Goal: Task Accomplishment & Management: Manage account settings

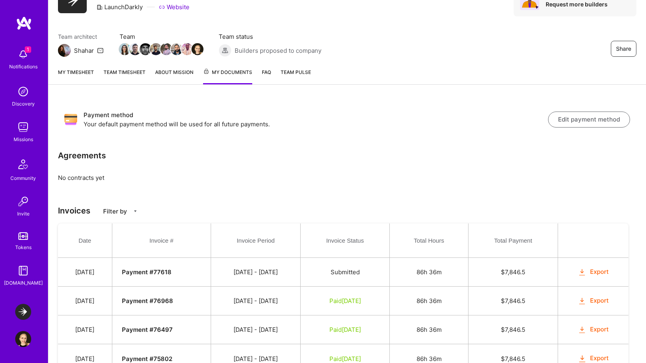
scroll to position [38, 0]
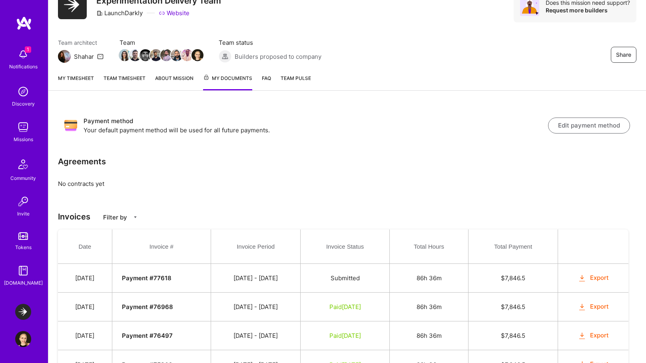
click at [25, 62] on img at bounding box center [23, 54] width 16 height 16
click at [25, 62] on div "1 Notifications Discovery Missions Community Invite Tokens [DOMAIN_NAME]" at bounding box center [24, 166] width 48 height 242
click at [22, 310] on img at bounding box center [23, 312] width 16 height 16
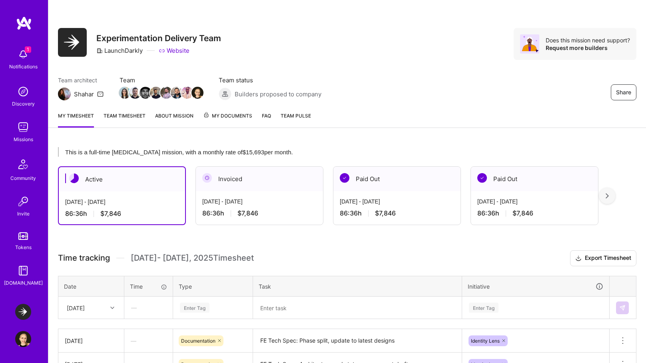
click at [22, 233] on img at bounding box center [23, 236] width 10 height 8
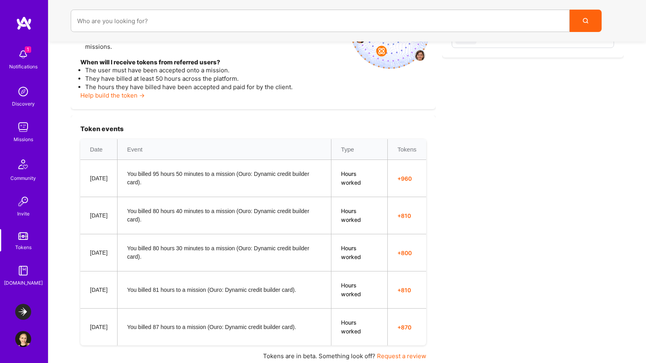
scroll to position [201, 0]
click at [118, 92] on link "Help build the token →" at bounding box center [112, 96] width 64 height 8
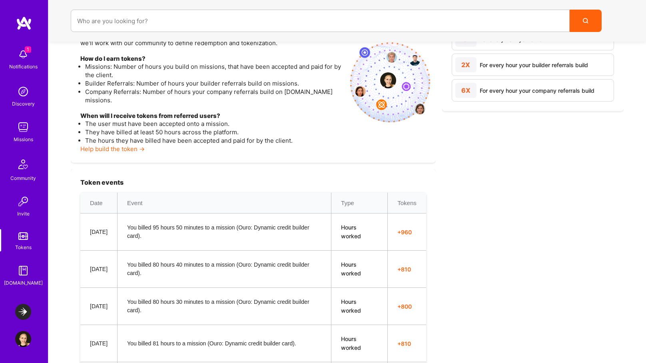
scroll to position [0, 0]
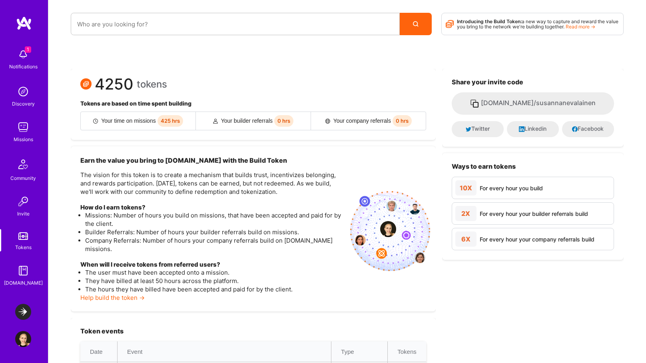
click at [24, 207] on img at bounding box center [23, 201] width 16 height 16
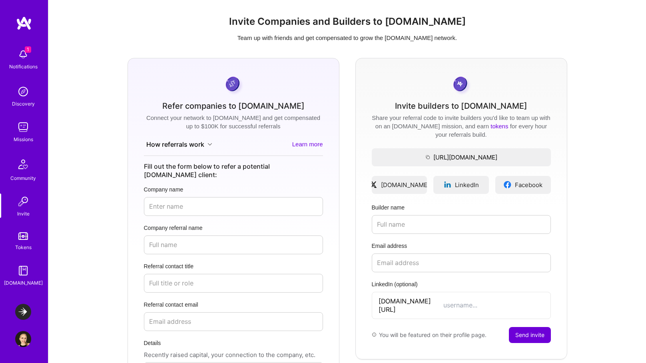
click at [26, 170] on img at bounding box center [23, 164] width 19 height 19
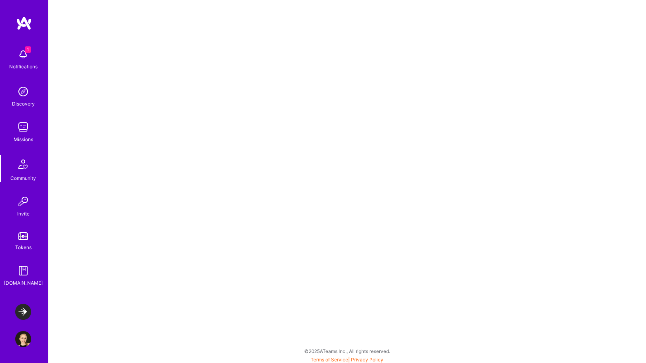
click at [25, 141] on div "Missions" at bounding box center [24, 139] width 20 height 8
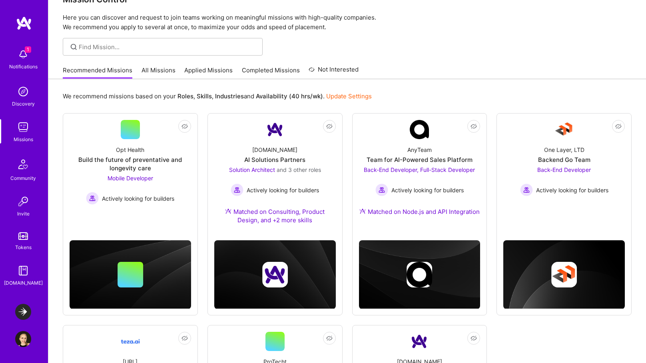
scroll to position [19, 0]
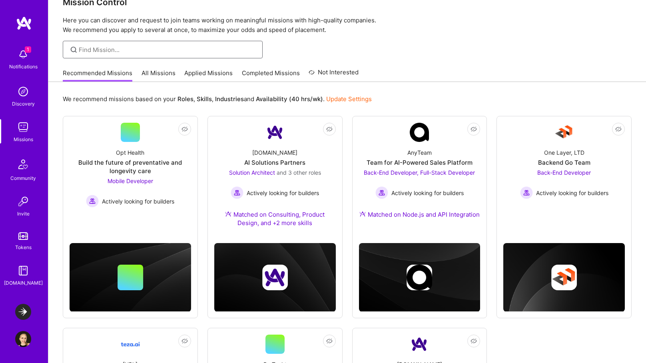
click at [176, 47] on input at bounding box center [168, 50] width 178 height 8
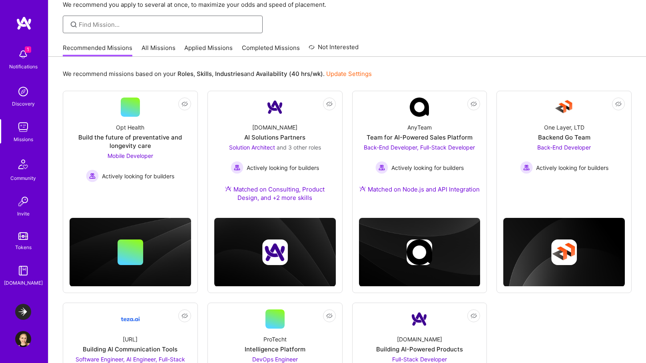
scroll to position [22, 0]
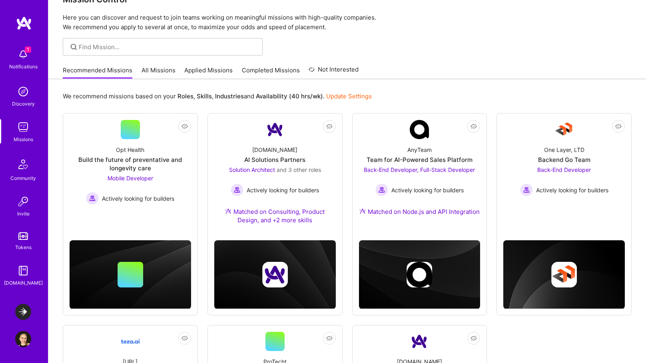
click at [161, 73] on link "All Missions" at bounding box center [159, 72] width 34 height 13
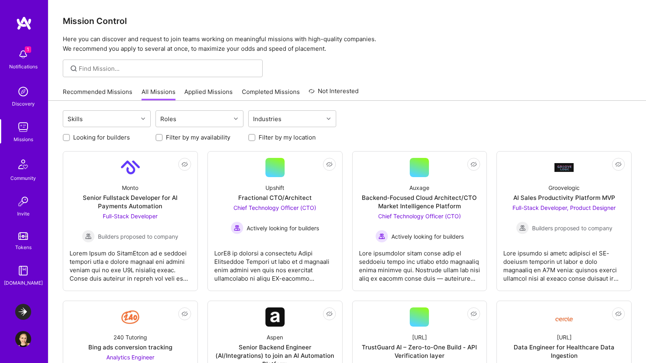
click at [273, 137] on label "Filter by my location" at bounding box center [287, 137] width 57 height 8
click at [255, 137] on input "Filter by my location" at bounding box center [253, 138] width 6 height 6
checkbox input "true"
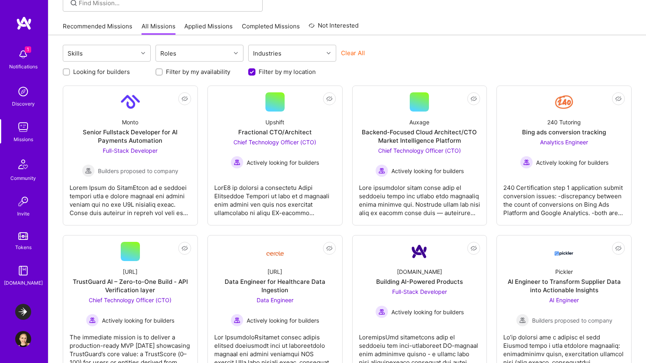
scroll to position [54, 0]
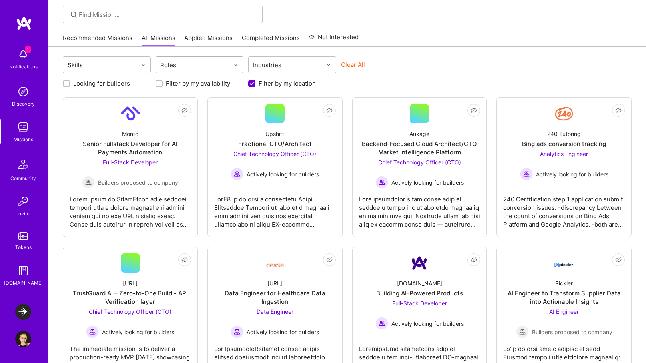
click at [227, 68] on div "Roles" at bounding box center [193, 65] width 75 height 16
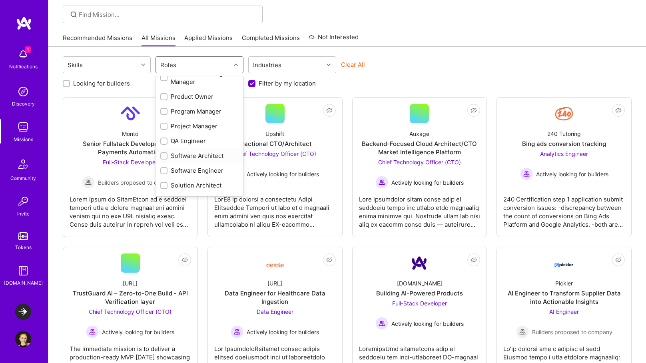
scroll to position [397, 0]
click at [185, 184] on div "UX Expert" at bounding box center [199, 187] width 78 height 8
checkbox input "true"
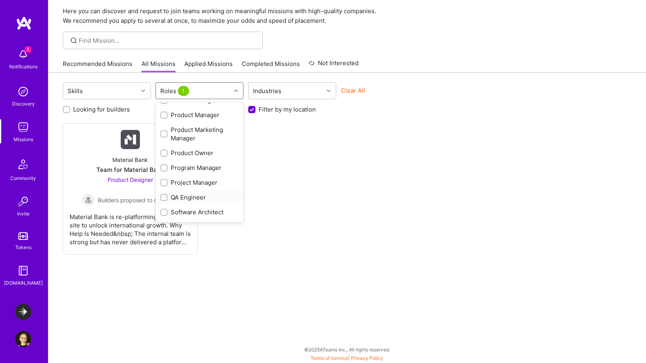
scroll to position [336, 0]
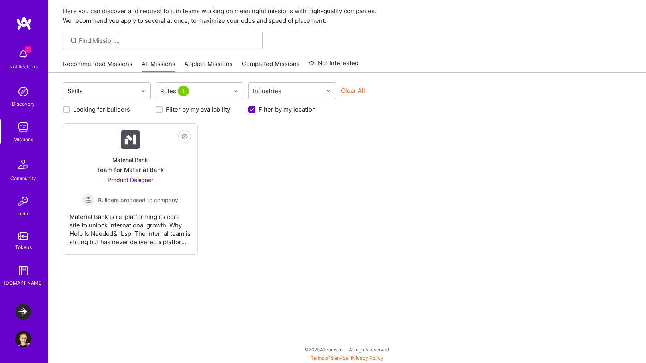
click at [313, 176] on div "Not Interested Material Bank Team for Material Bank Product Designer Builders p…" at bounding box center [347, 189] width 569 height 132
click at [161, 203] on span "Builders proposed to company" at bounding box center [138, 200] width 80 height 8
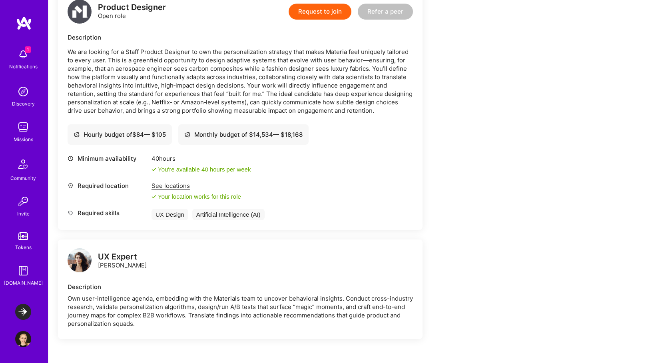
scroll to position [224, 0]
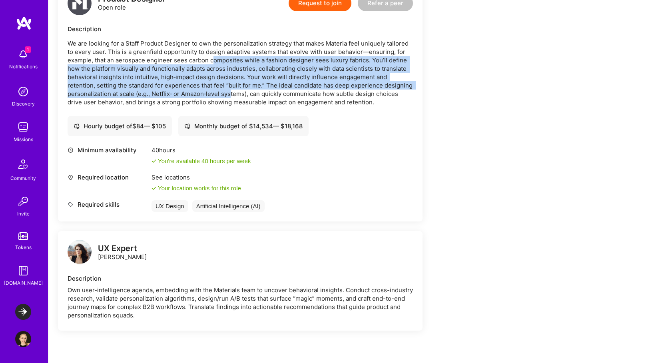
drag, startPoint x: 208, startPoint y: 69, endPoint x: 231, endPoint y: 95, distance: 34.0
click at [231, 95] on p "We are looking for a Staff Product Designer to own the personalization strategy…" at bounding box center [240, 72] width 345 height 67
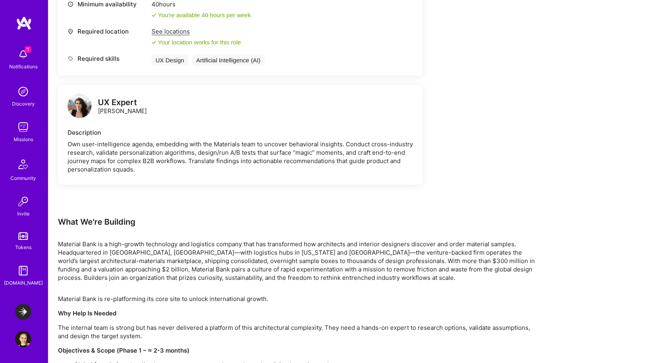
scroll to position [446, 0]
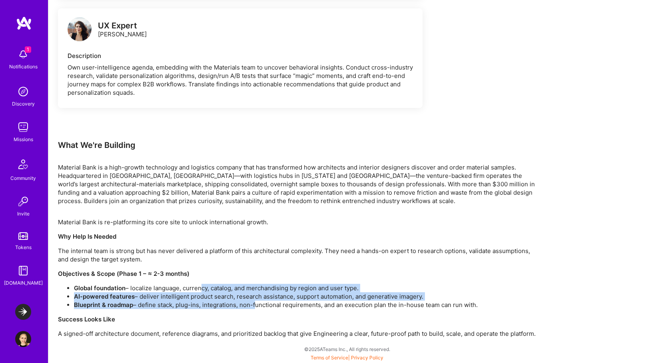
drag, startPoint x: 200, startPoint y: 286, endPoint x: 253, endPoint y: 305, distance: 56.6
click at [253, 305] on ul "Global foundation – localize language, currency, catalog, and merchandising by …" at bounding box center [298, 296] width 480 height 25
click at [253, 304] on li "Blueprint & roadmap – define stack, plug-ins, integrations, non-functional requ…" at bounding box center [306, 305] width 464 height 8
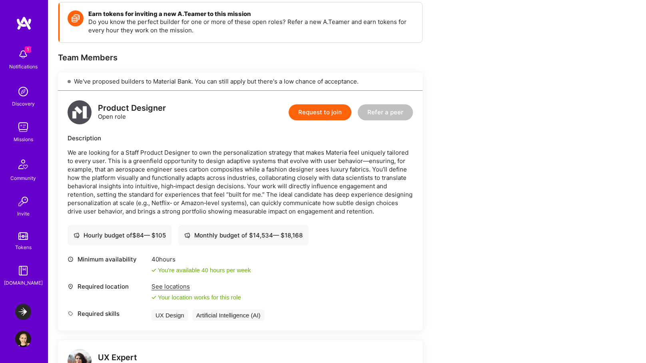
scroll to position [0, 0]
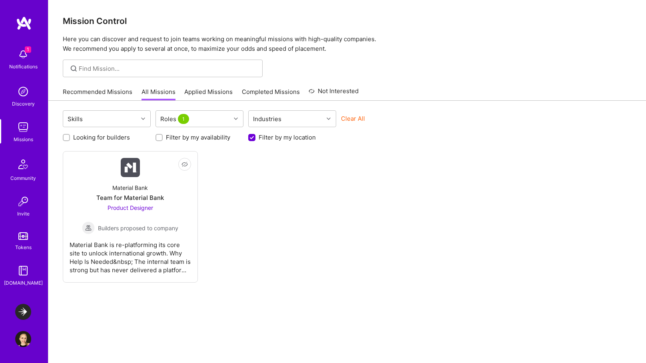
scroll to position [28, 0]
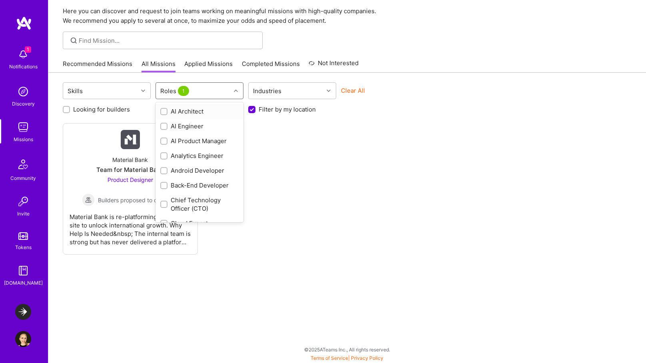
click at [202, 94] on div "Roles 1" at bounding box center [193, 91] width 75 height 16
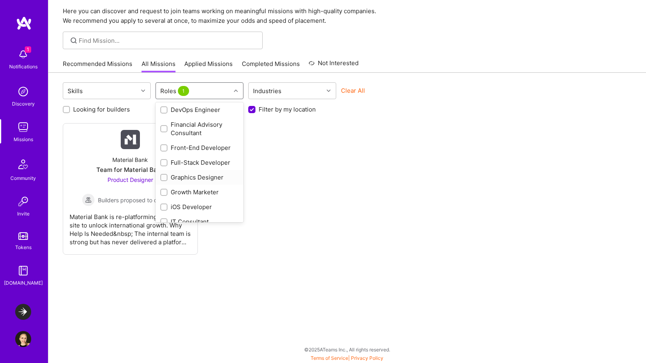
scroll to position [181, 0]
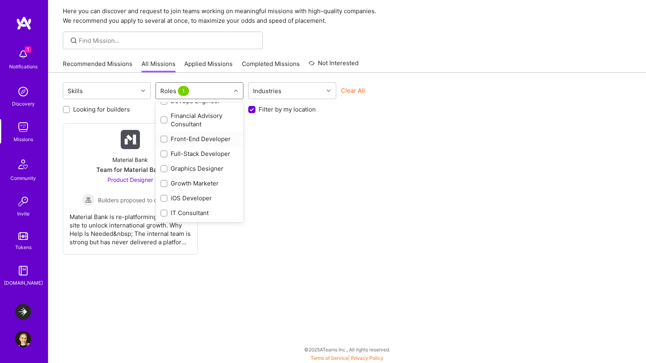
click at [199, 138] on div "Front-End Developer" at bounding box center [199, 139] width 78 height 8
checkbox input "true"
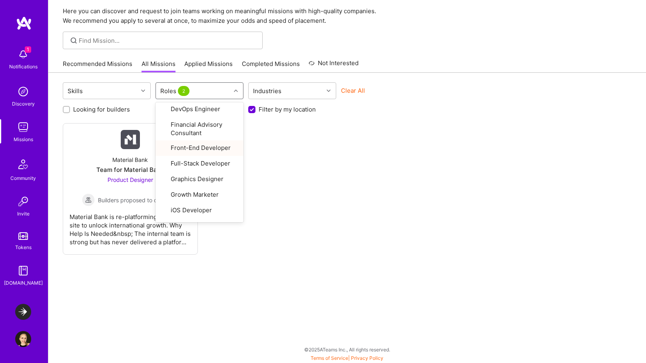
click at [285, 161] on div "Not Interested Material Bank Team for Material Bank Product Designer Builders p…" at bounding box center [347, 189] width 569 height 132
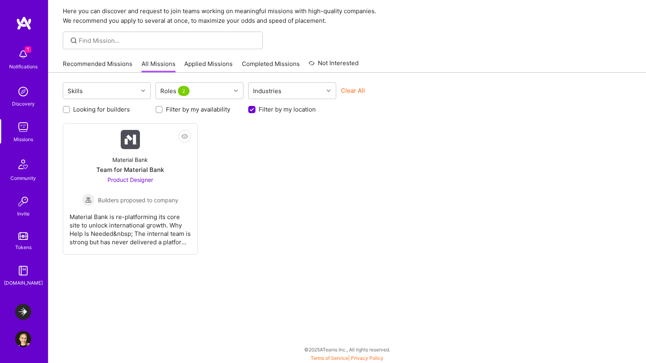
click at [253, 109] on input "Filter by my location" at bounding box center [252, 109] width 7 height 7
checkbox input "false"
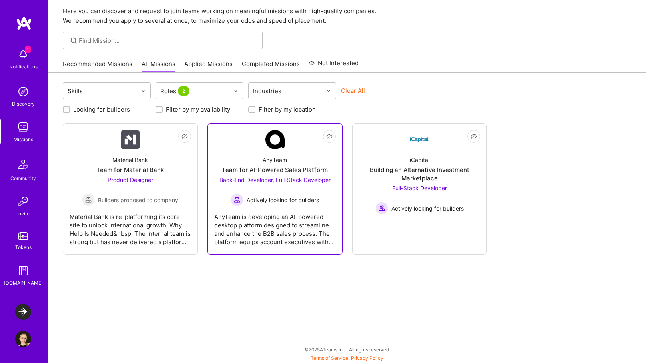
click at [276, 216] on div "AnyTeam is developing an AI-powered desktop platform designed to streamline and…" at bounding box center [275, 226] width 122 height 40
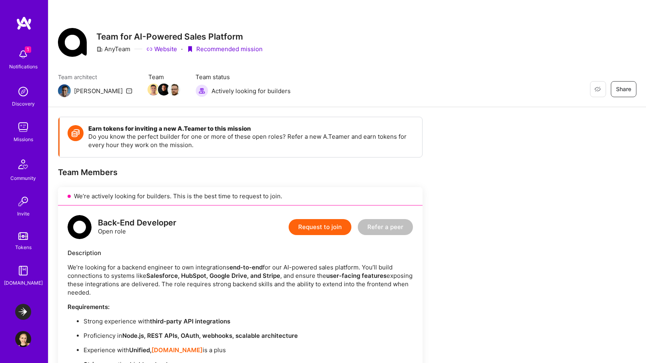
click at [19, 342] on img at bounding box center [23, 339] width 16 height 16
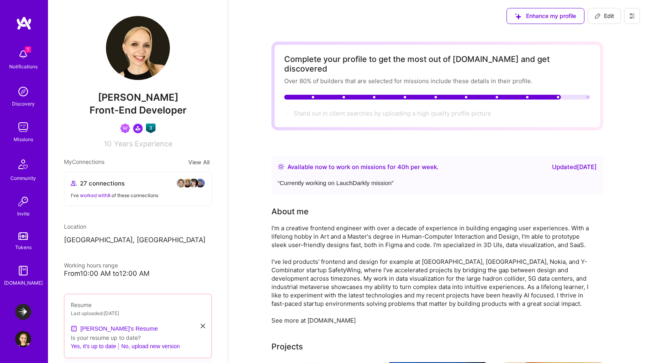
click at [145, 59] on img at bounding box center [138, 48] width 64 height 64
click at [607, 14] on span "Edit" at bounding box center [604, 16] width 20 height 8
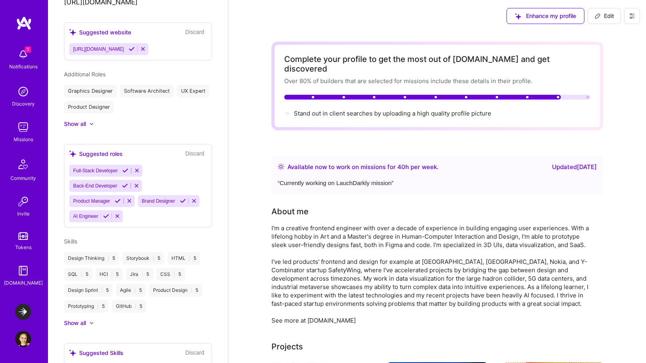
select select "US"
select select "Right Now"
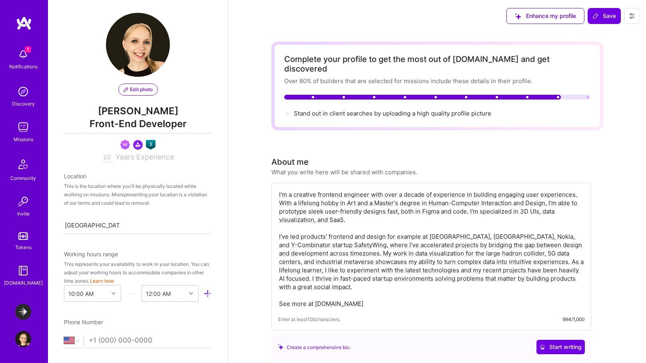
scroll to position [0, 0]
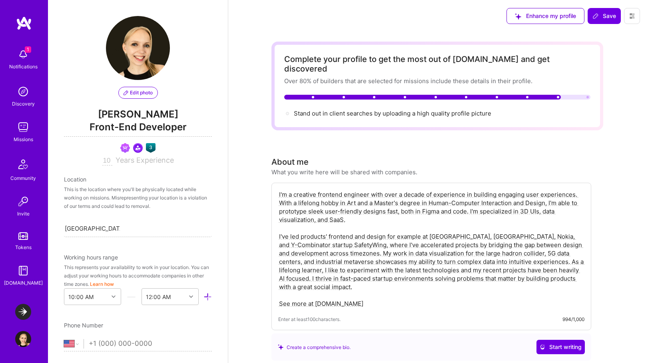
click at [145, 88] on button "Edit photo" at bounding box center [138, 93] width 40 height 12
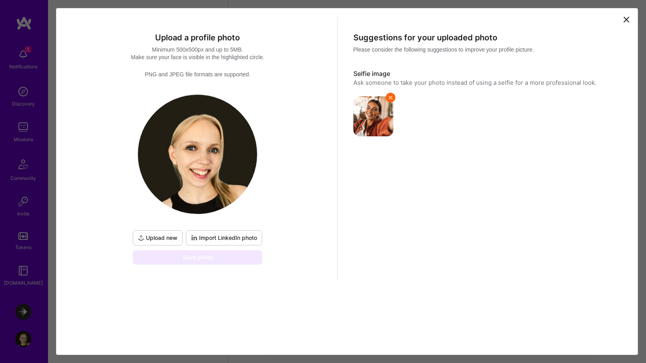
click at [155, 236] on span "Upload new" at bounding box center [158, 238] width 40 height 8
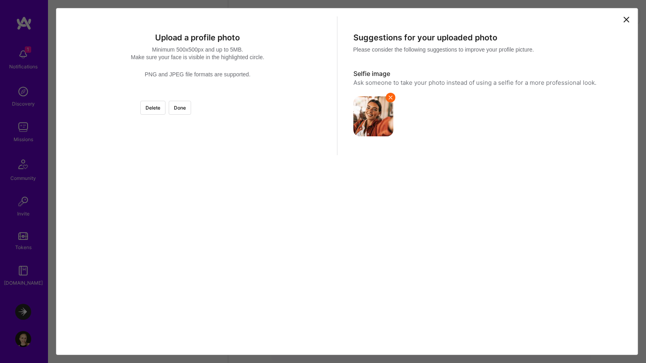
click at [225, 205] on div at bounding box center [277, 191] width 160 height 160
click at [191, 110] on button "Done" at bounding box center [180, 108] width 22 height 14
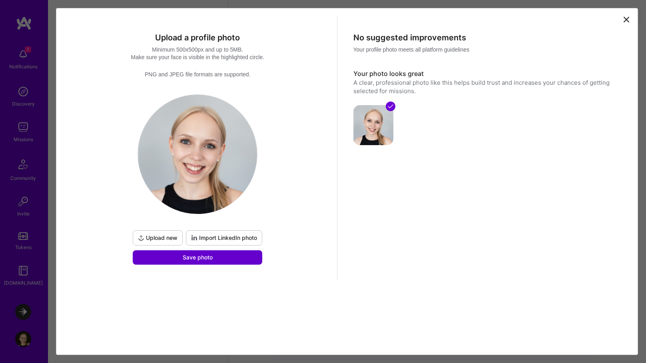
click at [227, 258] on button "Save photo" at bounding box center [198, 257] width 130 height 14
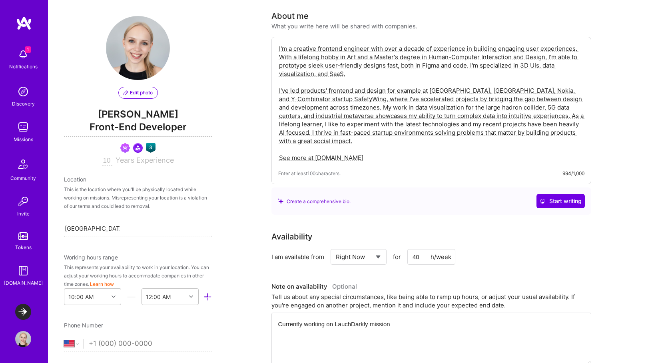
scroll to position [35, 0]
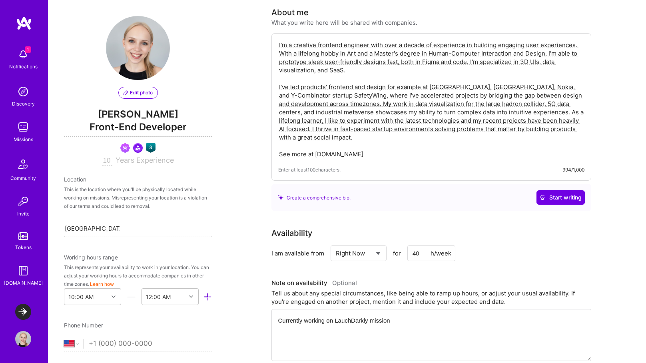
click at [147, 95] on span "Edit photo" at bounding box center [138, 92] width 29 height 7
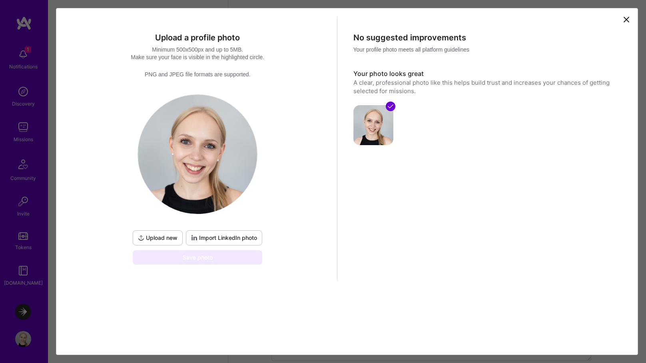
click at [154, 241] on span "Upload new" at bounding box center [158, 238] width 40 height 8
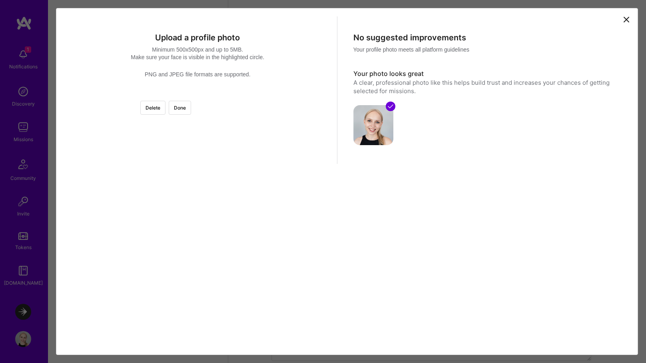
click at [252, 212] on div at bounding box center [277, 189] width 160 height 160
click at [191, 112] on button "Done" at bounding box center [180, 108] width 22 height 14
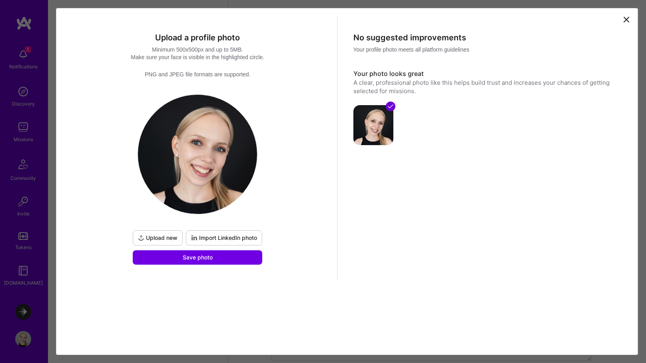
click at [161, 234] on span "Upload new" at bounding box center [158, 238] width 40 height 8
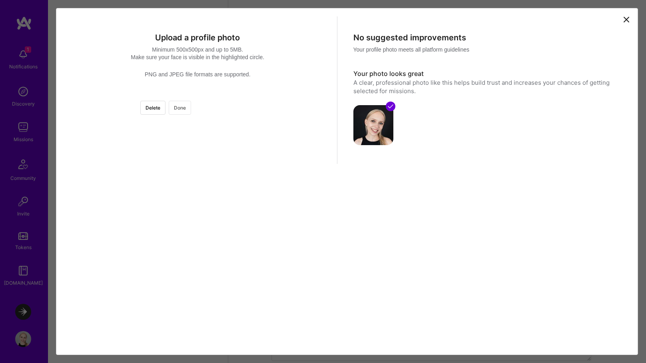
click at [191, 107] on button "Done" at bounding box center [180, 108] width 22 height 14
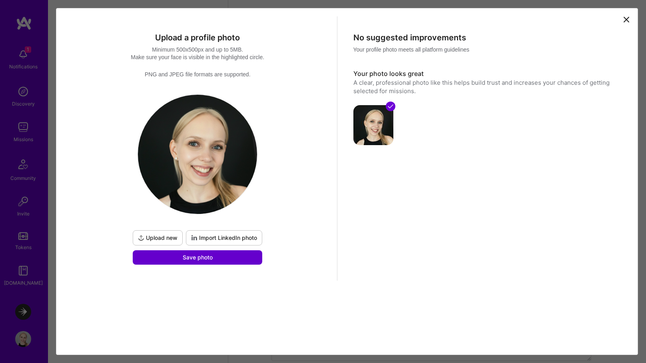
click at [183, 257] on span "Save photo" at bounding box center [198, 257] width 30 height 8
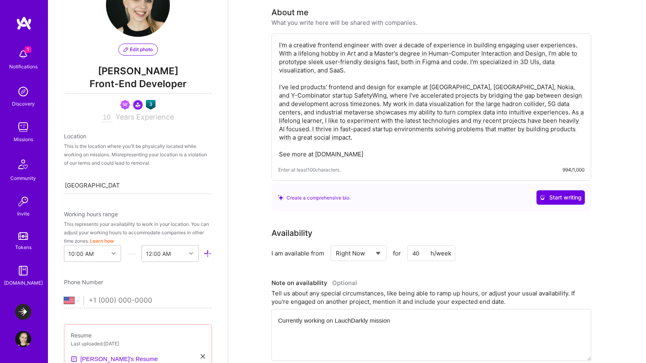
scroll to position [0, 0]
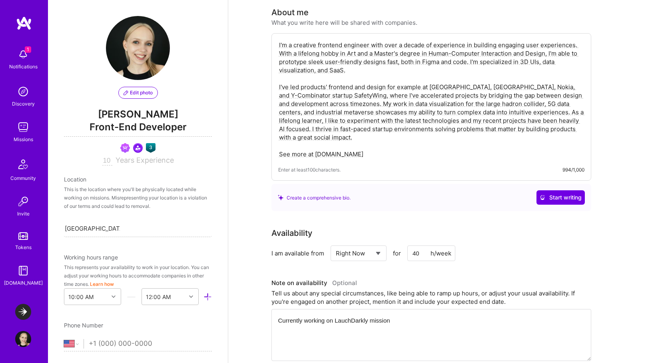
click at [23, 171] on img at bounding box center [23, 164] width 19 height 19
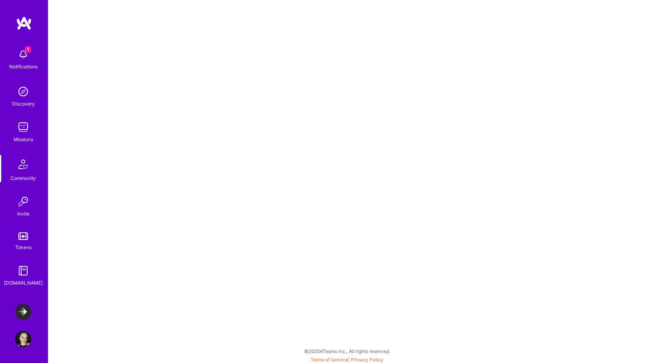
click at [24, 132] on img at bounding box center [23, 127] width 16 height 16
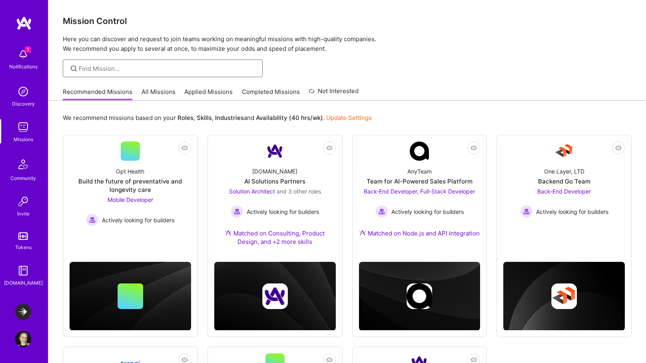
click at [107, 70] on input at bounding box center [168, 68] width 178 height 8
click at [26, 95] on img at bounding box center [23, 92] width 16 height 16
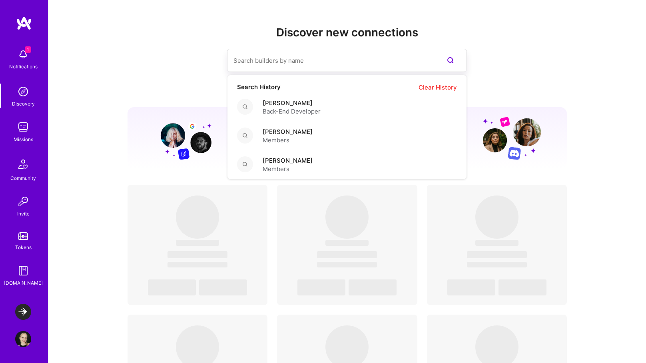
click at [260, 63] on input at bounding box center [330, 60] width 195 height 20
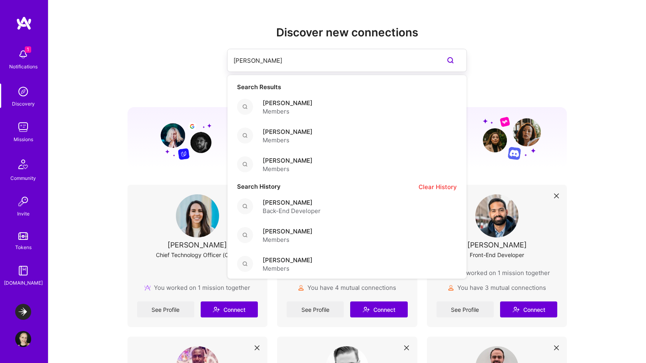
type input "[PERSON_NAME] [PERSON_NAME]"
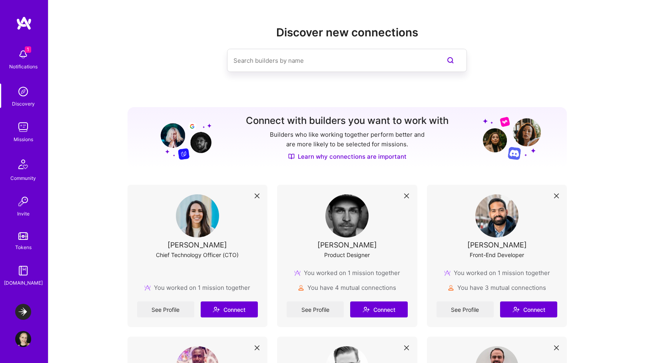
click at [22, 341] on img at bounding box center [23, 339] width 16 height 16
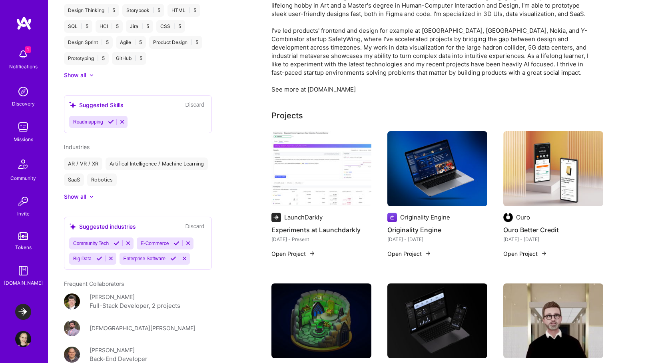
scroll to position [112, 0]
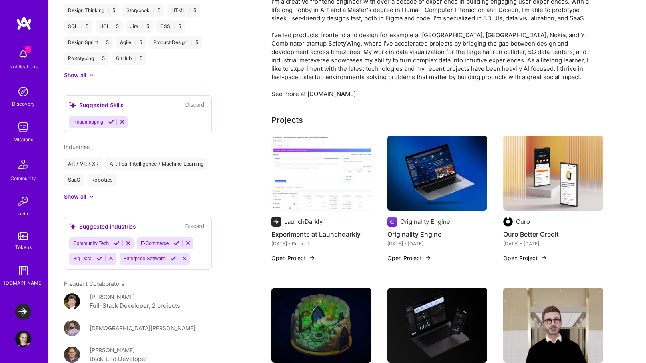
click at [313, 175] on img at bounding box center [321, 173] width 100 height 75
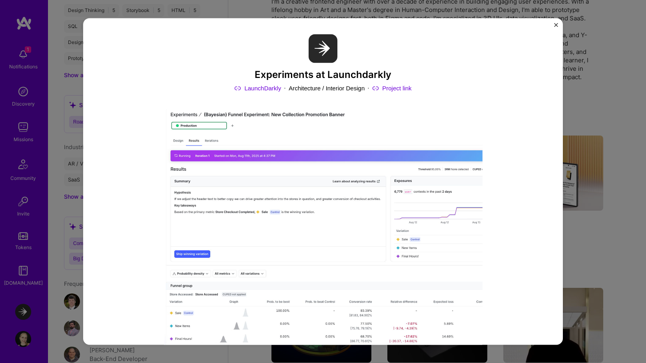
click at [557, 24] on img "Close" at bounding box center [556, 25] width 4 height 4
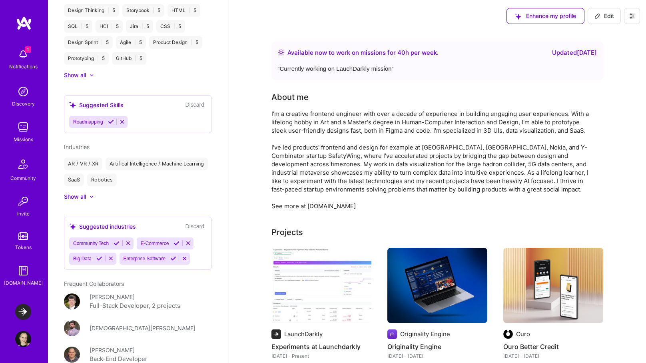
click at [602, 16] on span "Edit" at bounding box center [604, 16] width 20 height 8
select select "US"
select select "Right Now"
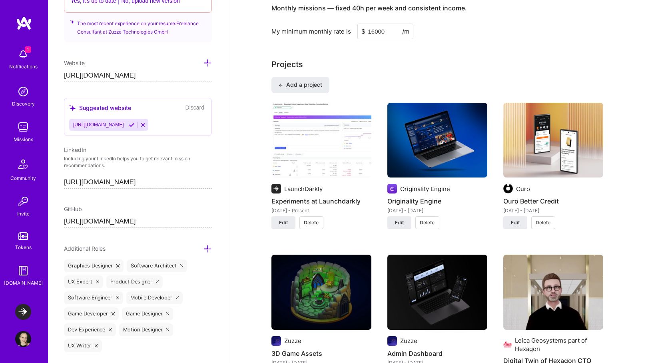
scroll to position [500, 0]
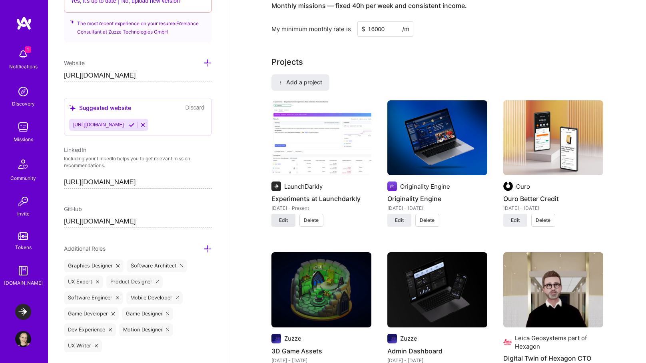
click at [282, 221] on span "Edit" at bounding box center [283, 220] width 9 height 7
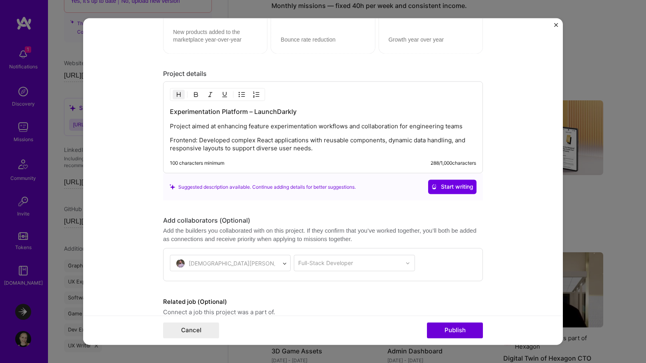
scroll to position [1078, 0]
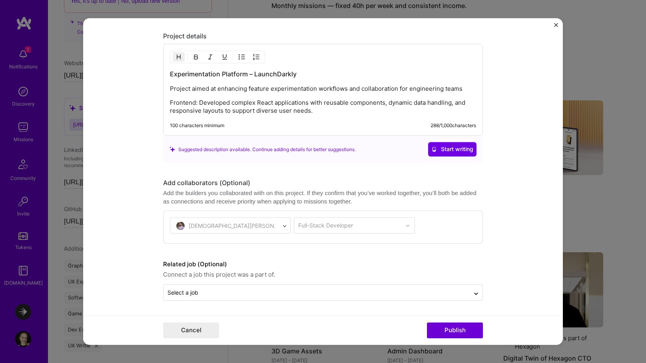
click at [325, 229] on div "Full-Stack Developer" at bounding box center [354, 225] width 121 height 16
click at [293, 263] on label "Related job (Optional)" at bounding box center [323, 265] width 320 height 10
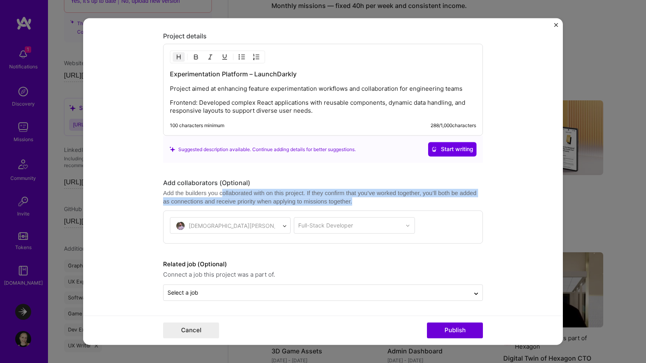
drag, startPoint x: 225, startPoint y: 194, endPoint x: 387, endPoint y: 197, distance: 161.5
click at [387, 197] on div "Add the builders you collaborated with on this project. If they confirm that yo…" at bounding box center [323, 197] width 320 height 17
drag, startPoint x: 396, startPoint y: 200, endPoint x: 155, endPoint y: 182, distance: 241.7
click at [155, 182] on form "Project title Experiments at Launchdarkly Company LaunchDarkly Project industry…" at bounding box center [323, 181] width 480 height 327
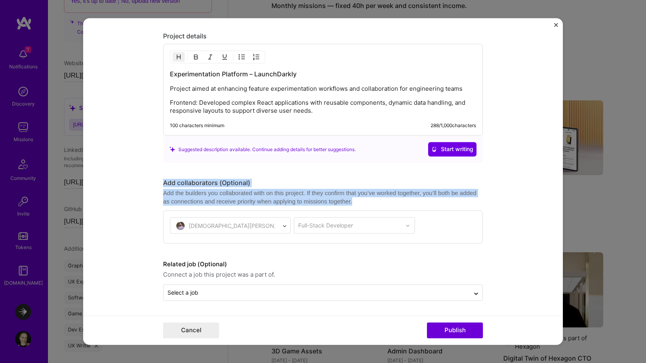
click at [193, 190] on div "Add the builders you collaborated with on this project. If they confirm that yo…" at bounding box center [323, 197] width 320 height 17
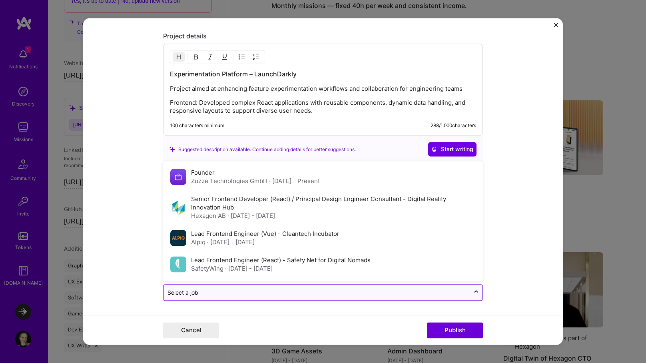
click at [220, 289] on input "text" at bounding box center [316, 293] width 298 height 8
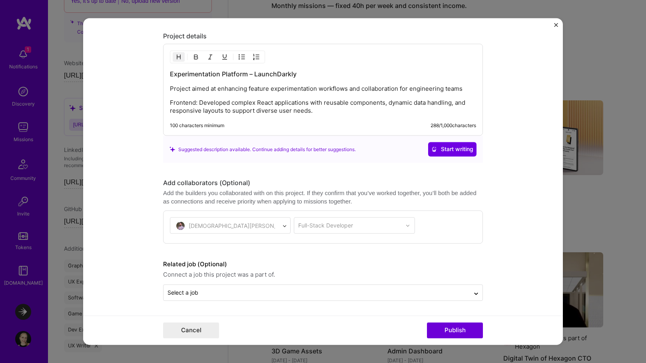
click at [129, 287] on form "Project title Experiments at Launchdarkly Company LaunchDarkly Project industry…" at bounding box center [323, 181] width 480 height 327
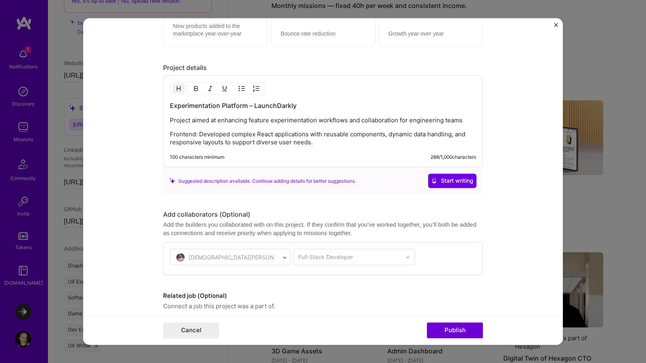
scroll to position [1034, 0]
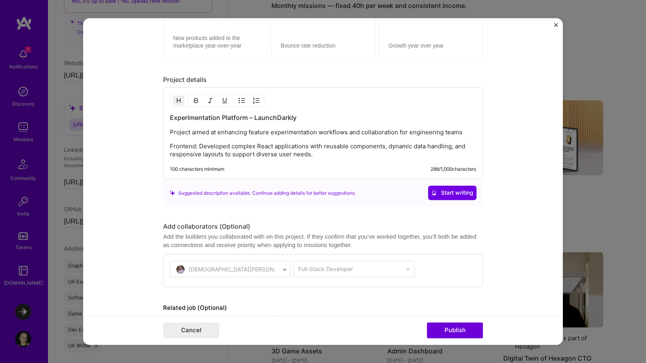
click at [462, 133] on p "Project aimed at enhancing feature experimentation workflows and collaboration …" at bounding box center [323, 133] width 306 height 8
drag, startPoint x: 347, startPoint y: 134, endPoint x: 462, endPoint y: 132, distance: 115.1
click at [462, 132] on p "Project aimed at enhancing feature experimentation workflows and collaboration …" at bounding box center [323, 133] width 306 height 8
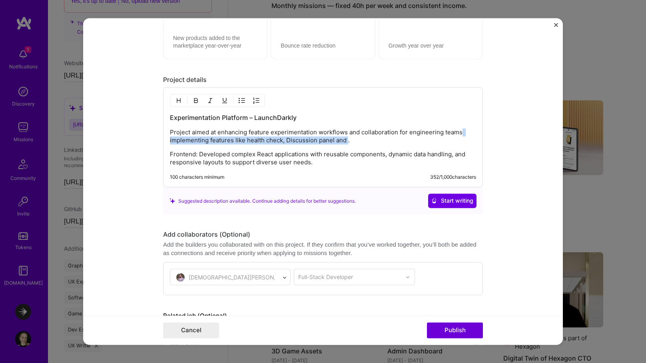
drag, startPoint x: 347, startPoint y: 142, endPoint x: 461, endPoint y: 132, distance: 114.4
click at [461, 132] on p "Project aimed at enhancing feature experimentation workflows and collaboration …" at bounding box center [323, 137] width 306 height 16
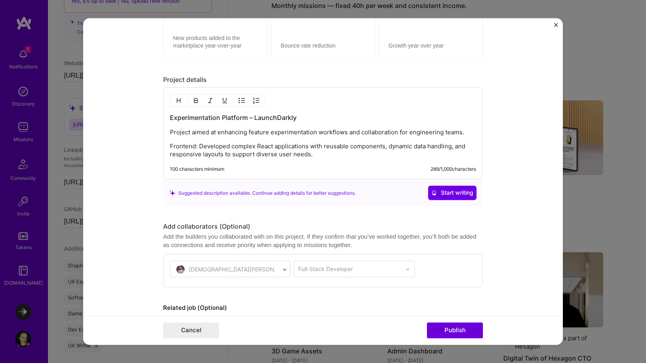
scroll to position [1078, 0]
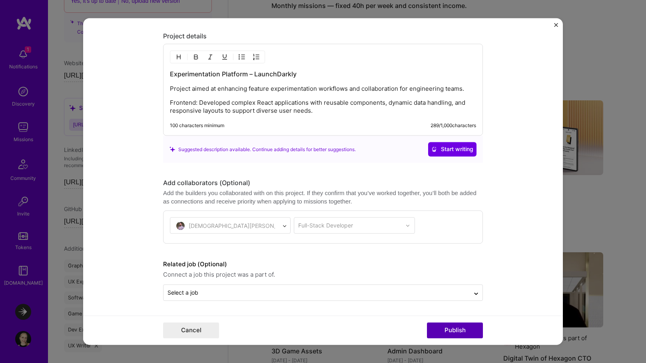
click at [453, 329] on button "Publish" at bounding box center [455, 331] width 56 height 16
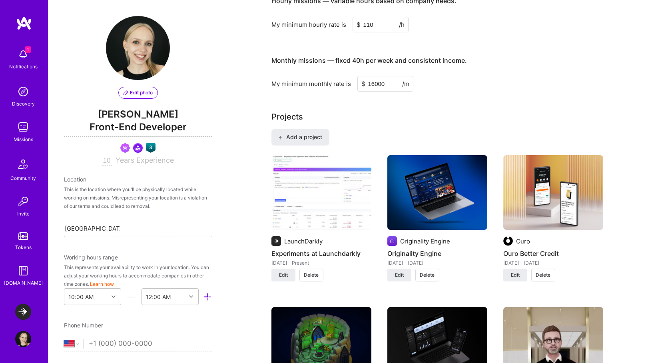
scroll to position [448, 0]
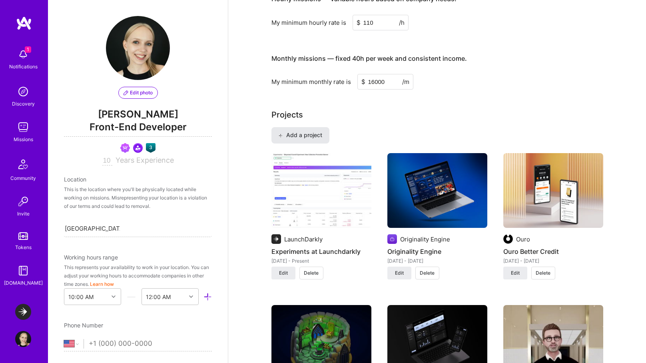
click at [303, 132] on span "Add a project" at bounding box center [300, 135] width 44 height 8
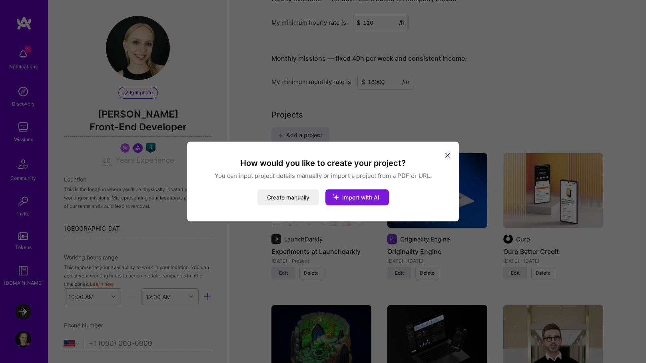
click at [361, 197] on span "Import with AI" at bounding box center [360, 197] width 37 height 7
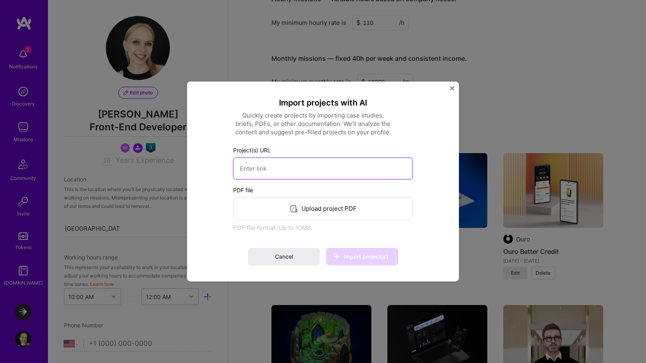
click at [317, 164] on input at bounding box center [323, 168] width 180 height 22
paste input "[URL][DOMAIN_NAME]"
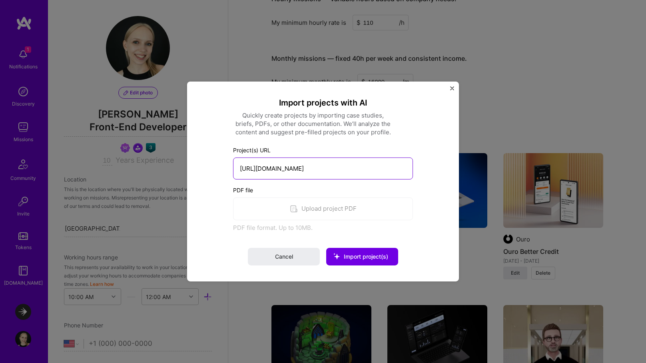
scroll to position [0, 66]
type input "[URL][DOMAIN_NAME]"
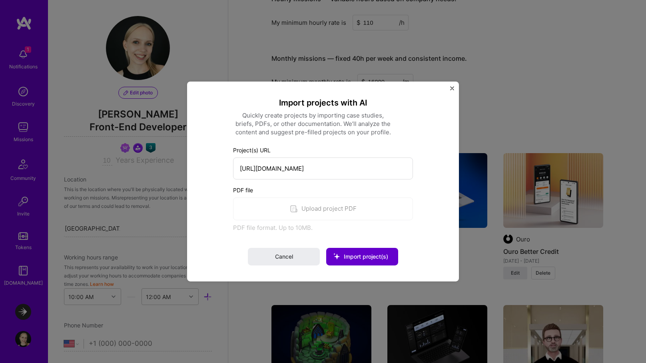
scroll to position [0, 0]
click at [366, 252] on button "Import project(s)" at bounding box center [362, 257] width 72 height 18
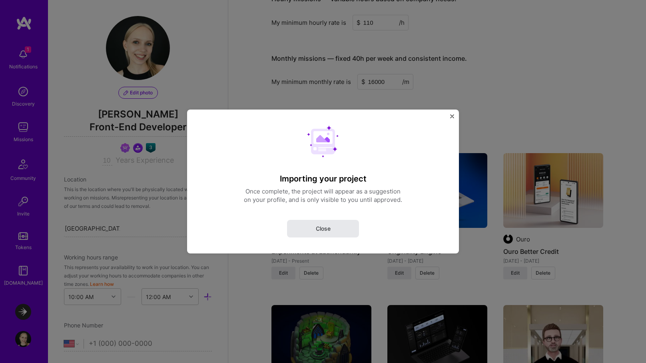
click at [327, 228] on span "Close" at bounding box center [323, 229] width 15 height 8
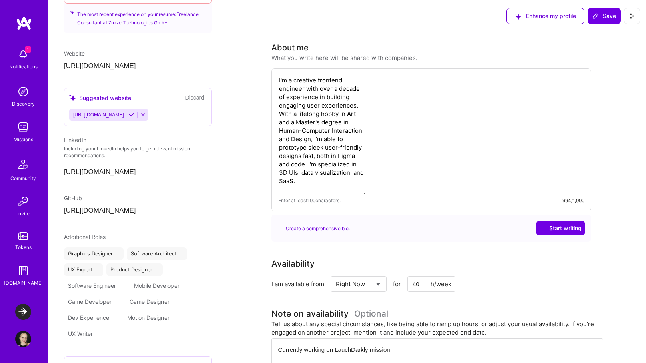
select select "US"
select select "Right Now"
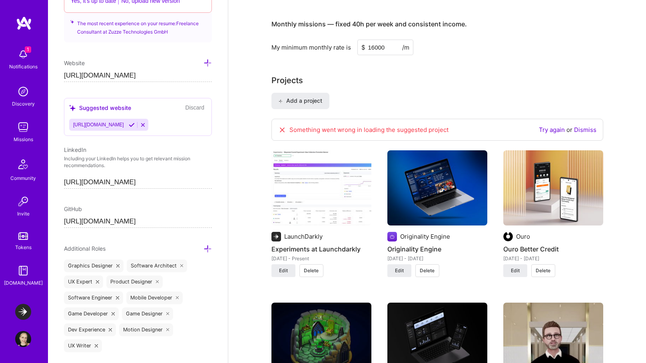
scroll to position [458, 0]
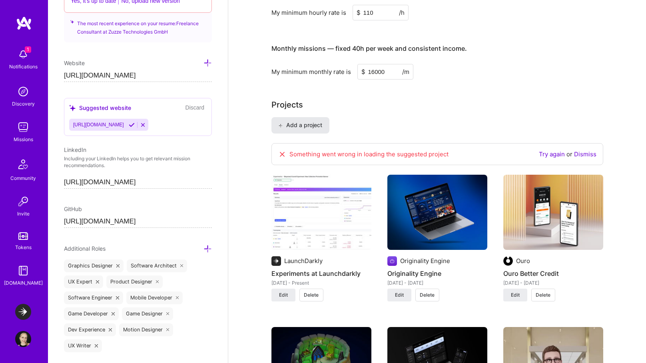
click at [304, 126] on span "Add a project" at bounding box center [300, 125] width 44 height 8
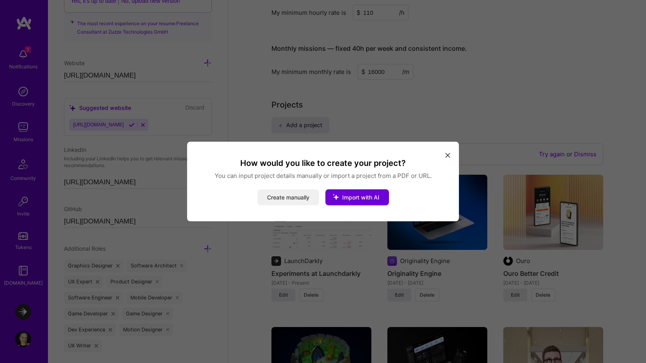
click at [290, 195] on button "Create manually" at bounding box center [288, 197] width 62 height 16
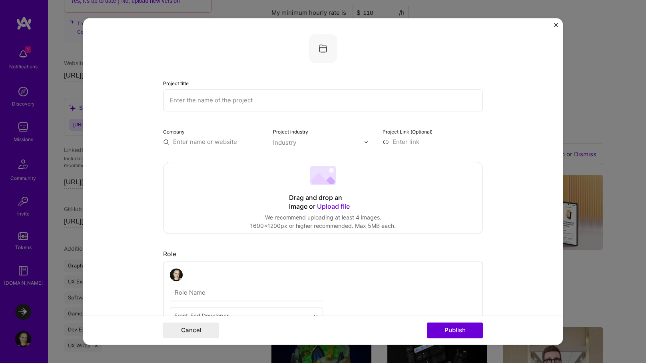
click at [222, 102] on input "text" at bounding box center [323, 100] width 320 height 22
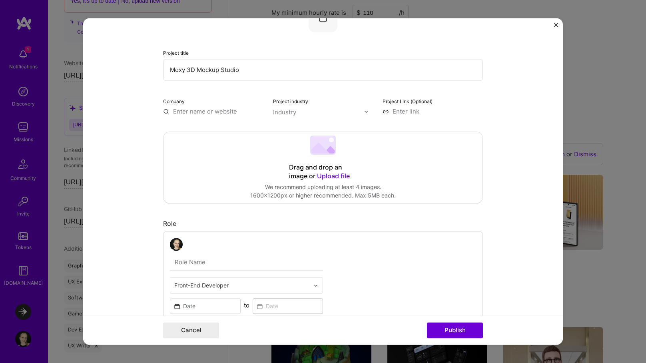
scroll to position [32, 0]
type input "Moxy 3D Mockup Studio"
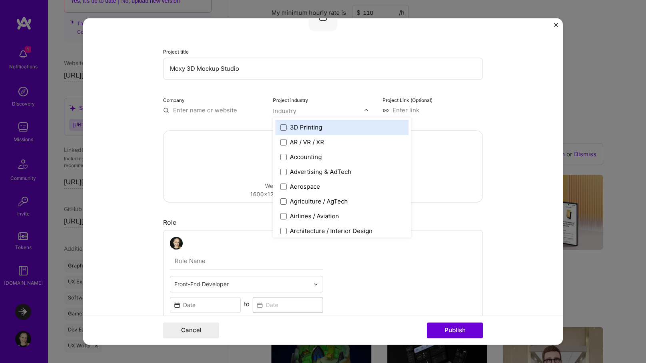
click at [300, 112] on input "text" at bounding box center [318, 111] width 91 height 8
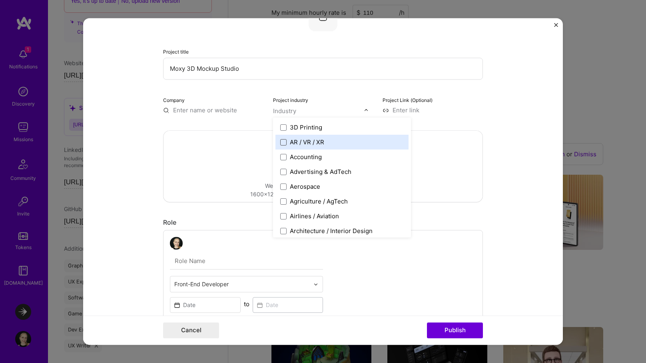
click at [283, 143] on span at bounding box center [283, 142] width 6 height 6
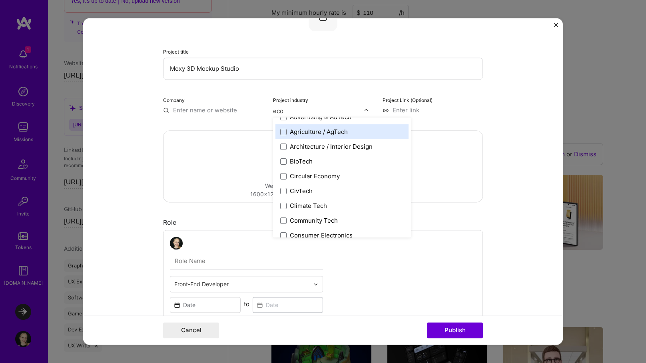
scroll to position [0, 0]
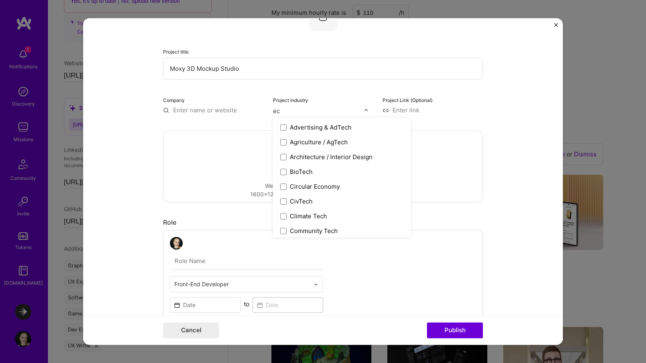
type input "e"
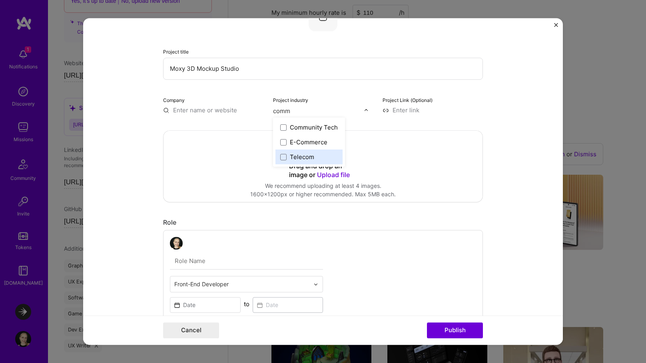
type input "comme"
click at [283, 129] on span at bounding box center [283, 127] width 6 height 6
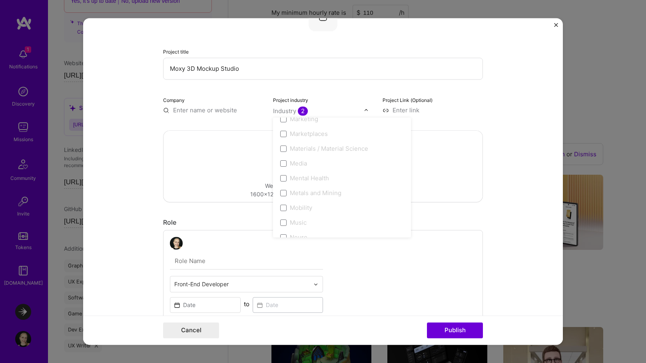
scroll to position [1138, 0]
click at [357, 101] on div "Project industry option E-Commerce, selected. option AR / VR / XR focused, 2 of…" at bounding box center [323, 105] width 100 height 19
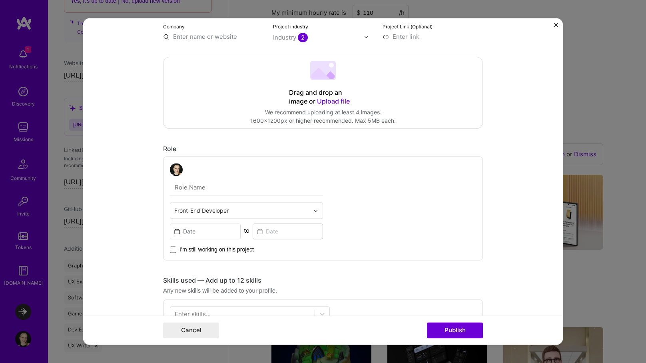
scroll to position [111, 0]
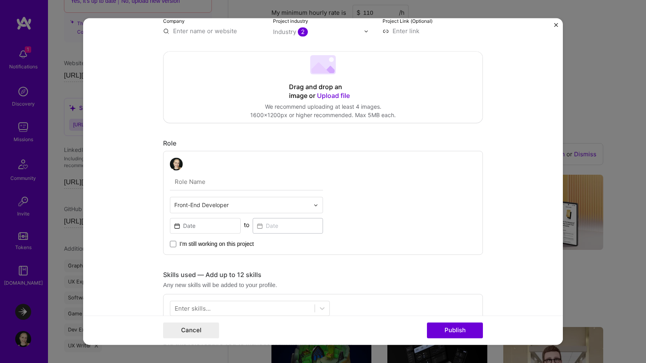
click at [337, 95] on span "Upload file" at bounding box center [333, 96] width 33 height 8
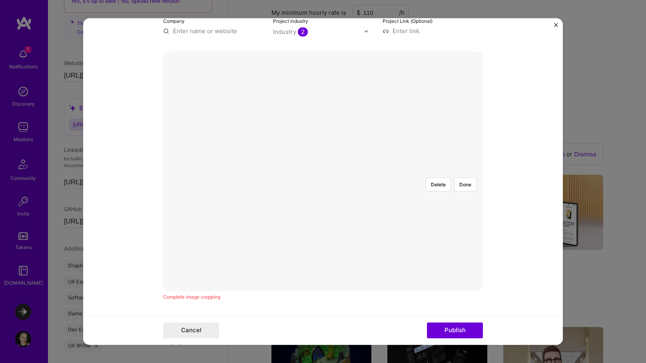
click at [367, 209] on div at bounding box center [474, 259] width 234 height 176
click at [323, 171] on div at bounding box center [440, 259] width 234 height 176
click at [411, 171] on div at bounding box center [482, 259] width 234 height 176
click at [425, 180] on div at bounding box center [476, 263] width 222 height 167
click at [402, 181] on div at bounding box center [483, 264] width 221 height 166
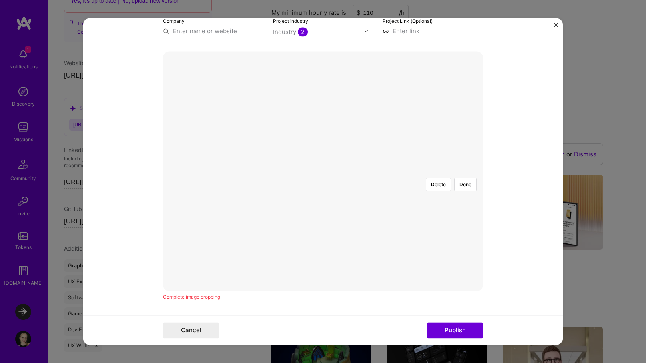
click at [592, 347] on div at bounding box center [592, 347] width 0 height 0
click at [411, 230] on div at bounding box center [482, 265] width 218 height 164
click at [468, 177] on button "Done" at bounding box center [465, 184] width 22 height 14
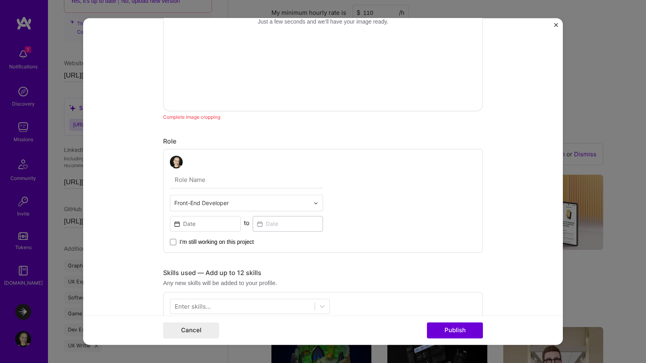
scroll to position [302, 0]
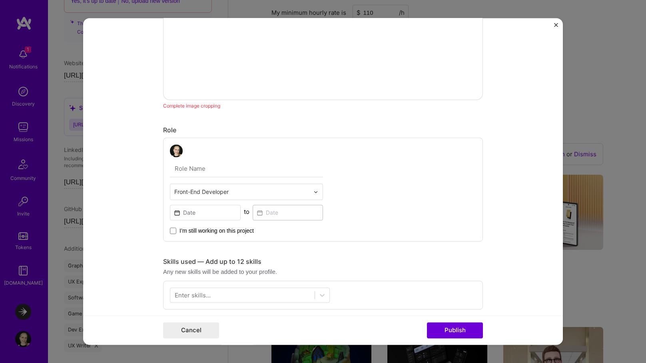
click at [265, 172] on input "text" at bounding box center [246, 168] width 153 height 17
click at [199, 169] on div "Design engineer Front-End Developer to I’m still working on this project" at bounding box center [246, 189] width 153 height 90
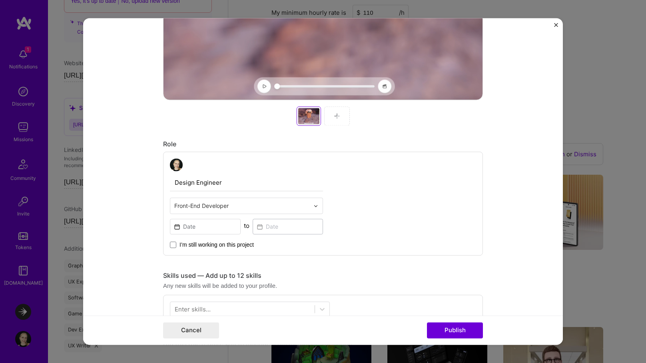
type input "Design Engineer"
click at [238, 211] on div "Front-End Developer" at bounding box center [241, 206] width 143 height 16
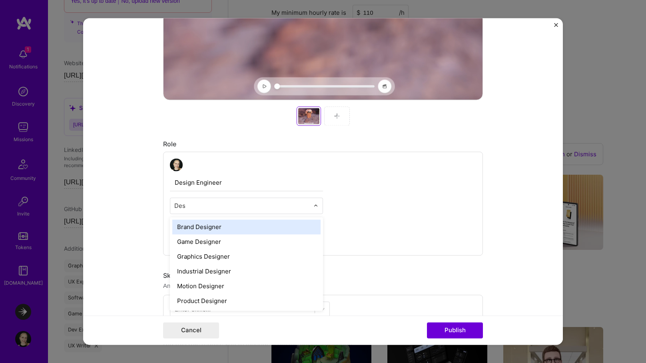
scroll to position [0, 0]
type input "Desig"
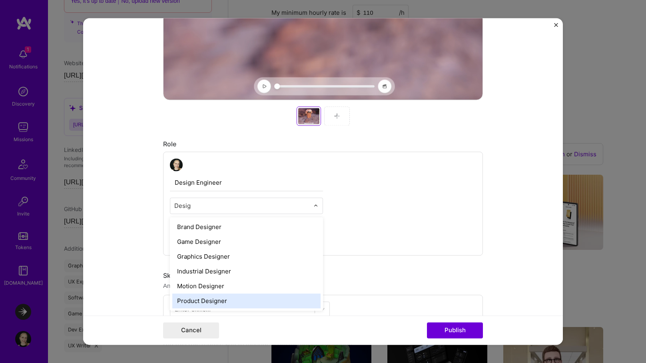
click at [255, 301] on div "Product Designer" at bounding box center [246, 300] width 148 height 15
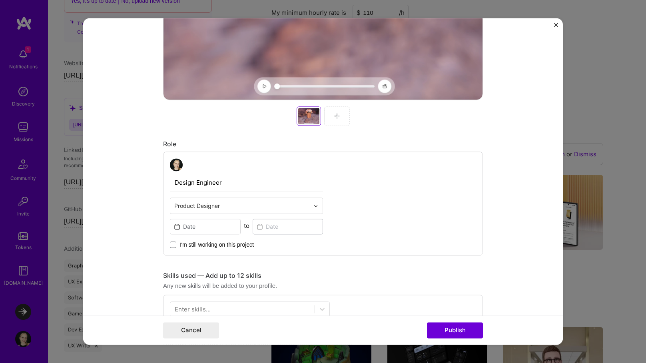
click at [359, 217] on div "Design Engineer option Product Designer, selected. Select is focused ,type to r…" at bounding box center [323, 203] width 320 height 104
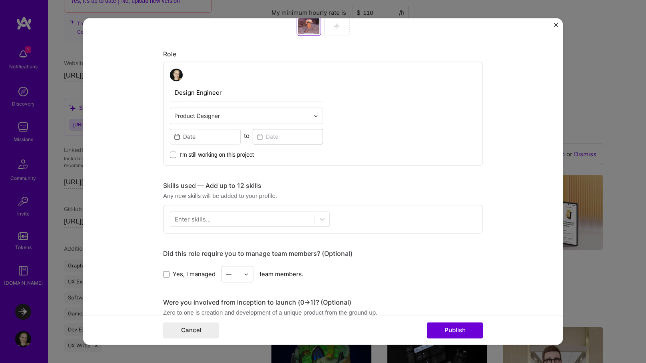
scroll to position [412, 0]
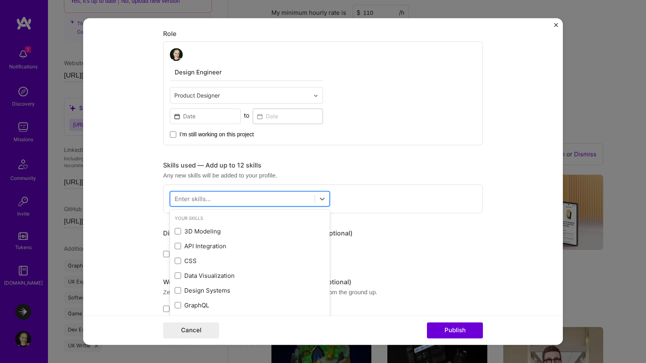
click at [232, 194] on div at bounding box center [242, 198] width 144 height 13
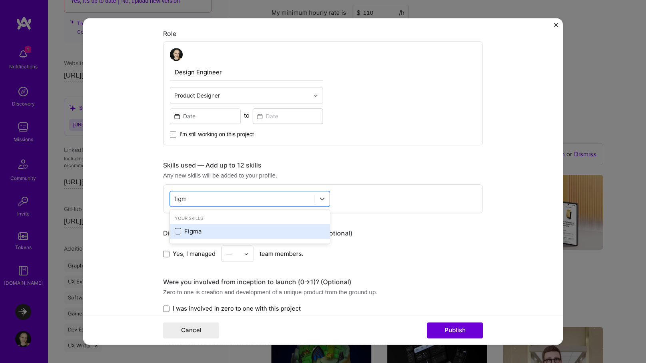
click at [178, 233] on span at bounding box center [178, 231] width 6 height 6
click at [0, 0] on input "checkbox" at bounding box center [0, 0] width 0 height 0
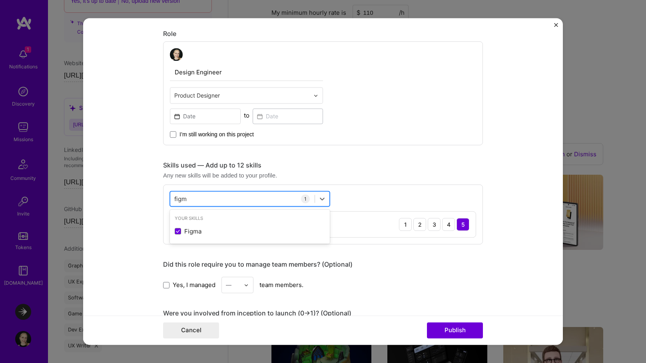
click at [205, 198] on div "figm figm" at bounding box center [242, 198] width 144 height 13
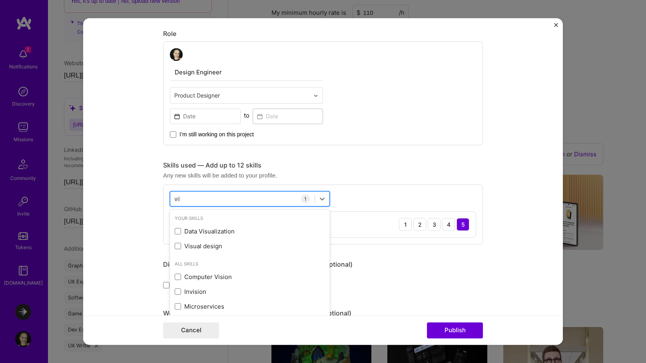
type input "vibe"
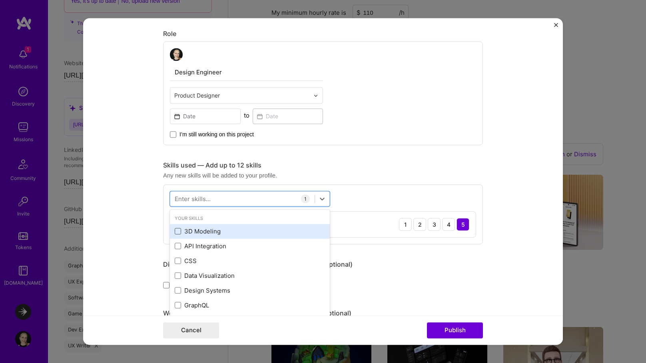
click at [176, 231] on span at bounding box center [178, 231] width 6 height 6
click at [0, 0] on input "checkbox" at bounding box center [0, 0] width 0 height 0
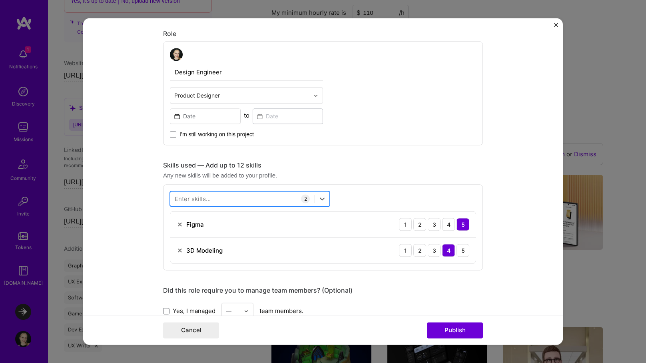
click at [215, 200] on div at bounding box center [242, 198] width 144 height 13
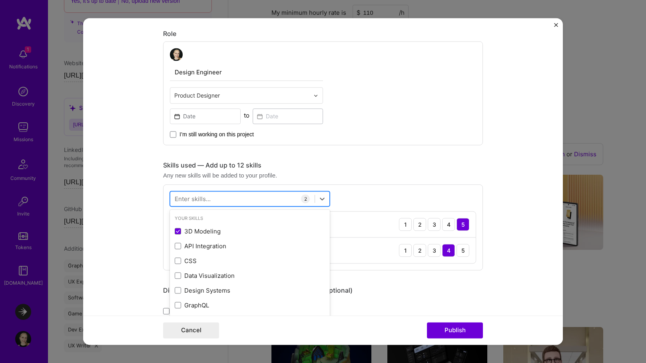
click at [215, 200] on div at bounding box center [242, 198] width 144 height 13
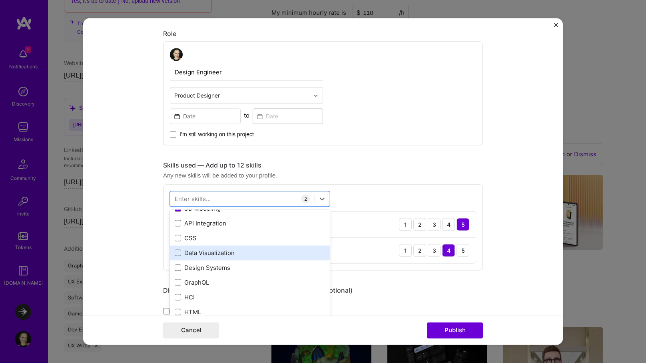
scroll to position [24, 0]
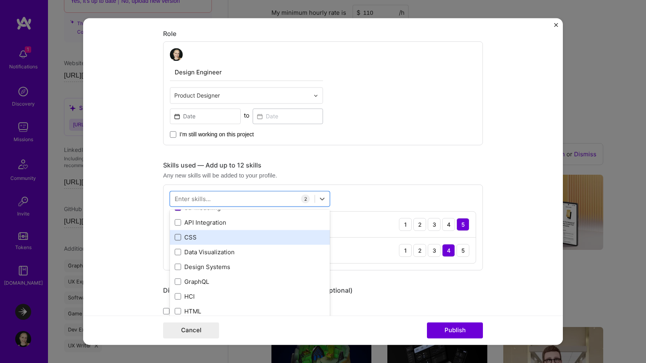
click at [177, 239] on span at bounding box center [178, 237] width 6 height 6
click at [0, 0] on input "checkbox" at bounding box center [0, 0] width 0 height 0
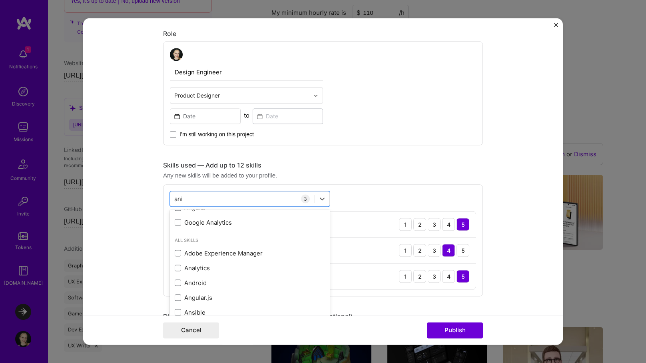
scroll to position [0, 0]
type input "anim"
type input "java"
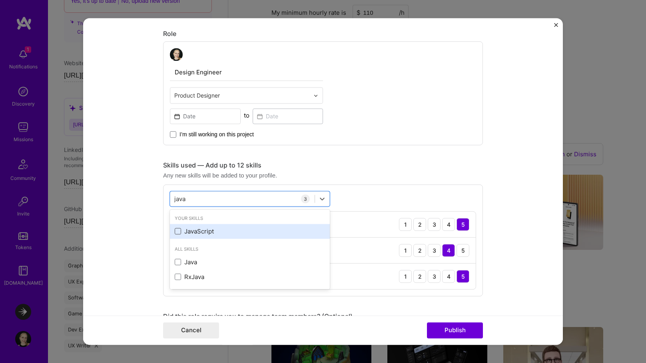
click at [175, 234] on span at bounding box center [178, 231] width 6 height 6
click at [0, 0] on input "checkbox" at bounding box center [0, 0] width 0 height 0
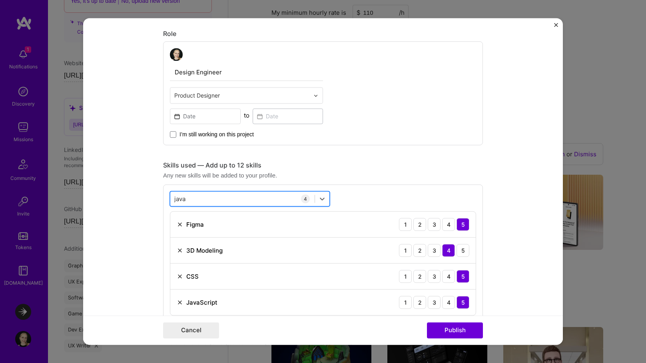
click at [200, 197] on div "java java" at bounding box center [242, 198] width 144 height 13
type input "e"
type input "react"
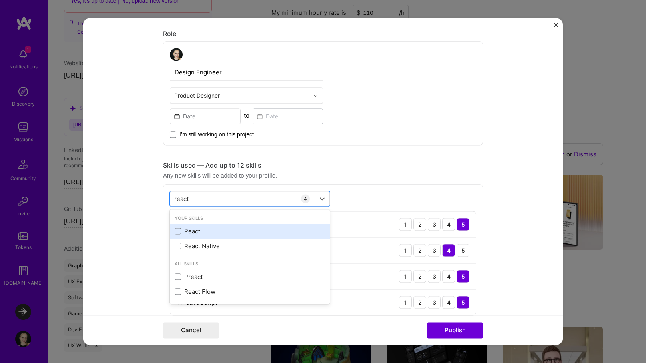
click at [191, 233] on div "React" at bounding box center [250, 231] width 150 height 8
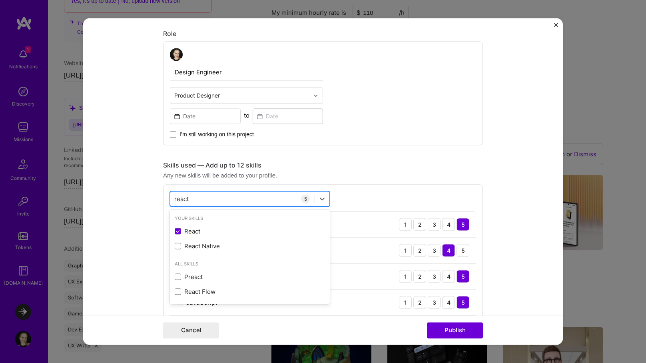
click at [208, 199] on div "react react" at bounding box center [242, 198] width 144 height 13
type input "y"
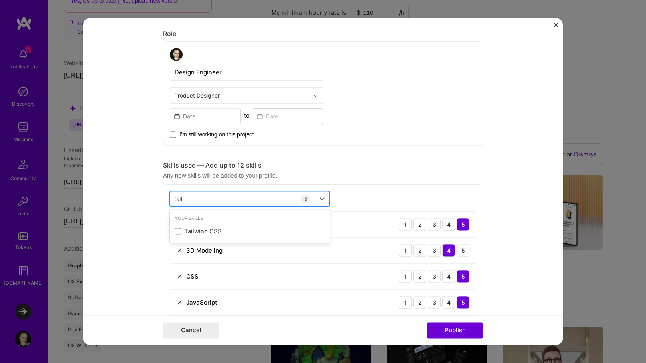
type input "tailw"
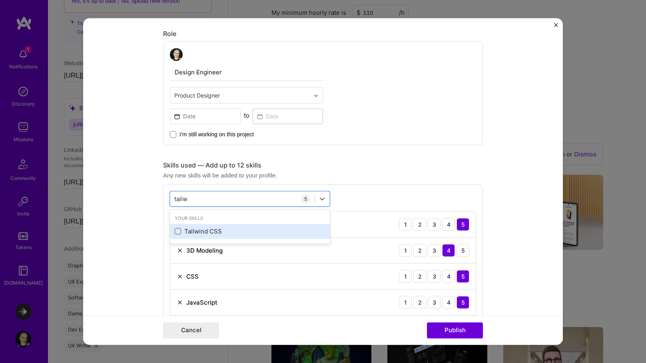
click at [178, 228] on span at bounding box center [178, 231] width 6 height 6
click at [0, 0] on input "checkbox" at bounding box center [0, 0] width 0 height 0
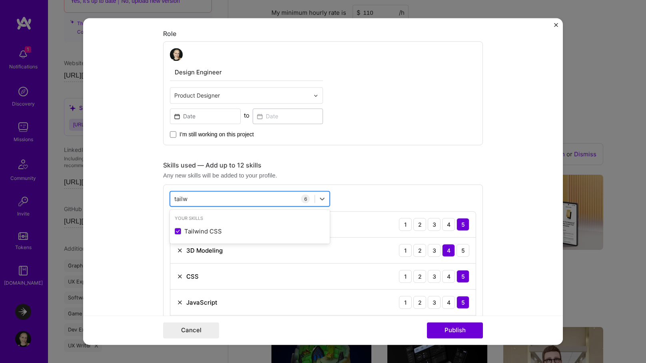
click at [211, 205] on div "tailw tailw" at bounding box center [242, 198] width 144 height 13
click at [213, 199] on div "tailw tailw" at bounding box center [242, 198] width 144 height 13
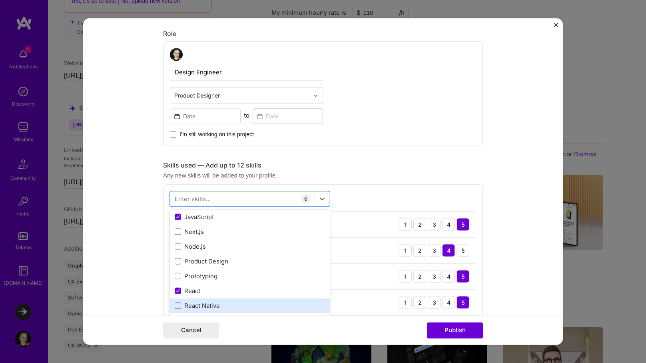
scroll to position [142, 0]
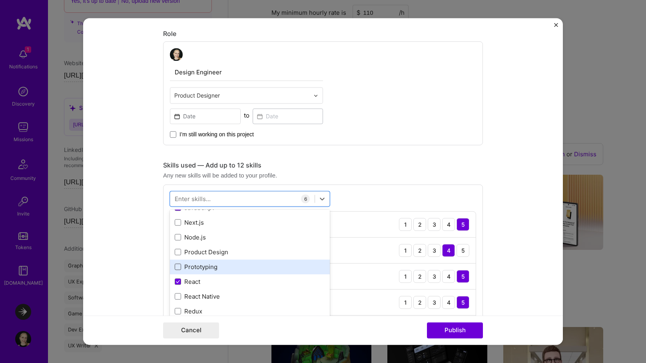
click at [179, 268] on span at bounding box center [178, 267] width 6 height 6
click at [0, 0] on input "checkbox" at bounding box center [0, 0] width 0 height 0
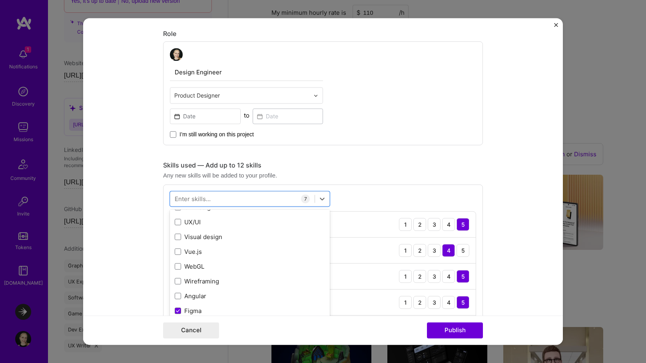
scroll to position [321, 0]
click at [179, 221] on span at bounding box center [178, 221] width 6 height 6
click at [0, 0] on input "checkbox" at bounding box center [0, 0] width 0 height 0
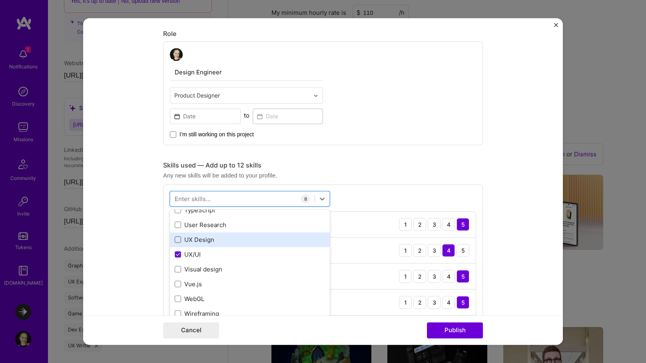
click at [177, 239] on span at bounding box center [178, 240] width 6 height 6
click at [0, 0] on input "checkbox" at bounding box center [0, 0] width 0 height 0
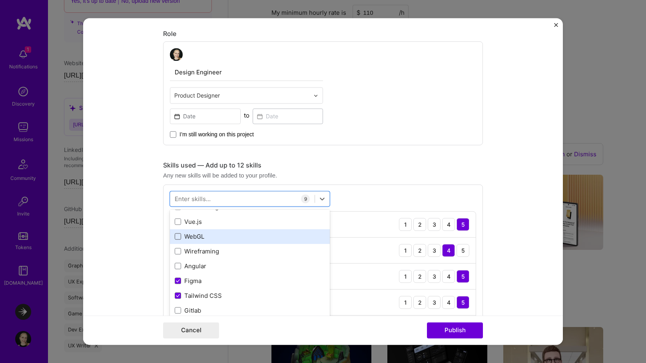
click at [178, 236] on span at bounding box center [178, 236] width 6 height 6
click at [0, 0] on input "checkbox" at bounding box center [0, 0] width 0 height 0
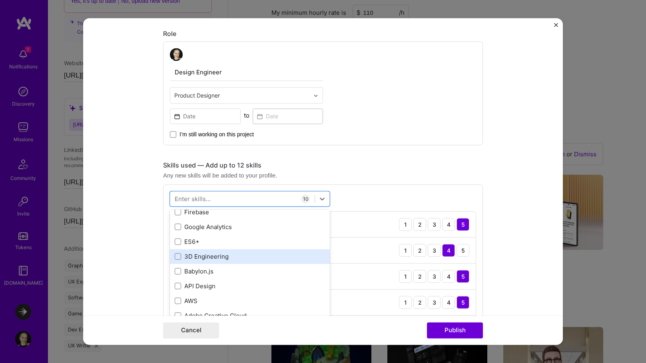
scroll to position [508, 0]
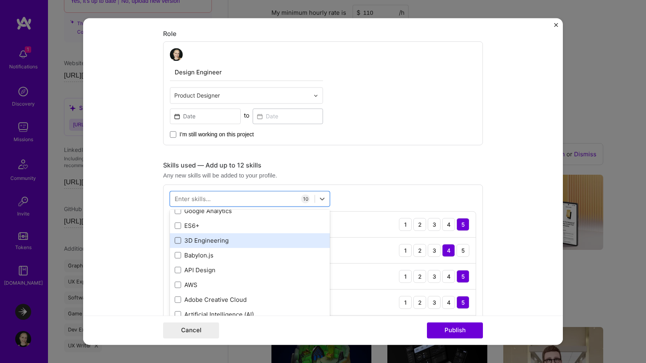
click at [176, 243] on span at bounding box center [178, 240] width 6 height 6
click at [0, 0] on input "checkbox" at bounding box center [0, 0] width 0 height 0
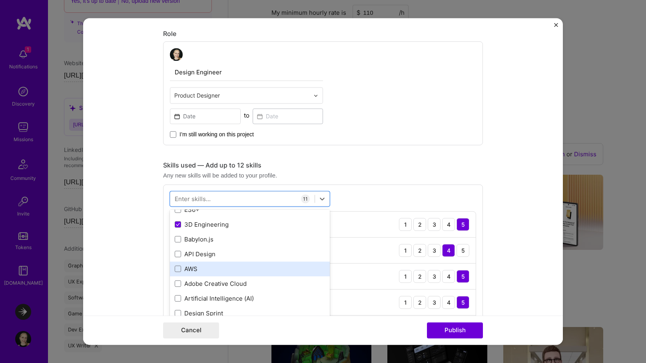
scroll to position [525, 0]
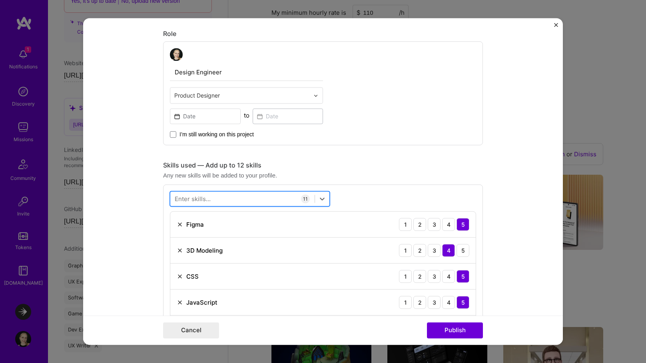
click at [213, 199] on div at bounding box center [242, 198] width 144 height 13
type input "three"
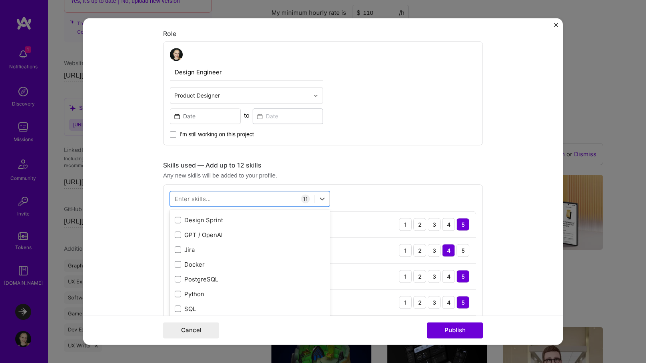
scroll to position [626, 0]
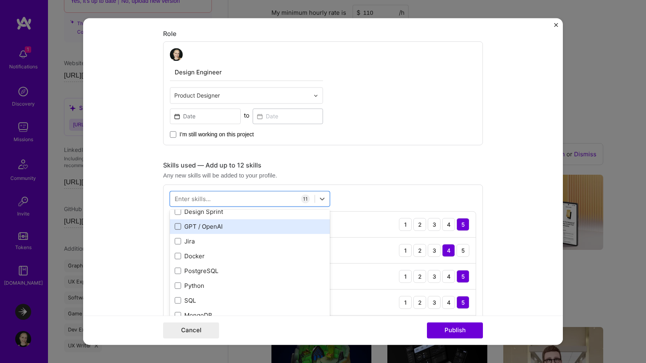
click at [176, 225] on span at bounding box center [178, 226] width 6 height 6
click at [0, 0] on input "checkbox" at bounding box center [0, 0] width 0 height 0
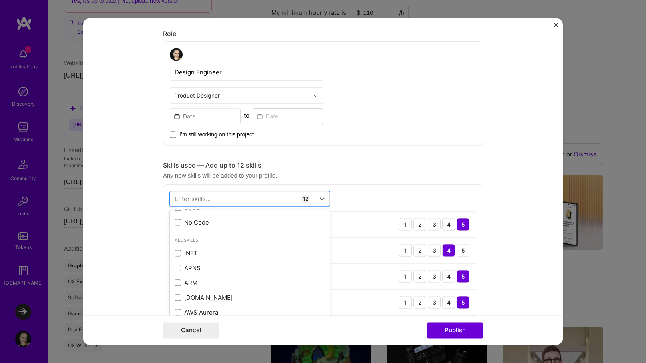
scroll to position [814, 0]
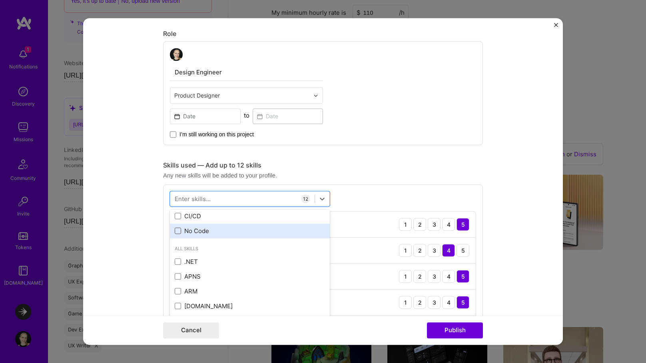
click at [179, 233] on span at bounding box center [178, 231] width 6 height 6
click at [0, 0] on input "checkbox" at bounding box center [0, 0] width 0 height 0
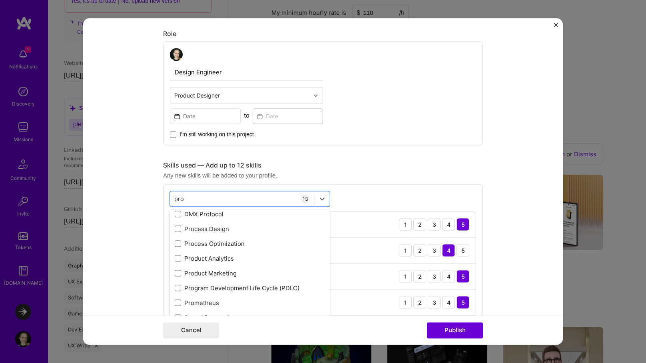
scroll to position [0, 0]
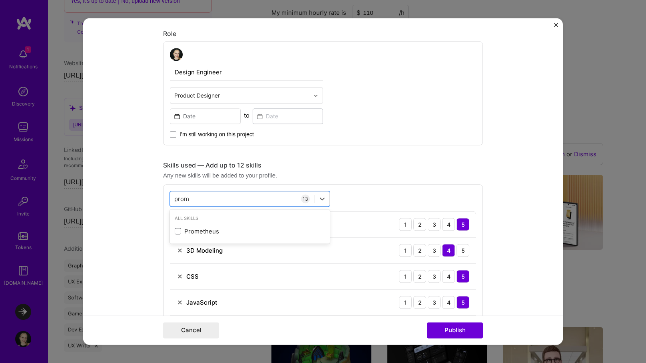
type input "promp"
click at [103, 268] on form "Project title Moxy 3D Mockup Studio Company Project industry Industry 2 Project…" at bounding box center [323, 181] width 480 height 327
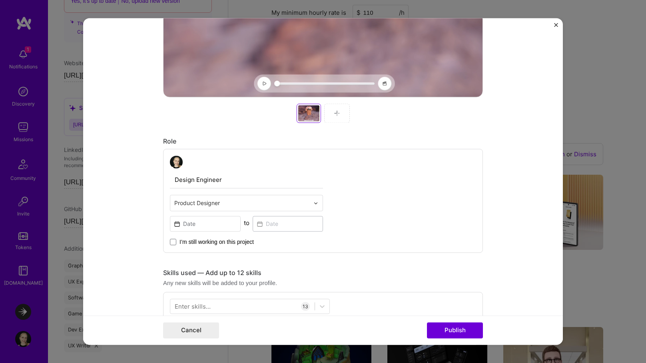
scroll to position [309, 0]
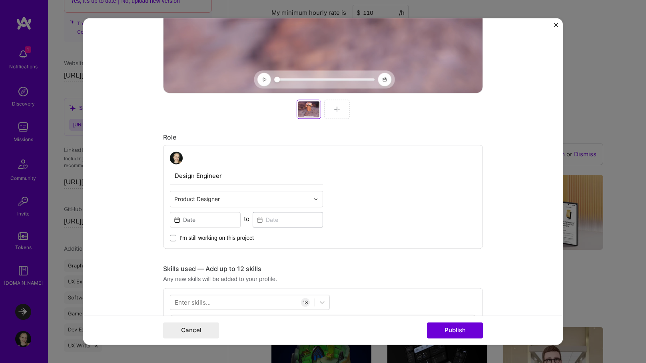
click at [184, 177] on input "Design Engineer" at bounding box center [246, 175] width 153 height 17
click at [194, 173] on input "Design Engineer" at bounding box center [246, 175] width 153 height 17
type input "Design/Prompt Engineer"
click at [134, 228] on form "Project title Moxy 3D Mockup Studio Company Project industry Industry 2 Project…" at bounding box center [323, 181] width 480 height 327
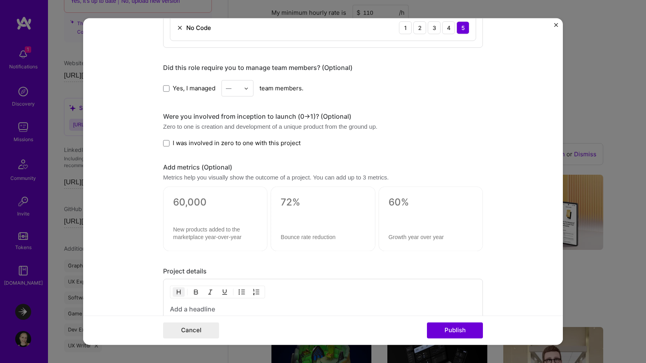
scroll to position [926, 0]
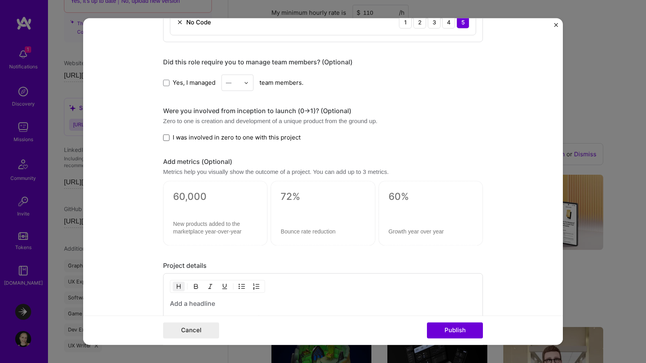
click at [165, 137] on span at bounding box center [166, 137] width 6 height 6
click at [0, 0] on input "I was involved in zero to one with this project" at bounding box center [0, 0] width 0 height 0
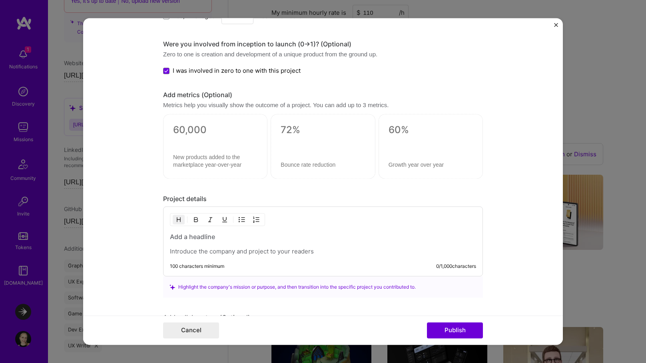
scroll to position [994, 0]
click at [228, 121] on div at bounding box center [215, 145] width 104 height 65
click at [208, 137] on div at bounding box center [215, 139] width 84 height 8
click at [208, 130] on textarea at bounding box center [215, 129] width 84 height 12
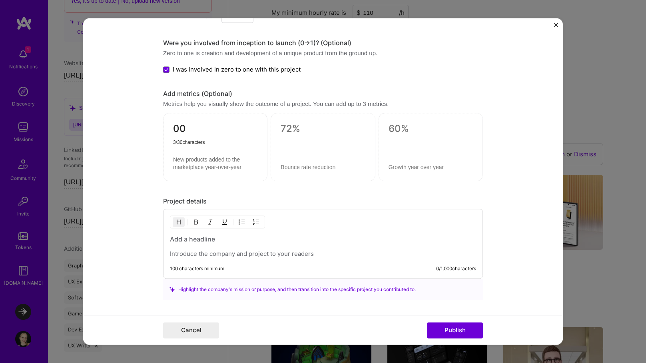
type textarea "0"
click at [184, 130] on textarea "10000" at bounding box center [215, 131] width 84 height 16
click at [199, 132] on textarea "10,000" at bounding box center [215, 131] width 84 height 16
click at [205, 131] on textarea "10,000" at bounding box center [215, 131] width 84 height 16
type textarea "10,000+"
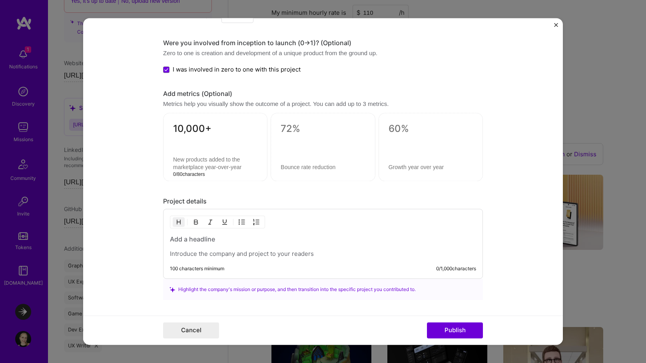
click at [192, 160] on textarea at bounding box center [215, 163] width 84 height 15
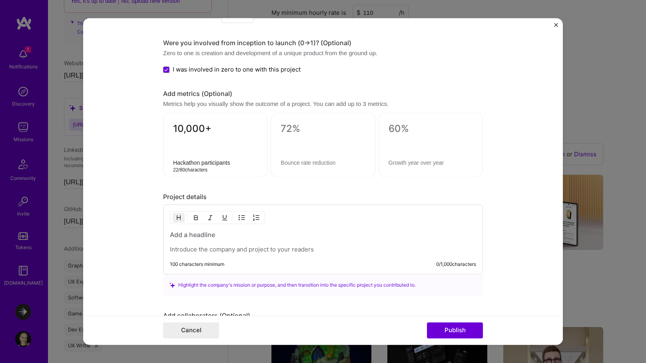
type textarea "Hackathon participants"
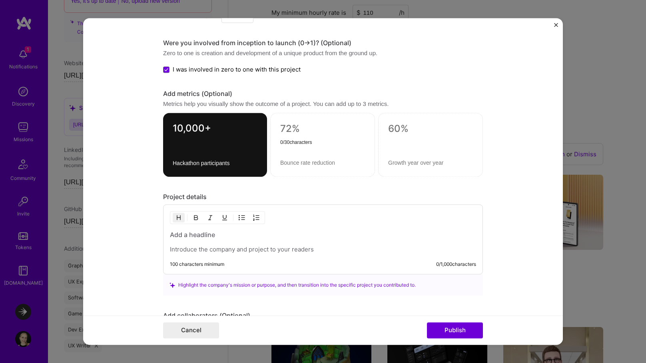
click at [298, 130] on textarea at bounding box center [322, 129] width 85 height 12
type textarea "Best Prompt"
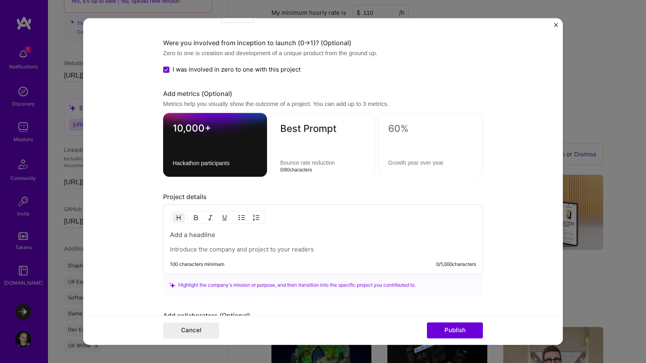
click at [299, 167] on div "Best Prompt 0 / 80 characters" at bounding box center [322, 145] width 105 height 64
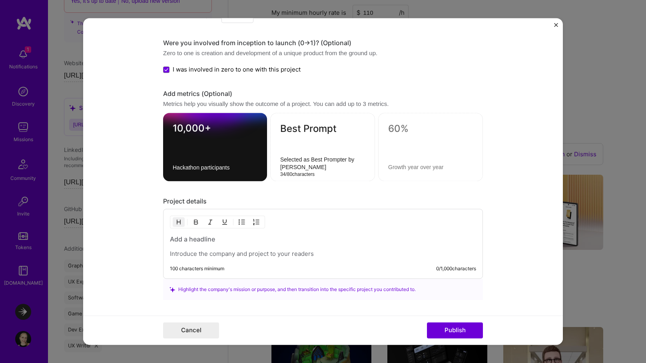
type textarea "Selected as Best Prompter by [PERSON_NAME]"
click at [403, 128] on textarea at bounding box center [430, 129] width 85 height 12
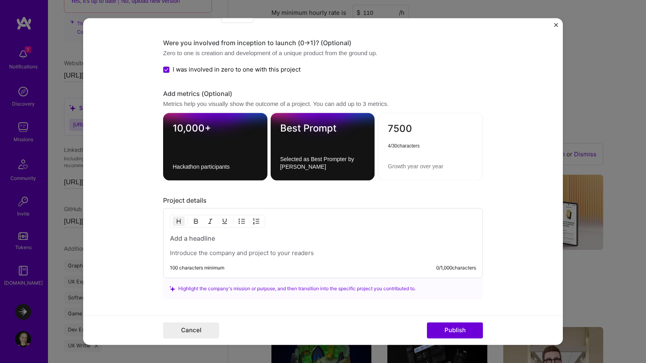
click at [395, 130] on textarea "7500" at bounding box center [430, 131] width 85 height 16
type textarea "60"
click at [398, 169] on textarea at bounding box center [430, 167] width 85 height 8
type textarea "hours"
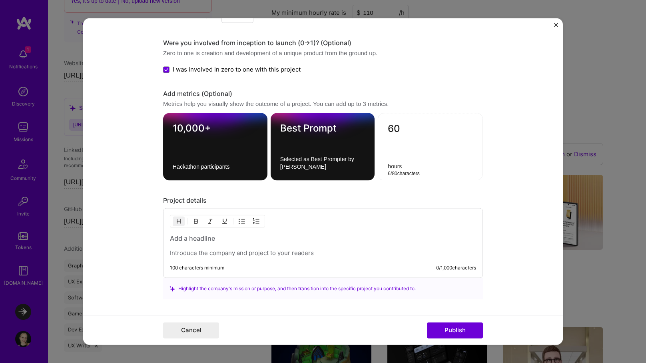
click at [315, 161] on textarea "Selected as Best Prompter by [PERSON_NAME]" at bounding box center [322, 163] width 85 height 15
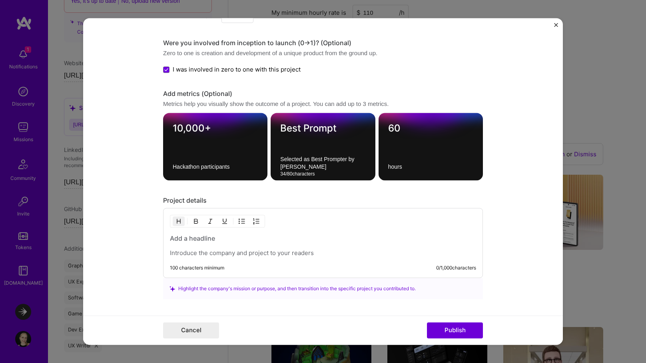
click at [301, 165] on textarea "Selected as Best Prompter by [PERSON_NAME]" at bounding box center [322, 163] width 85 height 15
type textarea "Selected as Best Prompter by [PERSON_NAME] receiving $7,500 award"
click at [404, 167] on textarea "hours" at bounding box center [430, 167] width 85 height 8
type textarea "hours used to build the prototype"
click at [393, 127] on textarea "60" at bounding box center [430, 131] width 85 height 16
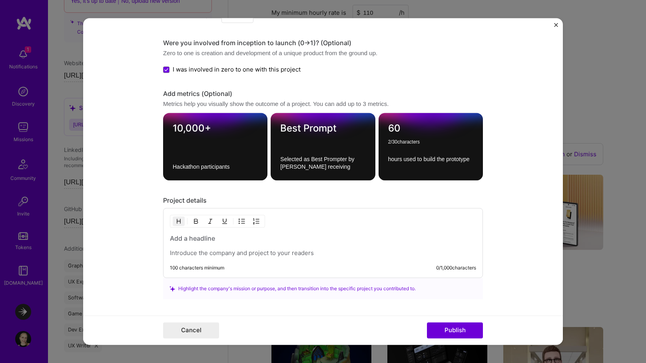
click at [389, 127] on textarea "60" at bounding box center [430, 131] width 85 height 16
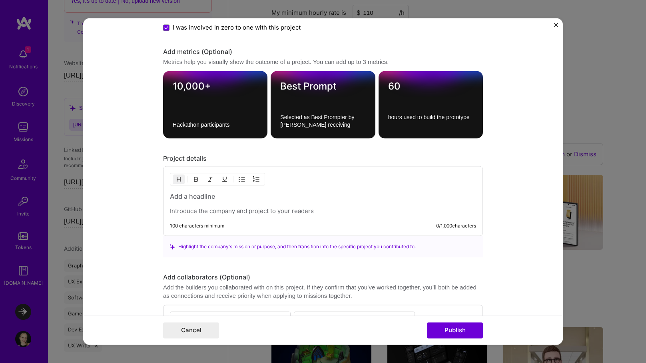
scroll to position [1045, 0]
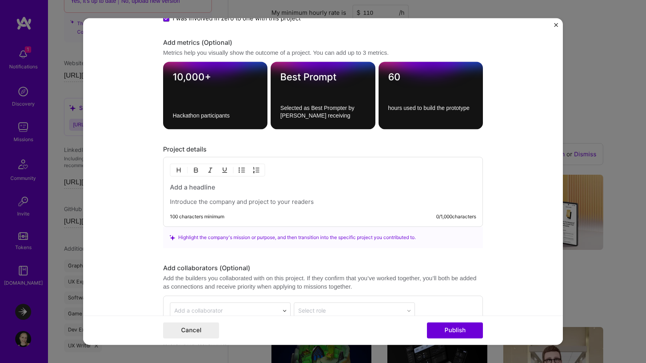
click at [292, 193] on div at bounding box center [323, 194] width 306 height 23
click at [249, 186] on h3 at bounding box center [323, 187] width 306 height 9
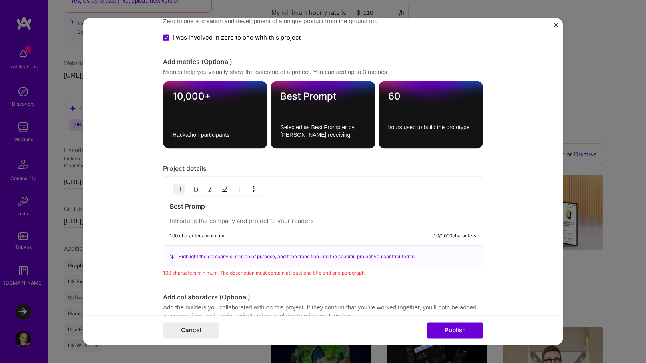
scroll to position [1026, 0]
click at [327, 95] on textarea "Best Prompt" at bounding box center [322, 98] width 85 height 16
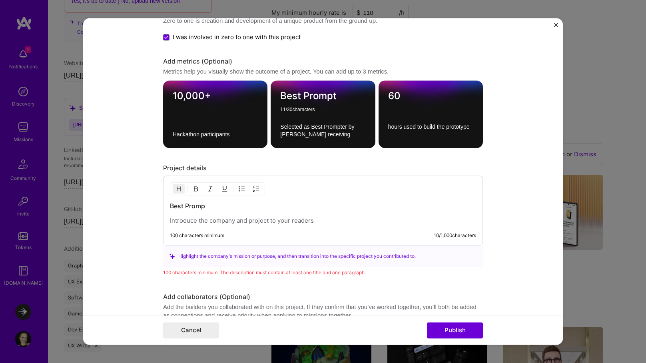
drag, startPoint x: 345, startPoint y: 95, endPoint x: 281, endPoint y: 97, distance: 64.0
click at [281, 97] on textarea "Best Prompt" at bounding box center [322, 98] width 85 height 16
click at [339, 94] on textarea "Best Prompt" at bounding box center [322, 98] width 85 height 16
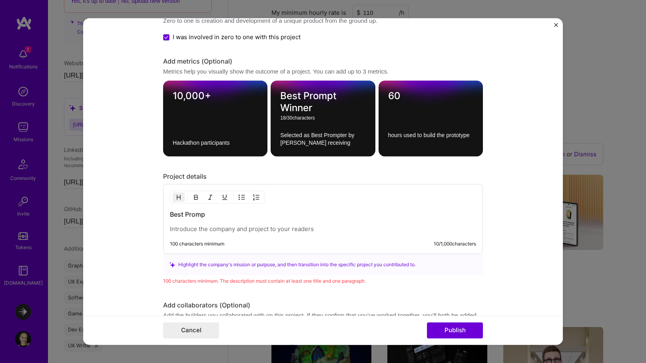
drag, startPoint x: 321, startPoint y: 108, endPoint x: 276, endPoint y: 98, distance: 45.9
click at [276, 98] on div "Best Prompt Winner 18 / 30 characters Selected as Best Prompter by [PERSON_NAME…" at bounding box center [323, 119] width 104 height 76
click at [322, 107] on textarea "Best Prompt Winner" at bounding box center [322, 102] width 85 height 24
type textarea "Best Prompt Winner"
click at [217, 220] on div "Best Promp" at bounding box center [323, 221] width 306 height 23
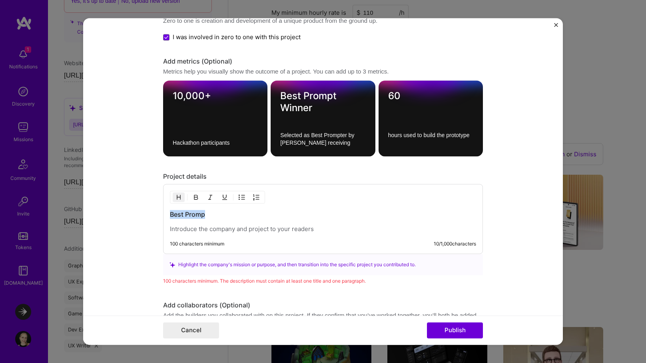
drag, startPoint x: 183, startPoint y: 215, endPoint x: 160, endPoint y: 217, distance: 22.9
click at [160, 217] on form "Project title Moxy 3D Mockup Studio Company Project industry Industry 2 Project…" at bounding box center [323, 181] width 480 height 327
click at [177, 234] on div "Best Promp 100 characters minimum 10 / 1,000 characters" at bounding box center [323, 219] width 320 height 70
click at [179, 229] on p at bounding box center [323, 229] width 306 height 8
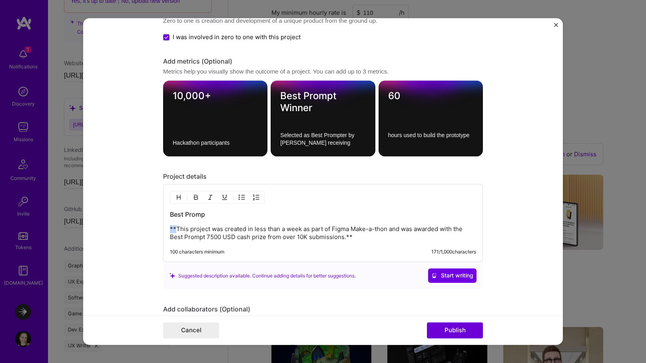
drag, startPoint x: 176, startPoint y: 230, endPoint x: 160, endPoint y: 230, distance: 15.6
click at [160, 230] on form "Project title Moxy 3D Mockup Studio Company Project industry Industry 2 Project…" at bounding box center [323, 181] width 480 height 327
drag, startPoint x: 357, startPoint y: 236, endPoint x: 330, endPoint y: 234, distance: 26.5
click at [330, 234] on p "This project was created in less than a week as part of Figma Make-a-thon and w…" at bounding box center [323, 233] width 306 height 16
click at [381, 227] on p "This project was created in less than a week as part of Figma Make-a-thon and w…" at bounding box center [323, 233] width 306 height 16
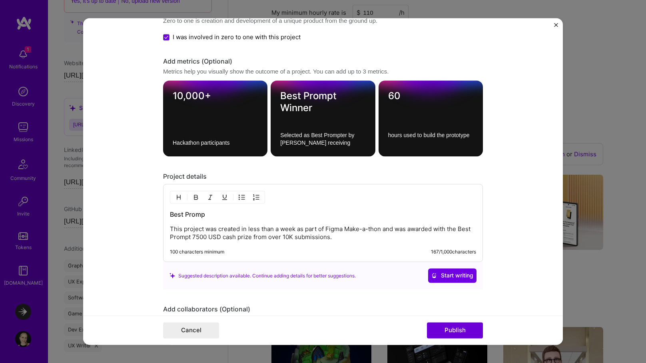
click at [346, 238] on p "This project was created in less than a week as part of Figma Make-a-thon and w…" at bounding box center [323, 233] width 306 height 16
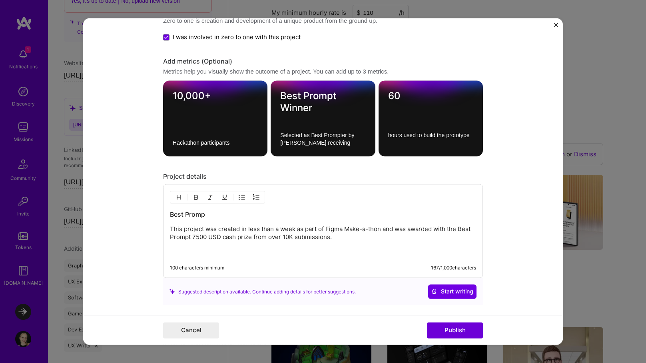
click at [353, 240] on p "This project was created in less than a week as part of Figma Make-a-thon and w…" at bounding box center [323, 241] width 306 height 32
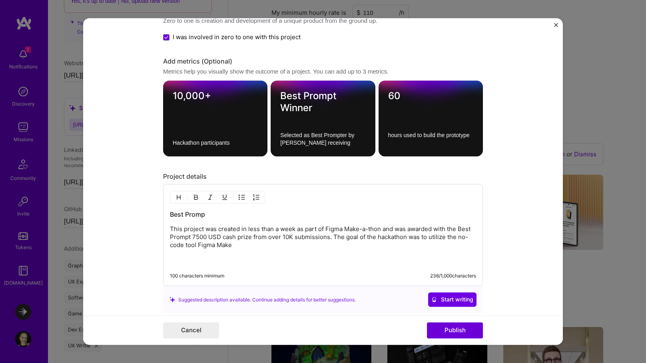
click at [186, 248] on p "This project was created in less than a week as part of Figma Make-a-thon and w…" at bounding box center [323, 245] width 306 height 40
click at [276, 247] on p "This project was created in less than a week as part of Figma Make-a-thon and w…" at bounding box center [323, 245] width 306 height 40
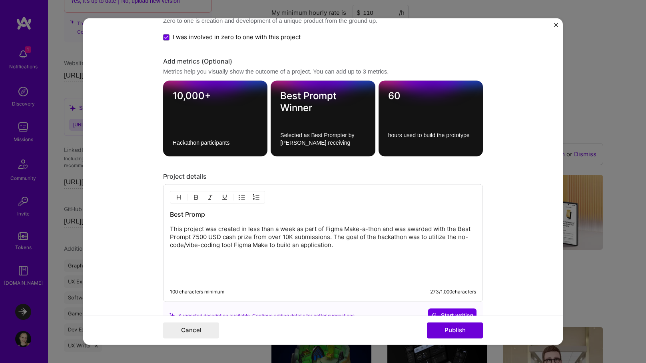
click at [333, 245] on p "This project was created in less than a week as part of Figma Make-a-thon and w…" at bounding box center [323, 253] width 306 height 56
drag, startPoint x: 295, startPoint y: 229, endPoint x: 249, endPoint y: 228, distance: 46.4
click at [249, 228] on p "This project was created in less than a week as part of Figma Make-a-thon and w…" at bounding box center [323, 253] width 306 height 56
click at [403, 247] on p "This project was created in 60 hours as part of Figma Make-a-thon and was award…" at bounding box center [323, 253] width 306 height 56
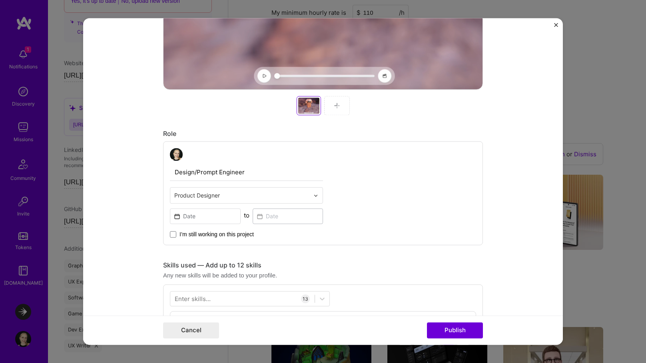
scroll to position [316, 0]
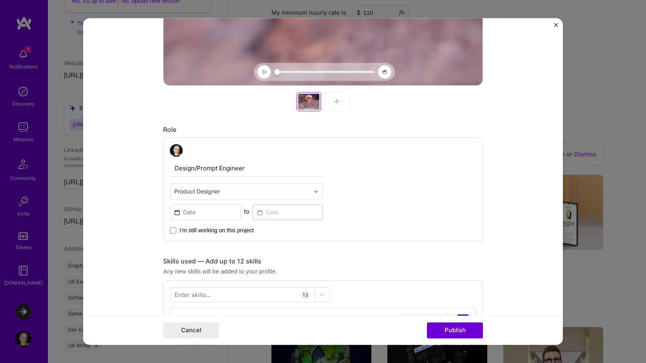
click at [225, 189] on input "text" at bounding box center [241, 191] width 135 height 8
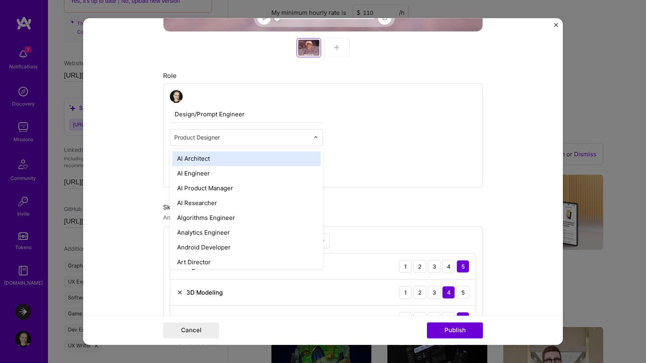
scroll to position [381, 0]
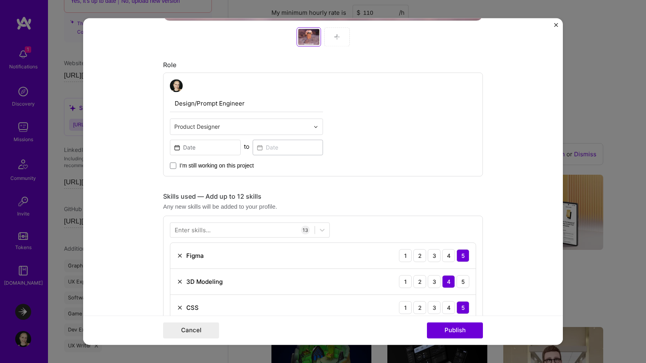
click at [393, 113] on div "Design/Prompt Engineer Product Designer to I’m still working on this project" at bounding box center [323, 124] width 320 height 104
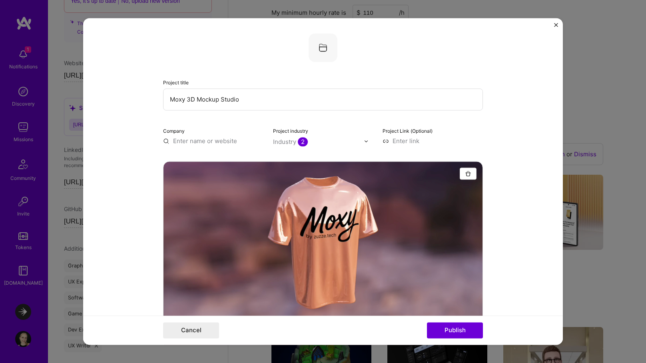
scroll to position [0, 0]
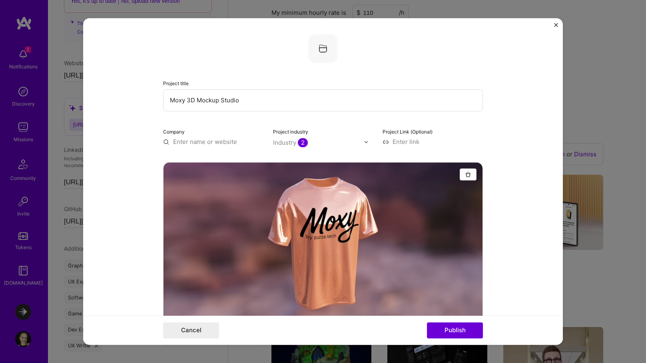
click at [410, 142] on input at bounding box center [433, 142] width 100 height 8
paste input "[URL][DOMAIN_NAME]"
type input "[URL][DOMAIN_NAME]"
click at [483, 123] on form "Project title Moxy 3D Mockup Studio Company Project industry Industry 2 Project…" at bounding box center [323, 181] width 480 height 327
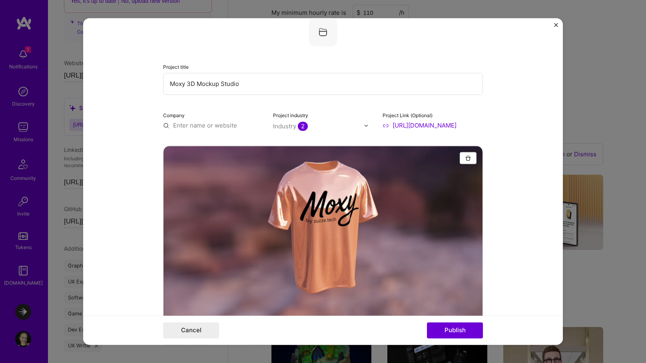
scroll to position [17, 0]
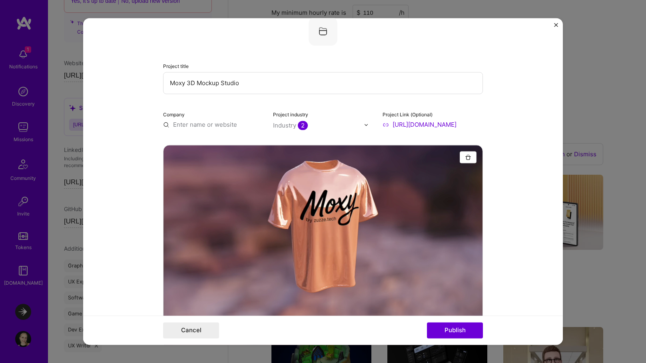
click at [203, 123] on input "text" at bounding box center [213, 124] width 100 height 8
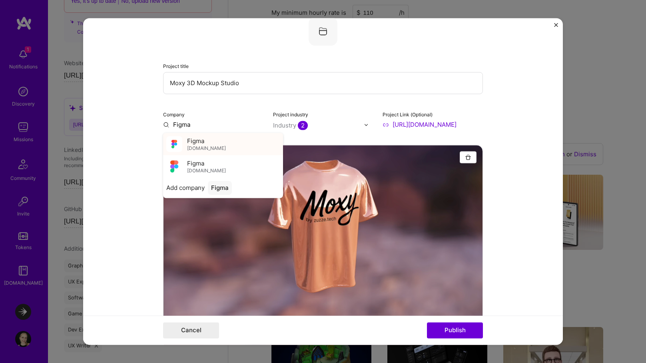
type input "Figma"
click at [216, 143] on div "Figma [DOMAIN_NAME]" at bounding box center [223, 144] width 120 height 22
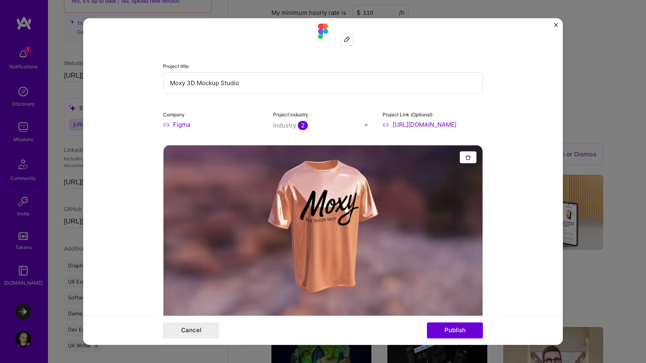
click at [134, 159] on form "Project title Moxy 3D Mockup Studio Company Figma Project industry Industry 2 P…" at bounding box center [323, 181] width 480 height 327
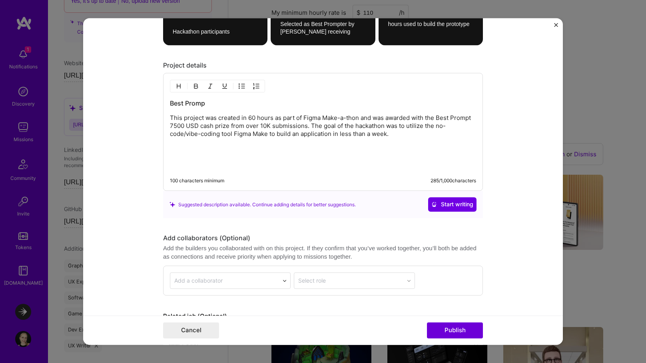
scroll to position [1139, 0]
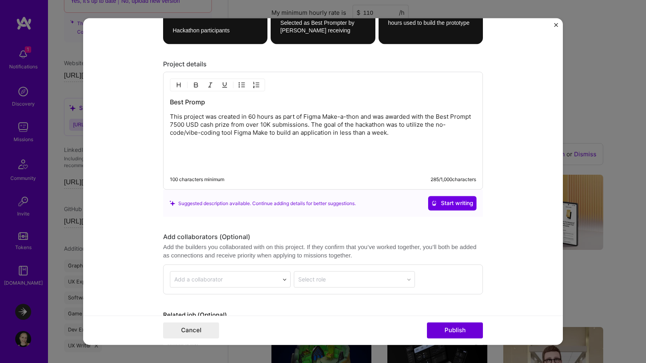
click at [330, 120] on p "This project was created in 60 hours as part of Figma Make-a-thon and was award…" at bounding box center [323, 141] width 306 height 56
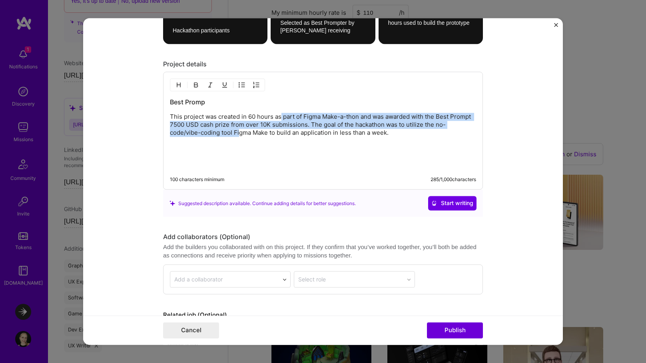
drag, startPoint x: 282, startPoint y: 118, endPoint x: 239, endPoint y: 132, distance: 45.1
click at [239, 132] on p "This project was created in 60 hours as part of Figma Make-a-thon and was award…" at bounding box center [323, 141] width 306 height 56
click at [206, 124] on p "This project was created in 60 hours as part of Figma Make-a-thon and was award…" at bounding box center [323, 141] width 306 height 56
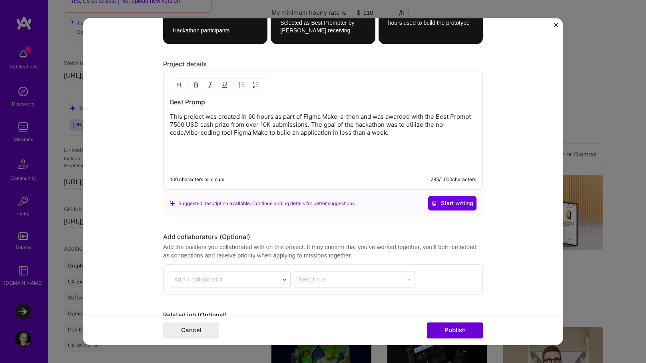
click at [310, 126] on p "This project was created in 60 hours as part of Figma Make-a-thon and was award…" at bounding box center [323, 141] width 306 height 56
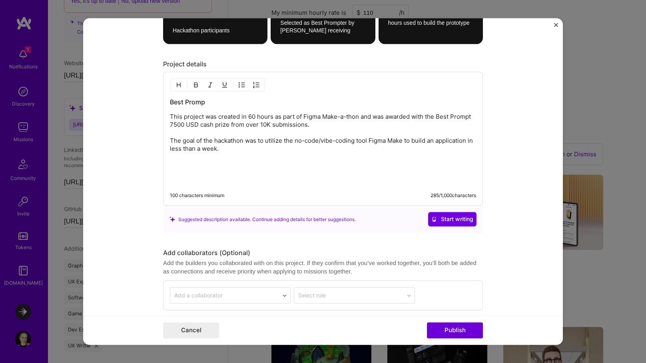
click at [170, 141] on p "This project was created in 60 hours as part of Figma Make-a-thon and was award…" at bounding box center [323, 149] width 306 height 72
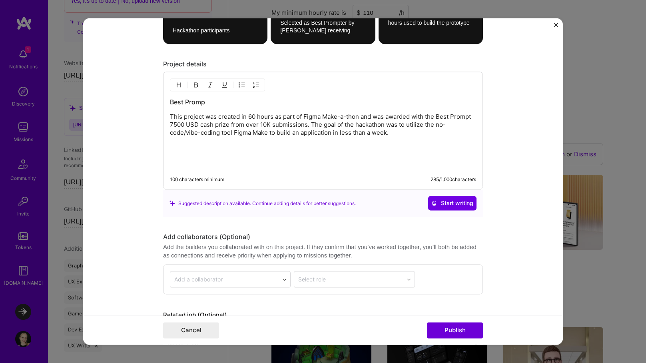
click at [401, 134] on p "This project was created in 60 hours as part of Figma Make-a-thon and was award…" at bounding box center [323, 141] width 306 height 56
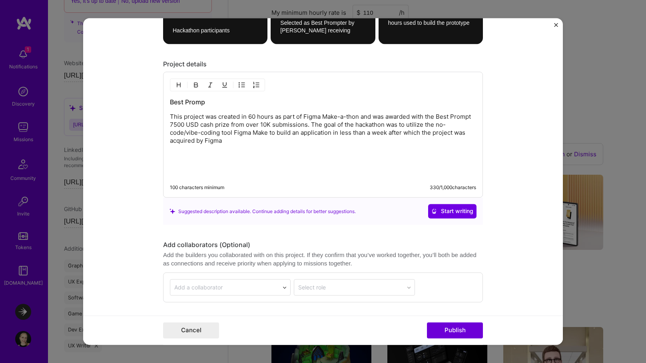
scroll to position [1134, 0]
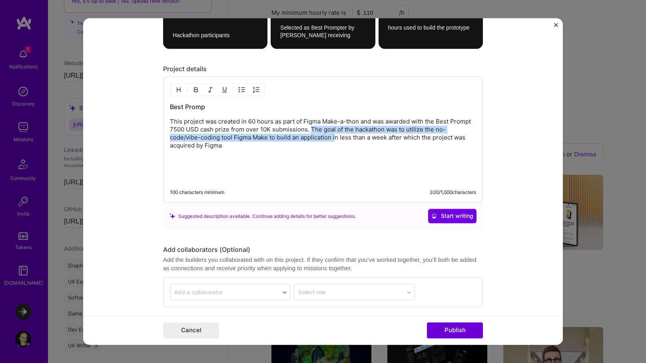
drag, startPoint x: 310, startPoint y: 130, endPoint x: 335, endPoint y: 137, distance: 26.7
click at [335, 137] on p "This project was created in 60 hours as part of Figma Make-a-thon and was award…" at bounding box center [323, 150] width 306 height 64
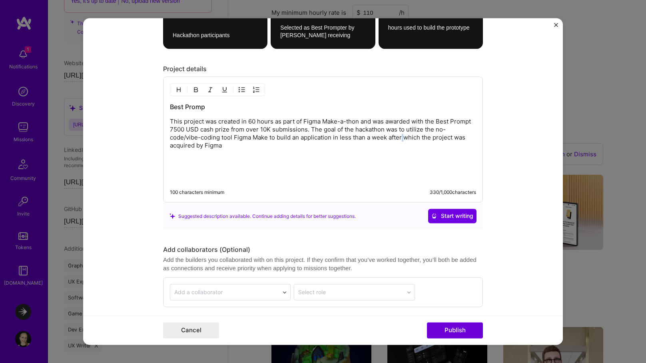
click at [406, 138] on p "This project was created in 60 hours as part of Figma Make-a-thon and was award…" at bounding box center [323, 150] width 306 height 64
click at [397, 136] on p "This project was created in 60 hours as part of Figma Make-a-thon and was award…" at bounding box center [323, 150] width 306 height 64
drag, startPoint x: 391, startPoint y: 147, endPoint x: 391, endPoint y: 139, distance: 8.0
click at [391, 139] on p "This project was created in 60 hours as part of Figma Make-a-thon and was award…" at bounding box center [323, 150] width 306 height 64
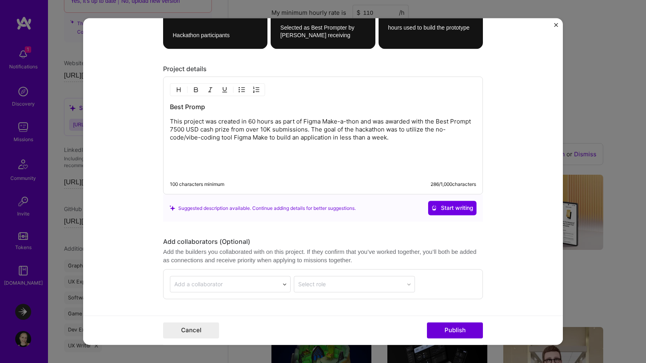
click at [421, 140] on p "This project was created in 60 hours as part of Figma Make-a-thon and was award…" at bounding box center [323, 146] width 306 height 56
click at [391, 160] on p "This project was created in 60 hours as part of Figma Make-a-thon and was award…" at bounding box center [323, 146] width 306 height 56
click at [412, 121] on p "This project was created in 60 hours as part of Figma Make-a-thon and was award…" at bounding box center [323, 146] width 306 height 56
click at [229, 130] on p "This project was created in 60 hours as part of Figma Make-a-thon and was award…" at bounding box center [323, 146] width 306 height 56
click at [306, 131] on p "This project was created in 60 hours as part of Figma Make-a-thon and was award…" at bounding box center [323, 146] width 306 height 56
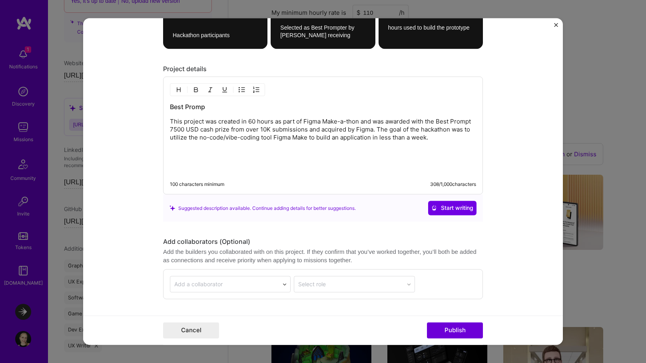
click at [433, 142] on p "This project was created in 60 hours as part of Figma Make-a-thon and was award…" at bounding box center [323, 146] width 306 height 56
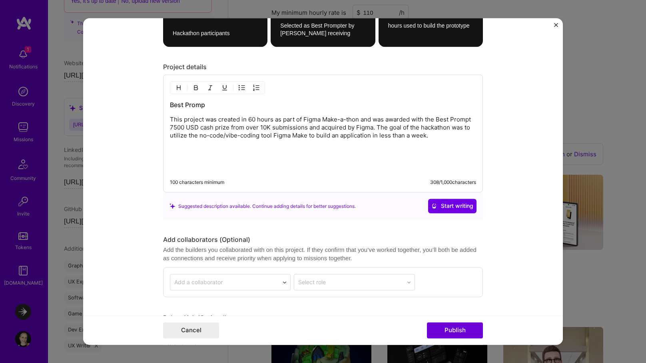
click at [198, 138] on p "This project was created in 60 hours as part of Figma Make-a-thon and was award…" at bounding box center [323, 144] width 306 height 56
click at [327, 135] on p "This project was created in 60 hours as part of Figma Make-a-thon and was award…" at bounding box center [323, 144] width 306 height 56
click at [478, 133] on div "Best Promp This project was created in 60 hours as part of Figma Make-a-thon an…" at bounding box center [323, 134] width 320 height 118
click at [472, 140] on p "This project was created in 60 hours as part of Figma Make-a-thon and was award…" at bounding box center [323, 144] width 306 height 56
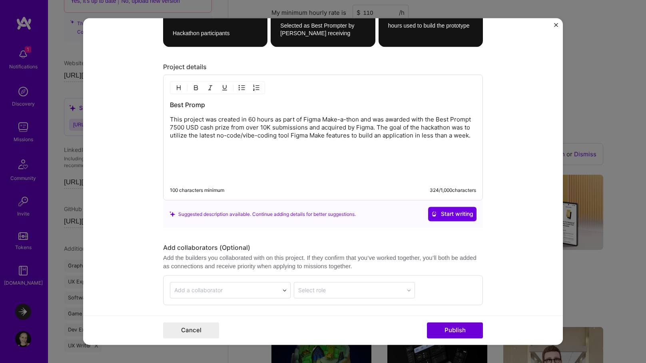
click at [212, 102] on h3 "Best Promp" at bounding box center [323, 105] width 306 height 9
click at [218, 161] on p "This project was created in 60 hours as part of Figma Make-a-thon and was award…" at bounding box center [323, 148] width 306 height 64
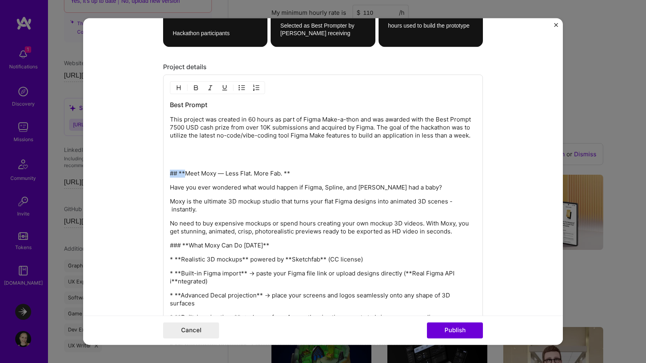
drag, startPoint x: 186, startPoint y: 173, endPoint x: 157, endPoint y: 173, distance: 29.6
click at [157, 173] on form "Project title Moxy 3D Mockup Studio Company Figma Project industry Industry 2 P…" at bounding box center [323, 181] width 480 height 327
drag, startPoint x: 276, startPoint y: 173, endPoint x: 268, endPoint y: 173, distance: 7.6
click at [268, 173] on p "Meet Moxy — Less Flat. More Fab. **" at bounding box center [323, 174] width 306 height 8
click at [219, 165] on div "Best Prompt This project was created in 60 hours as part of Figma Make-a-thon a…" at bounding box center [323, 296] width 306 height 391
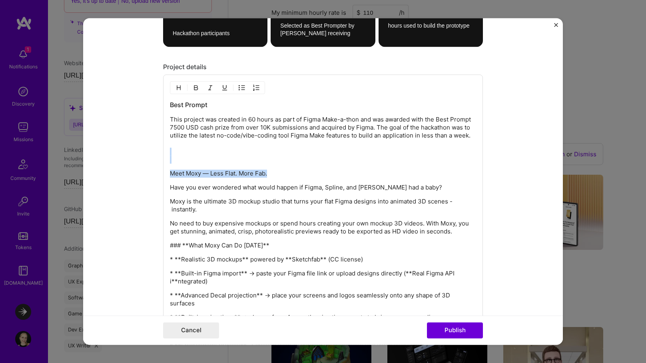
drag, startPoint x: 277, startPoint y: 173, endPoint x: 161, endPoint y: 162, distance: 117.2
click at [161, 162] on form "Project title Moxy 3D Mockup Studio Company Figma Project industry Industry 2 P…" at bounding box center [323, 181] width 480 height 327
click at [175, 88] on img "button" at bounding box center [178, 88] width 6 height 6
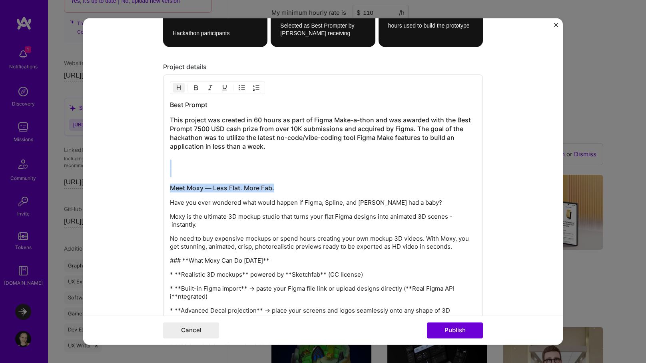
click at [211, 170] on h3 "This project was created in 60 hours as part of Figma Make-a-thon and was award…" at bounding box center [323, 147] width 306 height 62
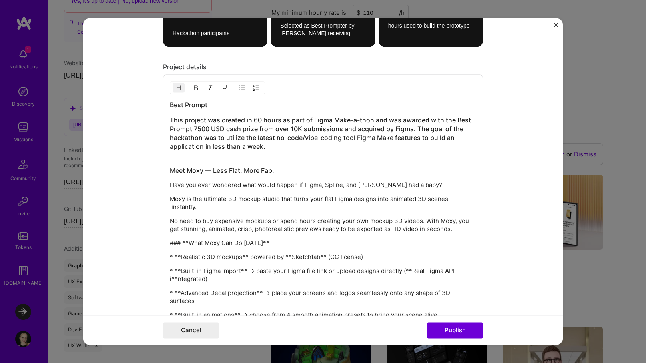
click at [264, 146] on h3 "This project was created in 60 hours as part of Figma Make-a-thon and was award…" at bounding box center [323, 138] width 306 height 44
drag, startPoint x: 258, startPoint y: 150, endPoint x: 165, endPoint y: 121, distance: 97.6
click at [165, 121] on div "Best Prompt This project was created in 60 hours as part of Figma Make-a-thon a…" at bounding box center [323, 292] width 320 height 435
click at [179, 84] on button "button" at bounding box center [179, 88] width 12 height 10
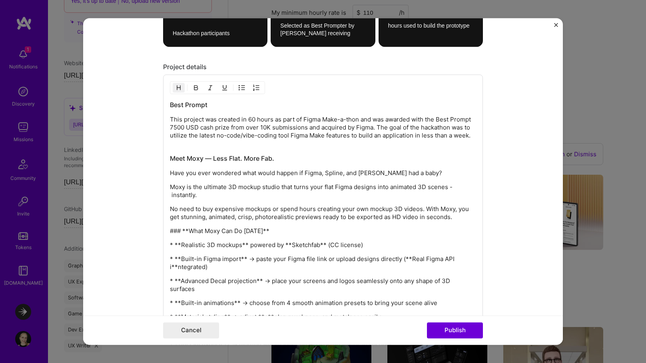
click at [200, 153] on div "Best Prompt This project was created in 60 hours as part of Figma Make-a-thon a…" at bounding box center [323, 289] width 306 height 377
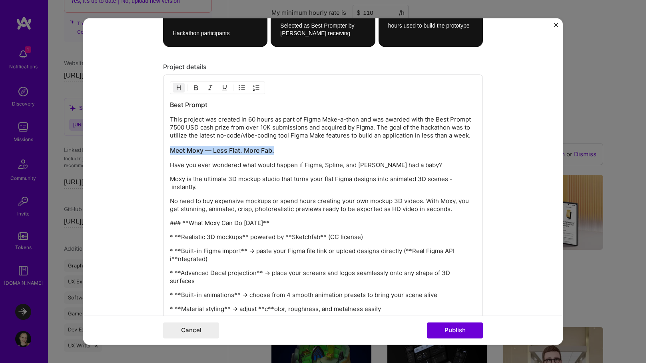
drag, startPoint x: 287, startPoint y: 151, endPoint x: 155, endPoint y: 151, distance: 131.9
click at [155, 151] on form "Project title Moxy 3D Mockup Studio Company Figma Project industry Industry 2 P…" at bounding box center [323, 181] width 480 height 327
drag, startPoint x: 197, startPoint y: 106, endPoint x: 149, endPoint y: 106, distance: 48.0
click at [149, 106] on form "Project title Moxy 3D Mockup Studio Company Figma Project industry Industry 2 P…" at bounding box center [323, 181] width 480 height 327
click at [202, 145] on div "Meet Moxy — Less Flat. More Fab. This project was created in 60 hours as part o…" at bounding box center [323, 285] width 306 height 369
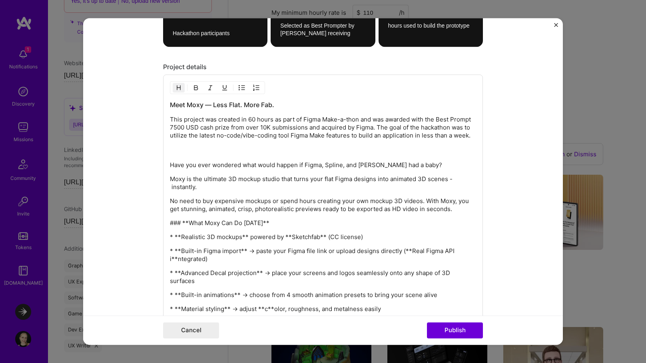
click at [239, 155] on div "Meet Moxy — Less Flat. More Fab. This project was created in 60 hours as part o…" at bounding box center [323, 285] width 306 height 369
drag, startPoint x: 288, startPoint y: 102, endPoint x: 167, endPoint y: 106, distance: 120.8
click at [167, 106] on div "Meet Moxy — Less Flat. More Fab. This project was created in 60 hours as part o…" at bounding box center [323, 282] width 320 height 415
click at [254, 108] on h3 "From hackathon project" at bounding box center [323, 105] width 306 height 9
drag, startPoint x: 260, startPoint y: 105, endPoint x: 167, endPoint y: 106, distance: 93.5
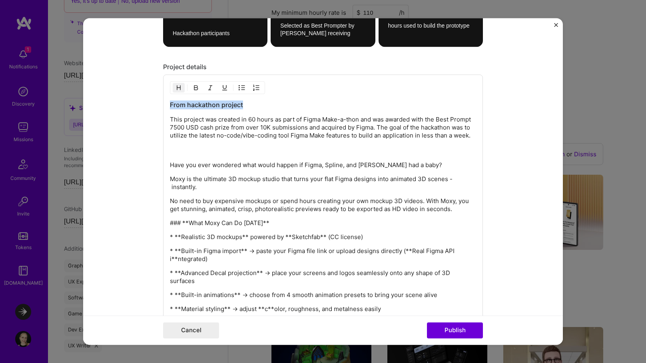
click at [167, 106] on div "From hackathon project This project was created in 60 hours as part of Figma Ma…" at bounding box center [323, 282] width 320 height 415
click at [251, 105] on h3 "From hackathon project" at bounding box center [323, 105] width 306 height 9
drag, startPoint x: 251, startPoint y: 105, endPoint x: 169, endPoint y: 102, distance: 82.0
click at [170, 102] on h3 "From hackathon project" at bounding box center [323, 105] width 306 height 9
click at [256, 105] on h3 "From hackathon project" at bounding box center [323, 105] width 306 height 9
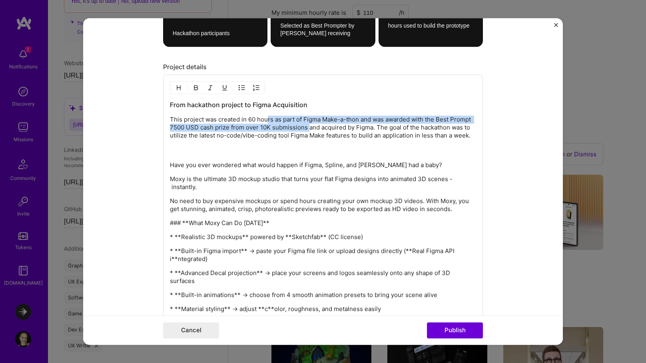
drag, startPoint x: 268, startPoint y: 122, endPoint x: 308, endPoint y: 128, distance: 40.0
click at [308, 128] on p "This project was created in 60 hours as part of Figma Make-a-thon and was award…" at bounding box center [323, 128] width 306 height 24
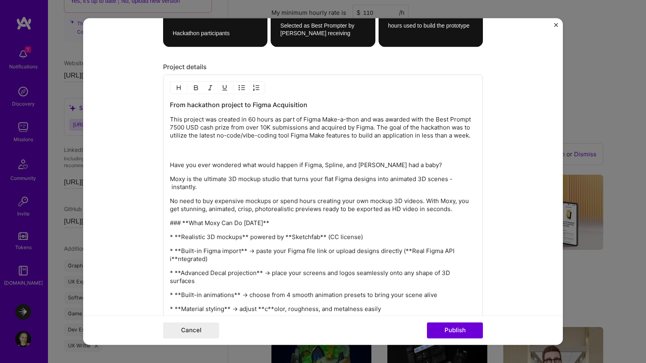
click at [311, 129] on p "This project was created in 60 hours as part of Figma Make-a-thon and was award…" at bounding box center [323, 128] width 306 height 24
click at [372, 128] on p "This project was created in 60 hours as part of Figma Make-a-thon and was award…" at bounding box center [323, 128] width 306 height 24
click at [189, 103] on h3 "From hackathon project to Figma Acquisition" at bounding box center [323, 105] width 306 height 9
click at [196, 106] on h3 "From a hackathon project to Figma Acquisition" at bounding box center [323, 105] width 306 height 9
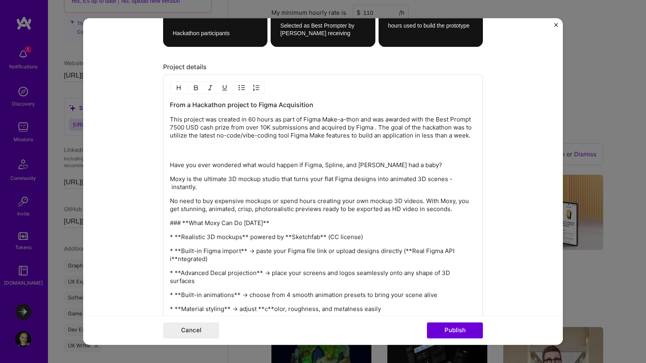
click at [281, 126] on p "This project was created in 60 hours as part of Figma Make-a-thon and was award…" at bounding box center [323, 128] width 306 height 24
drag, startPoint x: 189, startPoint y: 223, endPoint x: 159, endPoint y: 223, distance: 30.8
click at [159, 223] on form "Project title Moxy 3D Mockup Studio Company Figma Project industry Industry 2 P…" at bounding box center [323, 181] width 480 height 327
drag, startPoint x: 251, startPoint y: 221, endPoint x: 244, endPoint y: 221, distance: 7.2
click at [244, 221] on p "What Moxy Can Do [DATE]**" at bounding box center [323, 223] width 306 height 8
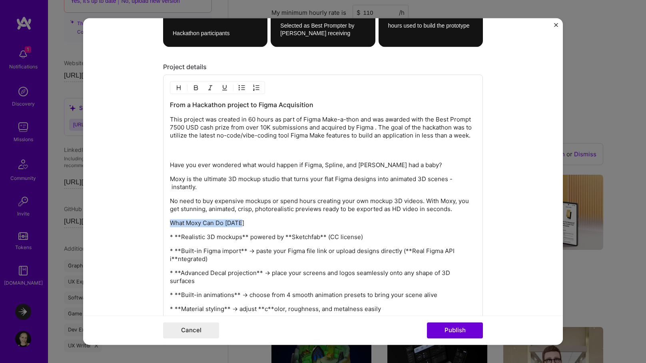
drag, startPoint x: 247, startPoint y: 224, endPoint x: 164, endPoint y: 224, distance: 83.1
click at [164, 224] on div "From a Hackathon project to Figma Acquisition This project was created in 60 ho…" at bounding box center [323, 282] width 320 height 415
click at [179, 87] on img "button" at bounding box center [178, 88] width 6 height 6
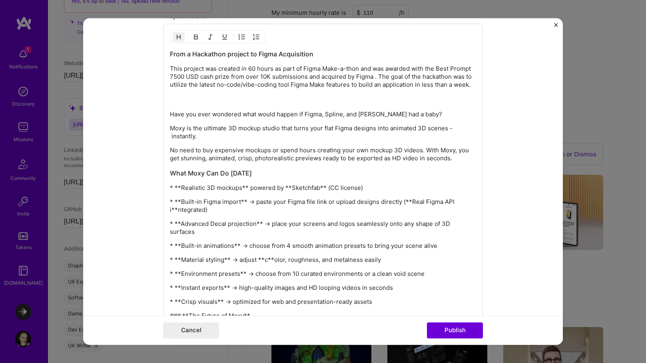
scroll to position [1200, 0]
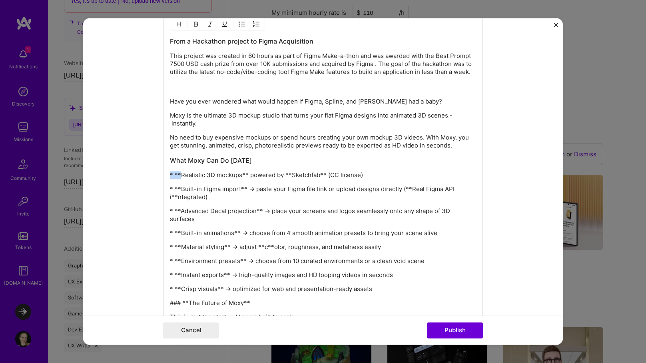
drag, startPoint x: 179, startPoint y: 173, endPoint x: 168, endPoint y: 175, distance: 11.7
click at [168, 175] on div "From a Hackathon project to Figma Acquisition This project was created in 60 ho…" at bounding box center [323, 219] width 320 height 417
drag, startPoint x: 247, startPoint y: 176, endPoint x: 252, endPoint y: 176, distance: 4.8
click at [252, 176] on p "Realistic 3D mockups** powered by **Sketchfab** (CC license)" at bounding box center [331, 176] width 290 height 8
drag, startPoint x: 282, startPoint y: 175, endPoint x: 289, endPoint y: 175, distance: 6.4
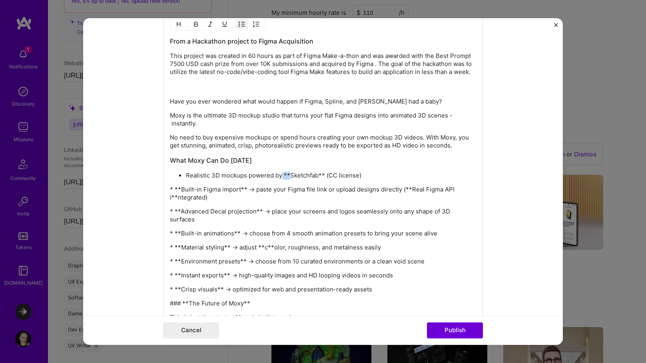
click at [289, 175] on p "Realistic 3D mockups powered by **Sketchfab** (CC license)" at bounding box center [331, 176] width 290 height 8
drag, startPoint x: 316, startPoint y: 175, endPoint x: 309, endPoint y: 175, distance: 6.8
click at [309, 175] on p "Realistic 3D mockups powered bySketchfab** (CC license)" at bounding box center [331, 176] width 290 height 8
click at [280, 177] on p "Realistic 3D mockups powered bySketchfab (CC license)" at bounding box center [331, 176] width 290 height 8
drag, startPoint x: 180, startPoint y: 190, endPoint x: 156, endPoint y: 189, distance: 24.0
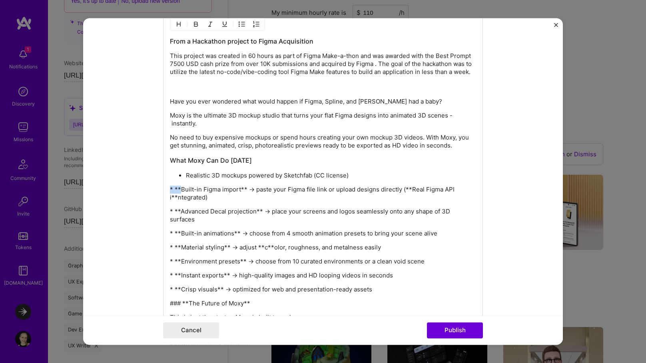
click at [156, 189] on form "Project title Moxy 3D Mockup Studio Company Figma Project industry Industry 2 P…" at bounding box center [323, 181] width 480 height 327
drag, startPoint x: 251, startPoint y: 186, endPoint x: 244, endPoint y: 187, distance: 6.4
click at [244, 187] on p "Built-in Figma import** → paste your Figma file link or upload designs directly…" at bounding box center [331, 194] width 290 height 16
click at [227, 199] on p "Built-in Figma import → paste your Figma file link or upload designs directly (…" at bounding box center [331, 194] width 290 height 16
click at [407, 191] on p "Built-in Figma import → paste your Figma file link or upload designs directly (…" at bounding box center [331, 194] width 290 height 16
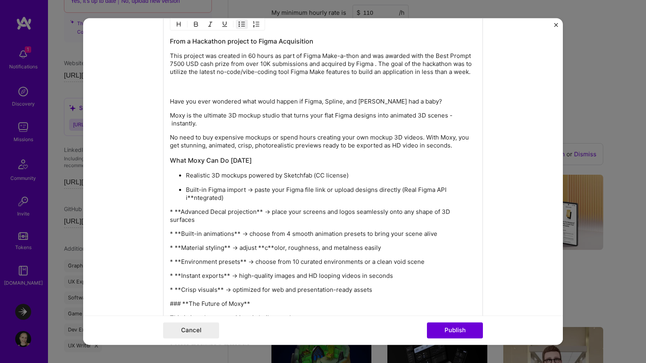
click at [193, 195] on p "Built-in Figma import → paste your Figma file link or upload designs directly (…" at bounding box center [331, 194] width 290 height 16
click at [253, 198] on p "Built-in Figma import → paste your Figma file link or upload designs directly (…" at bounding box center [331, 194] width 290 height 16
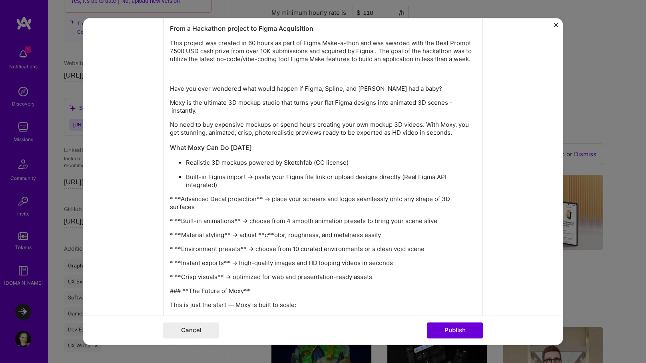
scroll to position [1221, 0]
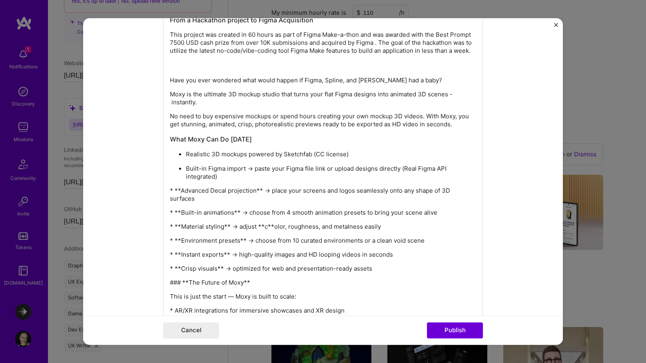
click at [179, 191] on p "* **Advanced Decal projection** → place your screens and logos seamlessly onto …" at bounding box center [323, 195] width 306 height 16
click at [266, 191] on p "Advanced Decal projection** → place your screens and logos seamlessly onto any …" at bounding box center [331, 195] width 290 height 16
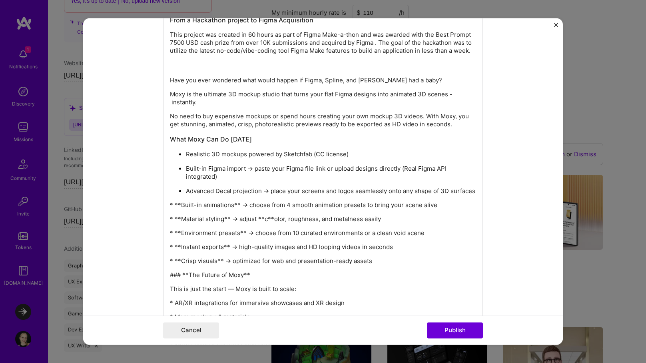
click at [179, 207] on p "* **Built-in animations** → choose from 4 smooth animation presets to bring you…" at bounding box center [323, 205] width 306 height 8
click at [244, 204] on p "Built-in animations** → choose from 4 smooth animation presets to bring your sc…" at bounding box center [331, 206] width 290 height 8
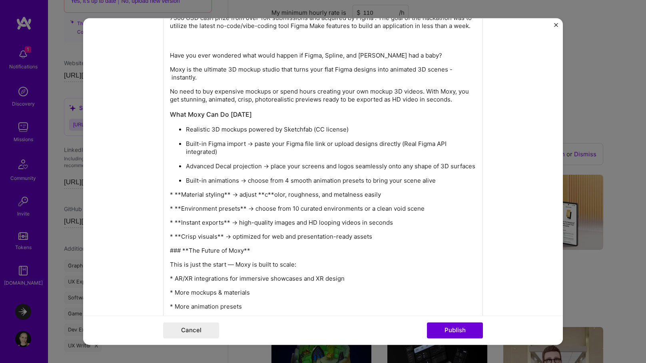
scroll to position [1249, 0]
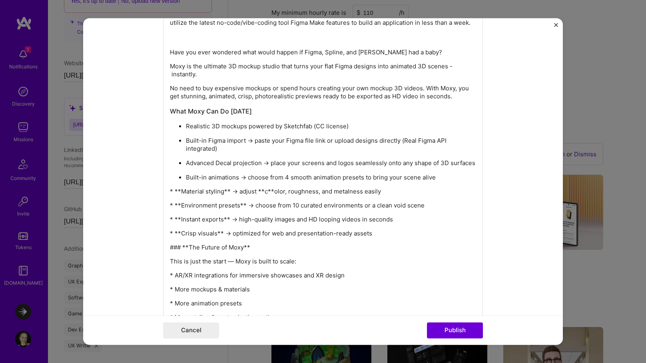
click at [180, 190] on p "* **Material styling** → adjust **c**olor, roughness, and metalness easily" at bounding box center [323, 192] width 306 height 8
click at [233, 189] on p "Material styling** → adjust **c**olor, roughness, and metalness easily" at bounding box center [331, 192] width 290 height 8
click at [262, 192] on p "Material styling → adjust **c**olor, roughness, and metalness easily" at bounding box center [331, 192] width 290 height 8
click at [181, 205] on p "* **Environment presets** → choose from 10 curated environments or a clean void…" at bounding box center [323, 206] width 306 height 8
click at [251, 205] on p "Environment presets** → choose from 10 curated environments or a clean void sce…" at bounding box center [331, 207] width 290 height 8
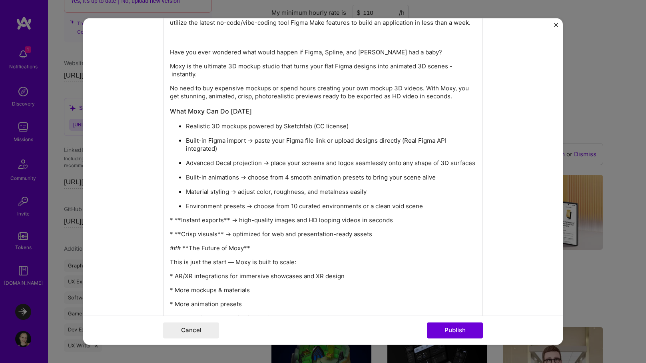
click at [180, 221] on p "* **Instant exports** → high-quality images and HD looping videos in seconds" at bounding box center [323, 221] width 306 height 8
click at [235, 220] on p "Instant exports** → high-quality images and HD looping videos in seconds" at bounding box center [331, 221] width 290 height 8
click at [180, 236] on p "* **Crisp visuals** → optimized for web and presentation-ready assets" at bounding box center [323, 235] width 306 height 8
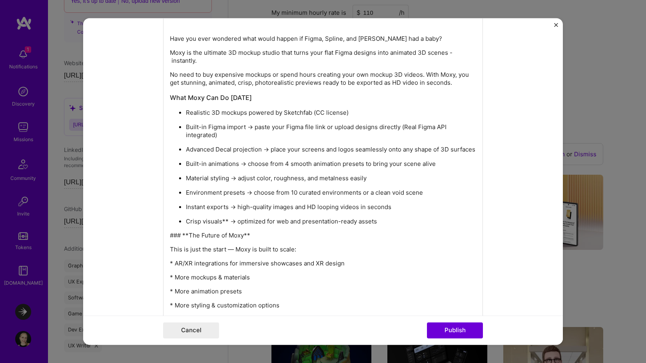
click at [225, 219] on p "Crisp visuals** → optimized for web and presentation-ready assets" at bounding box center [331, 222] width 290 height 8
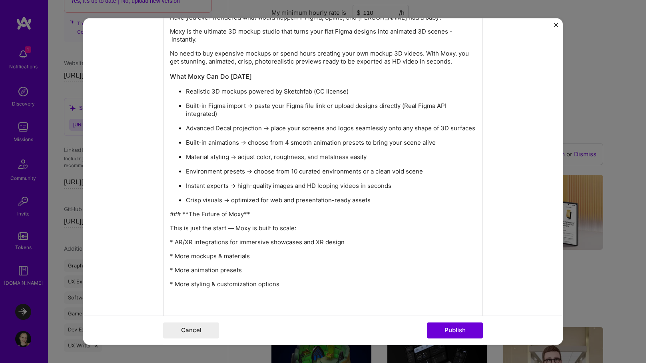
click at [183, 213] on p "### **The Future of Moxy**" at bounding box center [323, 215] width 306 height 8
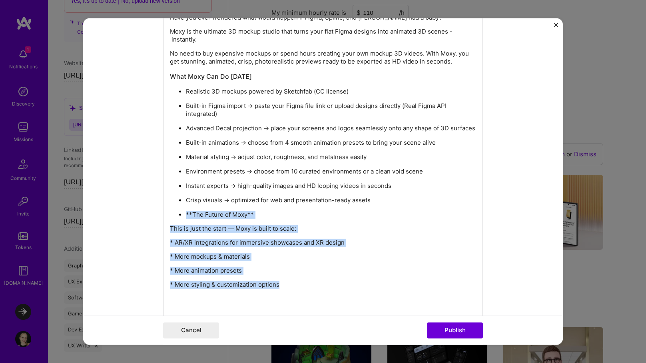
drag, startPoint x: 294, startPoint y: 285, endPoint x: 168, endPoint y: 213, distance: 145.2
click at [168, 213] on div "From a Hackathon project to Figma Acquisition This project was created in 60 ho…" at bounding box center [323, 133] width 320 height 413
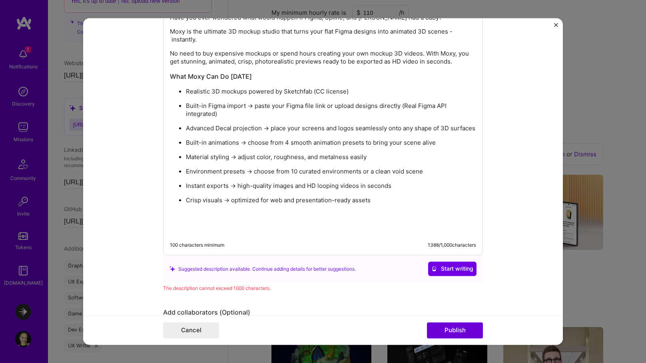
click at [244, 227] on p at bounding box center [323, 223] width 306 height 24
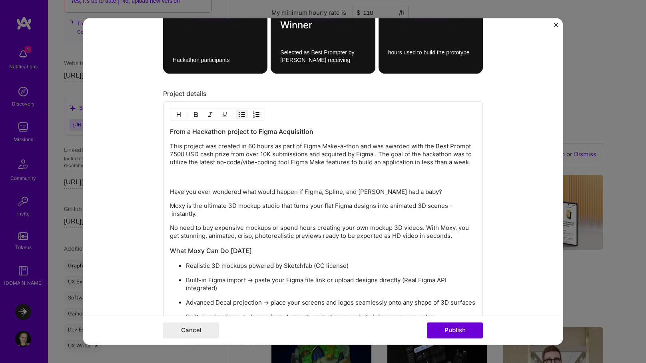
scroll to position [1112, 0]
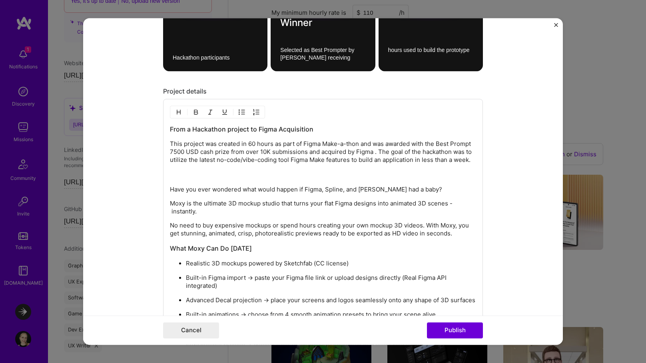
click at [279, 157] on p "This project was created in 60 hours as part of Figma Make-a-thon and was award…" at bounding box center [323, 152] width 306 height 24
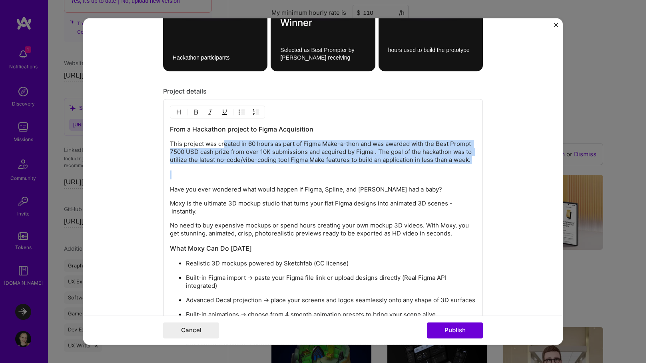
drag, startPoint x: 225, startPoint y: 147, endPoint x: 225, endPoint y: 171, distance: 24.4
click at [225, 171] on div "From a Hackathon project to Figma Acquisition This project was created in 60 ho…" at bounding box center [323, 250] width 306 height 251
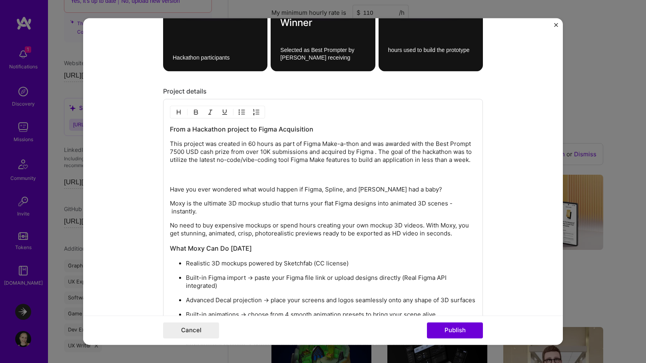
click at [220, 182] on div "From a Hackathon project to Figma Acquisition This project was created in 60 ho…" at bounding box center [323, 250] width 306 height 251
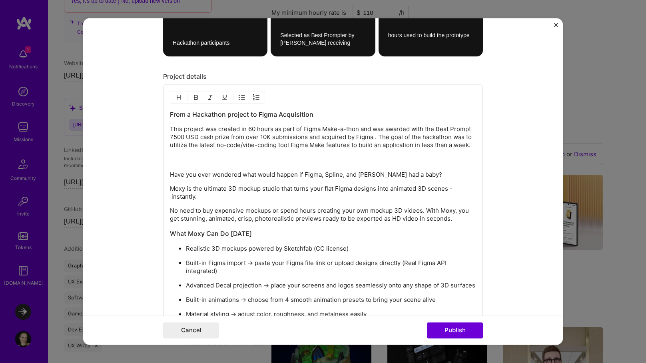
scroll to position [1133, 0]
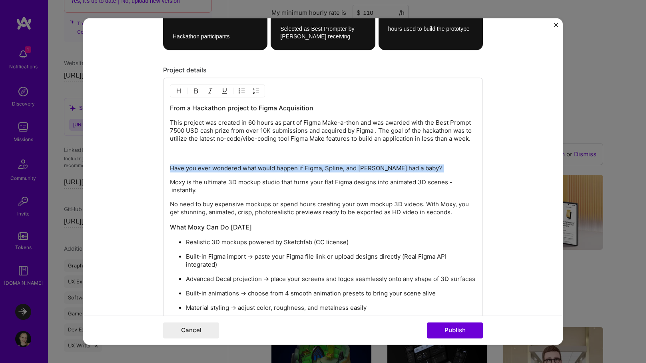
drag, startPoint x: 191, startPoint y: 175, endPoint x: 159, endPoint y: 167, distance: 32.6
click at [159, 167] on form "Project title Moxy 3D Mockup Studio Company Figma Project industry Industry 2 P…" at bounding box center [323, 181] width 480 height 327
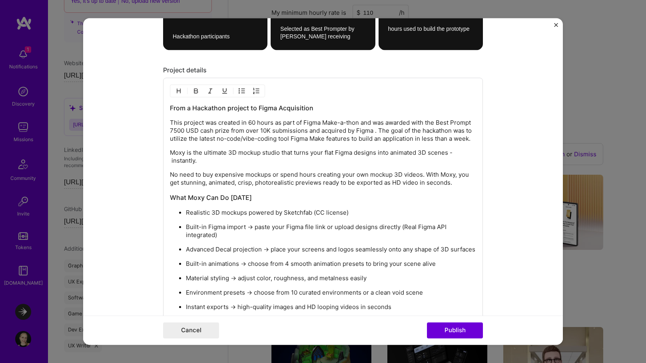
click at [250, 185] on p "No need to buy expensive mockups or spend hours creating your own mockup 3D vid…" at bounding box center [323, 179] width 306 height 16
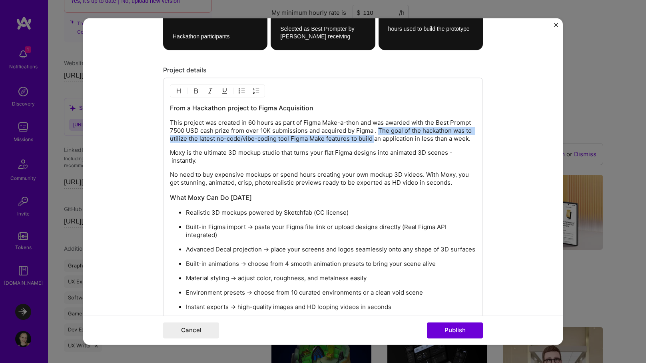
drag, startPoint x: 379, startPoint y: 131, endPoint x: 375, endPoint y: 139, distance: 9.3
click at [375, 139] on p "This project was created in 60 hours as part of Figma Make-a-thon and was award…" at bounding box center [323, 131] width 306 height 24
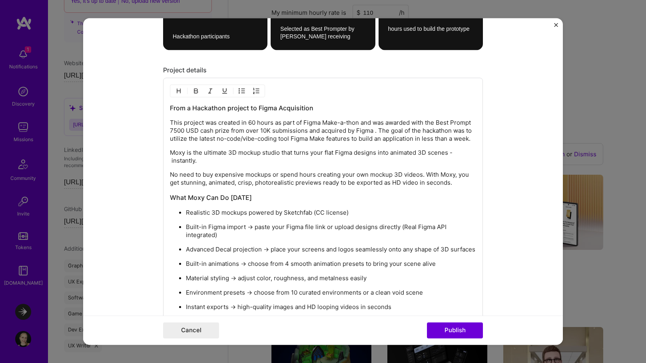
click at [321, 129] on p "This project was created in 60 hours as part of Figma Make-a-thon and was award…" at bounding box center [323, 131] width 306 height 24
click at [374, 130] on p "This project was created in 60 hours as part of Figma Make-a-thon and was award…" at bounding box center [323, 131] width 306 height 24
click at [472, 126] on p "This project was created in 60 hours as part of Figma Make-a-thon and was award…" at bounding box center [323, 131] width 306 height 24
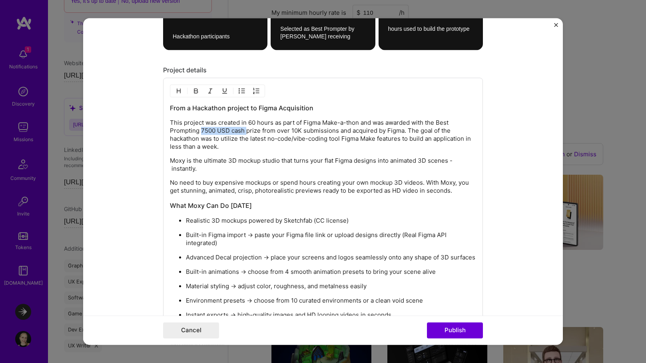
drag, startPoint x: 200, startPoint y: 130, endPoint x: 245, endPoint y: 131, distance: 45.6
click at [245, 131] on p "This project was created in 60 hours as part of Figma Make-a-thon and was award…" at bounding box center [323, 135] width 306 height 32
click at [187, 129] on p "This project was created in 60 hours as part of Figma Make-a-thon and was award…" at bounding box center [323, 135] width 306 height 32
click at [304, 133] on p "This project was created in 60 hours as part of Figma Make-a-thon and was award…" at bounding box center [323, 135] width 306 height 32
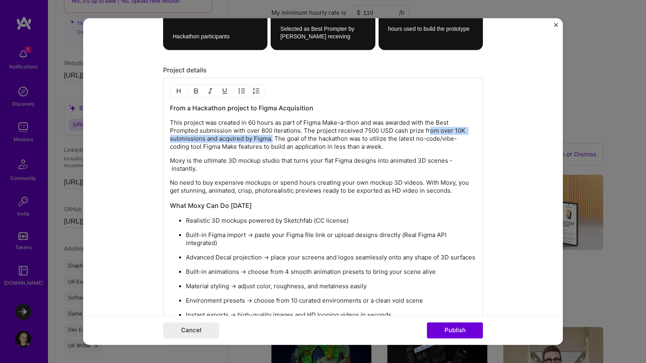
drag, startPoint x: 431, startPoint y: 133, endPoint x: 272, endPoint y: 141, distance: 158.5
click at [272, 141] on p "This project was created in 60 hours as part of Figma Make-a-thon and was award…" at bounding box center [323, 135] width 306 height 32
click at [218, 139] on p "This project was created in 60 hours as part of Figma Make-a-thon and was award…" at bounding box center [323, 135] width 306 height 32
click at [284, 139] on p "This project was created in 60 hours as part of Figma Make-a-thon and was award…" at bounding box center [323, 135] width 306 height 32
drag, startPoint x: 287, startPoint y: 142, endPoint x: 393, endPoint y: 148, distance: 106.1
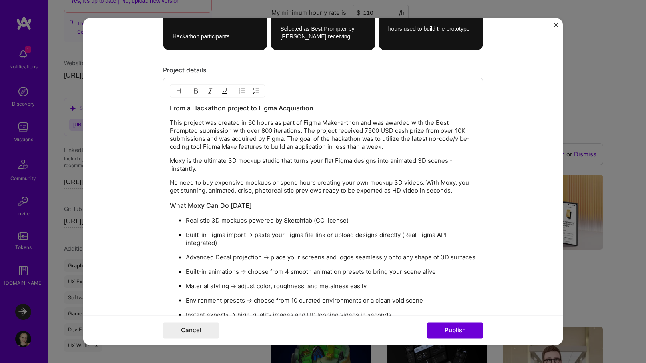
click at [393, 148] on p "This project was created in 60 hours as part of Figma Make-a-thon and was award…" at bounding box center [323, 135] width 306 height 32
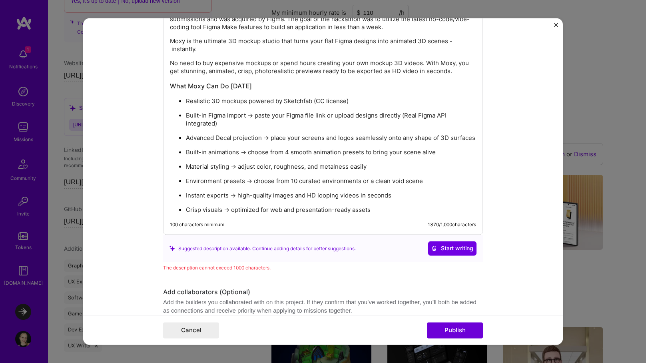
scroll to position [1257, 0]
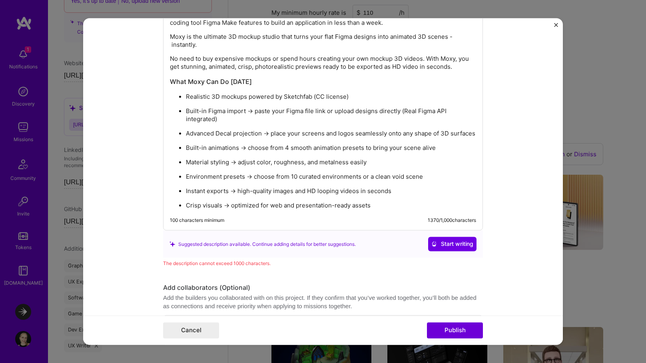
click at [384, 205] on p "Crisp visuals → optimized for web and presentation-ready assets" at bounding box center [331, 206] width 290 height 8
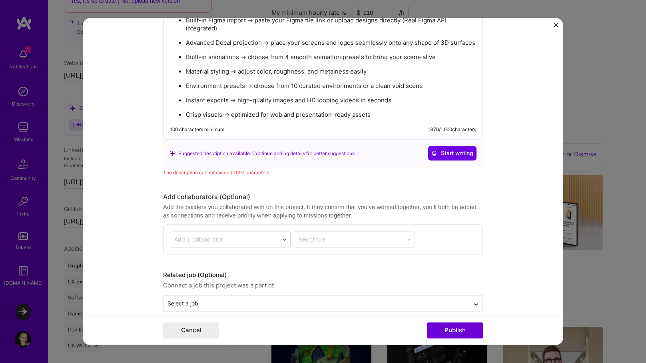
scroll to position [1357, 0]
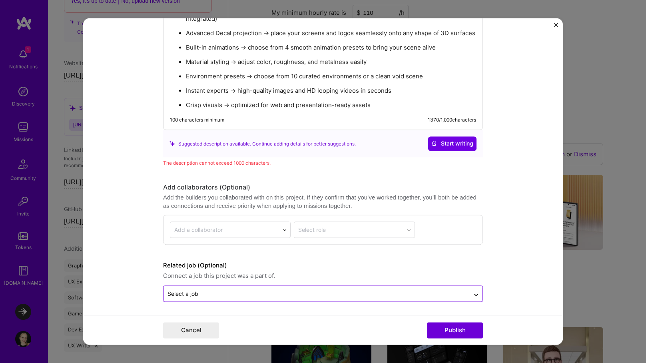
click at [321, 291] on input "text" at bounding box center [316, 294] width 298 height 8
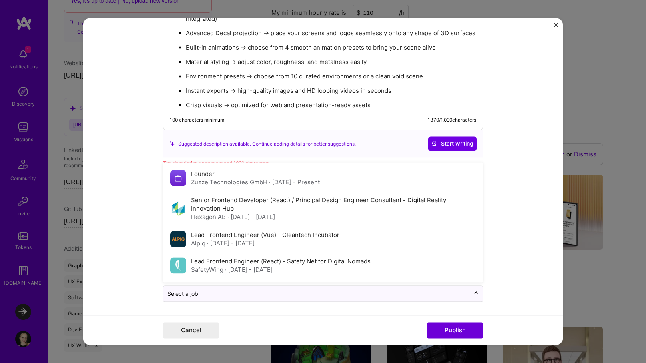
click at [141, 264] on form "Project title Moxy 3D Mockup Studio Company Figma Project industry Industry 2 P…" at bounding box center [323, 181] width 480 height 327
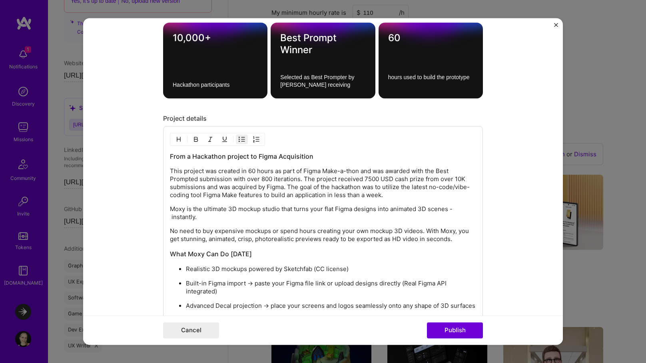
scroll to position [1082, 0]
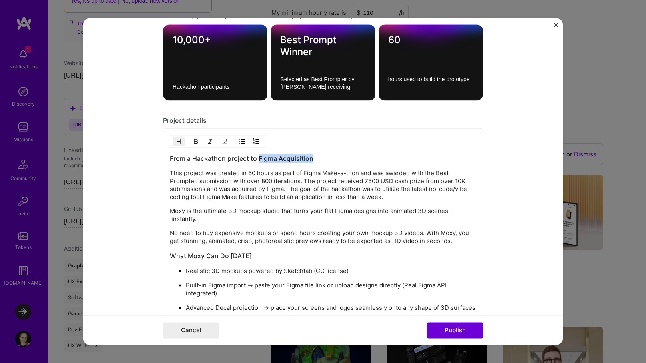
drag, startPoint x: 315, startPoint y: 158, endPoint x: 260, endPoint y: 160, distance: 55.2
click at [260, 160] on h3 "From a Hackathon project to Figma Acquisition" at bounding box center [323, 158] width 306 height 9
click at [309, 157] on h3 "From a Hackathon project to Figma Acquisition" at bounding box center [323, 158] width 306 height 9
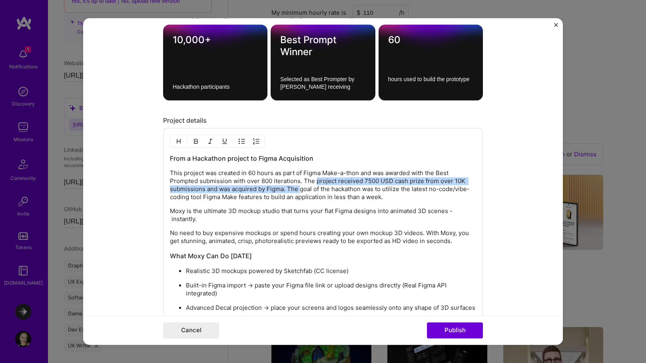
drag, startPoint x: 315, startPoint y: 182, endPoint x: 301, endPoint y: 191, distance: 16.7
click at [301, 191] on p "This project was created in 60 hours as part of Figma Make-a-thon and was award…" at bounding box center [323, 185] width 306 height 32
click at [285, 190] on p "This project was created in 60 hours as part of Figma Make-a-thon and was award…" at bounding box center [323, 185] width 306 height 32
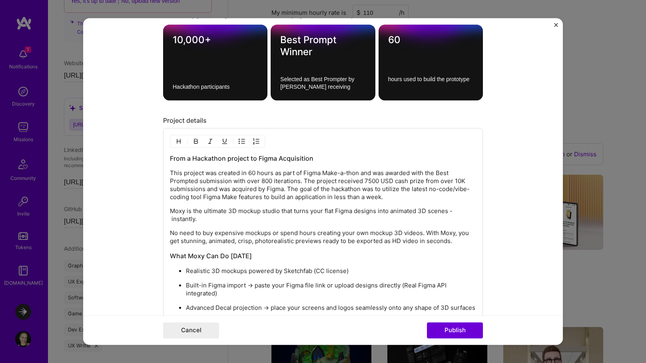
click at [283, 188] on p "This project was created in 60 hours as part of Figma Make-a-thon and was award…" at bounding box center [323, 185] width 306 height 32
drag, startPoint x: 289, startPoint y: 188, endPoint x: 408, endPoint y: 193, distance: 119.6
click at [408, 193] on p "This project was created in 60 hours as part of Figma Make-a-thon and was award…" at bounding box center [323, 185] width 306 height 32
drag, startPoint x: 394, startPoint y: 197, endPoint x: 379, endPoint y: 185, distance: 19.9
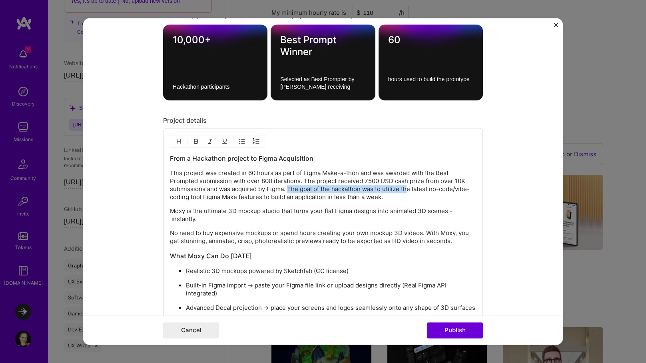
click at [379, 185] on p "This project was created in 60 hours as part of Figma Make-a-thon and was award…" at bounding box center [323, 185] width 306 height 32
click at [360, 196] on p "This project was created in 60 hours as part of Figma Make-a-thon and was award…" at bounding box center [323, 185] width 306 height 32
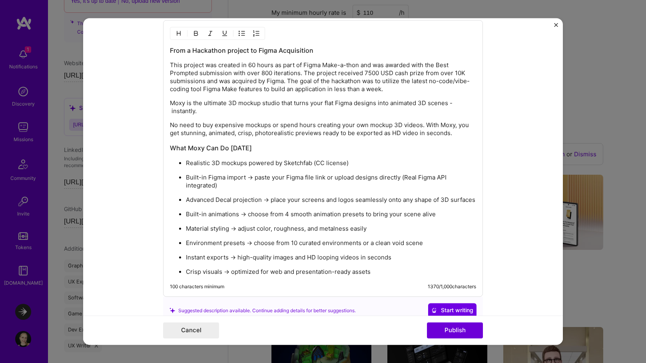
scroll to position [1191, 0]
click at [251, 89] on p "This project was created in 60 hours as part of Figma Make-a-thon and was award…" at bounding box center [323, 77] width 306 height 32
click at [420, 82] on p "This project was created in 60 hours as part of Figma Make-a-thon and was award…" at bounding box center [323, 77] width 306 height 32
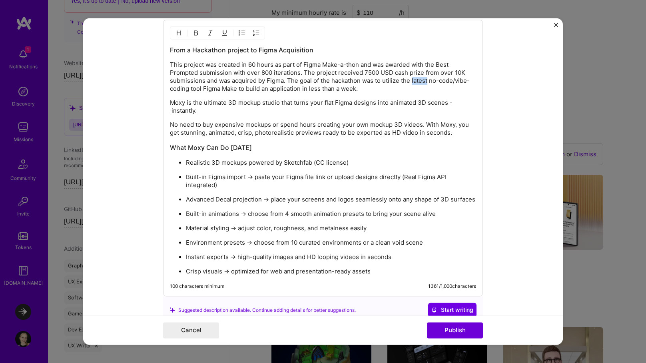
click at [420, 82] on p "This project was created in 60 hours as part of Figma Make-a-thon and was award…" at bounding box center [323, 77] width 306 height 32
drag, startPoint x: 222, startPoint y: 90, endPoint x: 348, endPoint y: 88, distance: 126.3
click at [348, 88] on p "This project was created in 60 hours as part of Figma Make-a-thon and was award…" at bounding box center [323, 77] width 306 height 32
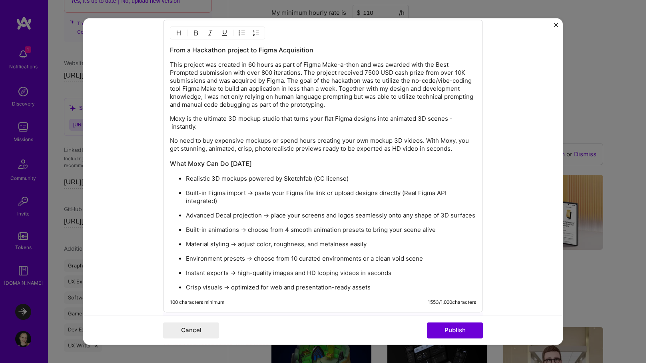
click at [324, 130] on p "Moxy is the ultimate 3D mockup studio that turns your flat Figma designs into a…" at bounding box center [323, 123] width 306 height 16
click at [171, 142] on p "No need to buy expensive mockups or spend hours creating your own mockup 3D vid…" at bounding box center [323, 146] width 306 height 16
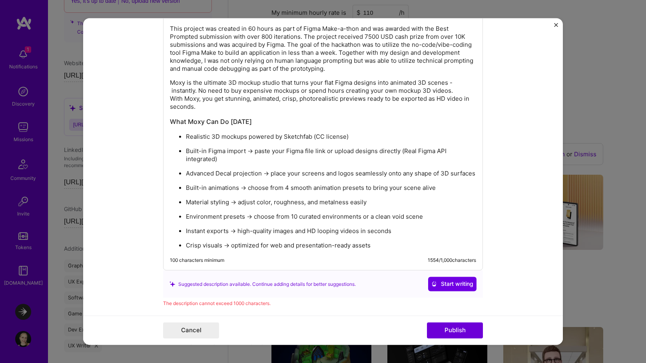
scroll to position [1229, 0]
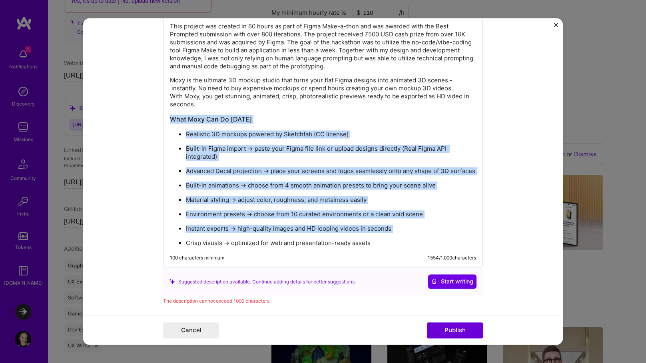
drag, startPoint x: 171, startPoint y: 121, endPoint x: 272, endPoint y: 232, distance: 149.7
click at [272, 232] on div "From a Hackathon project to Figma Acquisition This project was created in 60 ho…" at bounding box center [323, 128] width 306 height 240
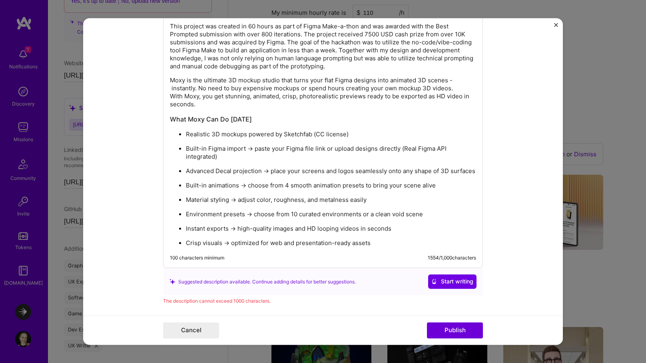
click at [193, 106] on p "Moxy is the ultimate 3D mockup studio that turns your flat Figma designs into a…" at bounding box center [323, 93] width 306 height 32
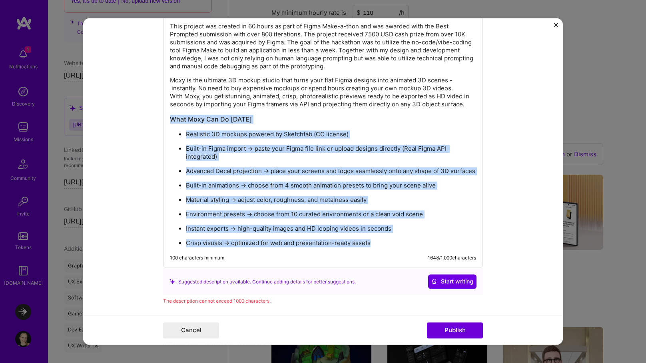
drag, startPoint x: 171, startPoint y: 120, endPoint x: 377, endPoint y: 246, distance: 241.7
click at [377, 246] on div "From a Hackathon project to Figma Acquisition This project was created in 60 ho…" at bounding box center [323, 125] width 320 height 287
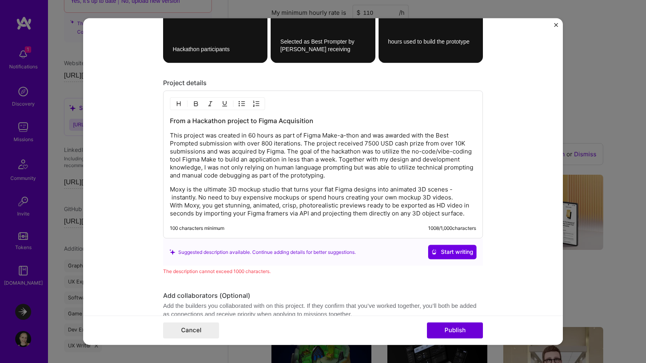
scroll to position [1120, 0]
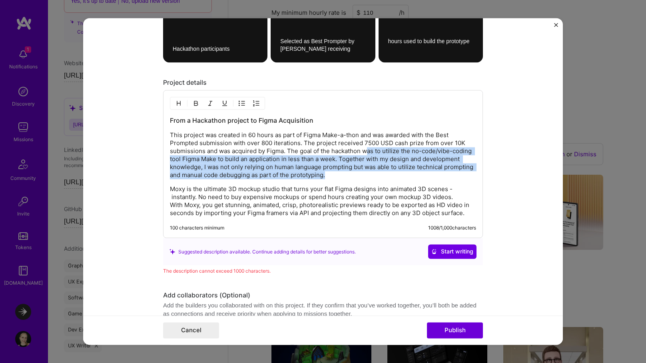
drag, startPoint x: 368, startPoint y: 151, endPoint x: 343, endPoint y: 172, distance: 32.7
click at [342, 172] on p "This project was created in 60 hours as part of Figma Make-a-thon and was award…" at bounding box center [323, 156] width 306 height 48
click at [437, 153] on p "This project was created in 60 hours as part of Figma Make-a-thon and was award…" at bounding box center [323, 156] width 306 height 48
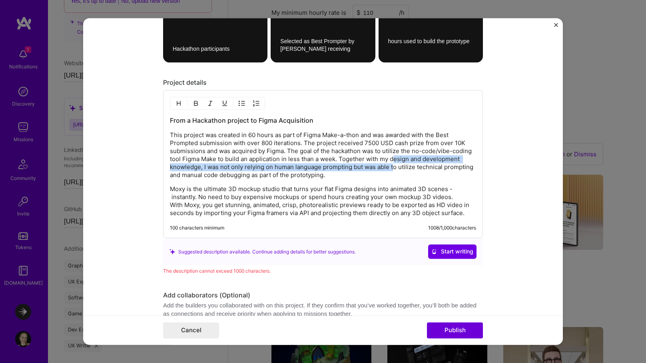
drag, startPoint x: 393, startPoint y: 160, endPoint x: 394, endPoint y: 164, distance: 4.3
click at [394, 164] on p "This project was created in 60 hours as part of Figma Make-a-thon and was award…" at bounding box center [323, 156] width 306 height 48
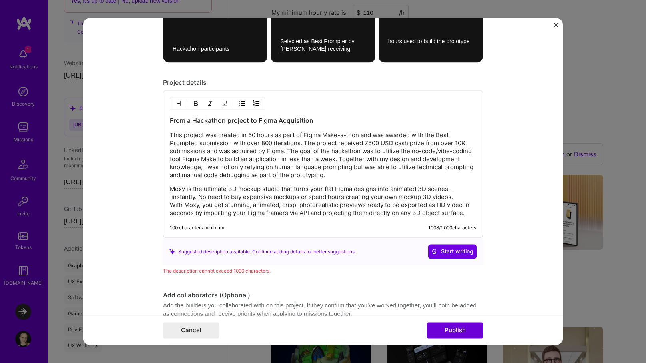
click at [382, 159] on p "This project was created in 60 hours as part of Figma Make-a-thon and was award…" at bounding box center [323, 156] width 306 height 48
drag, startPoint x: 265, startPoint y: 172, endPoint x: 364, endPoint y: 170, distance: 98.7
click at [364, 170] on p "This project was created in 60 hours as part of Figma Make-a-thon and was award…" at bounding box center [323, 156] width 306 height 48
click at [338, 170] on p "This project was created in 60 hours as part of Figma Make-a-thon and was award…" at bounding box center [323, 156] width 306 height 48
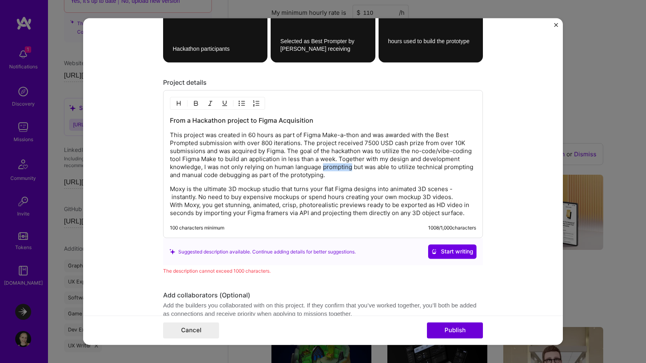
click at [338, 170] on p "This project was created in 60 hours as part of Figma Make-a-thon and was award…" at bounding box center [323, 156] width 306 height 48
click at [369, 171] on p "This project was created in 60 hours as part of Figma Make-a-thon and was award…" at bounding box center [323, 156] width 306 height 48
click at [456, 167] on p "This project was created in 60 hours as part of Figma Make-a-thon and was award…" at bounding box center [323, 156] width 306 height 48
click at [391, 177] on p "This project was created in 60 hours as part of Figma Make-a-thon and was award…" at bounding box center [323, 156] width 306 height 48
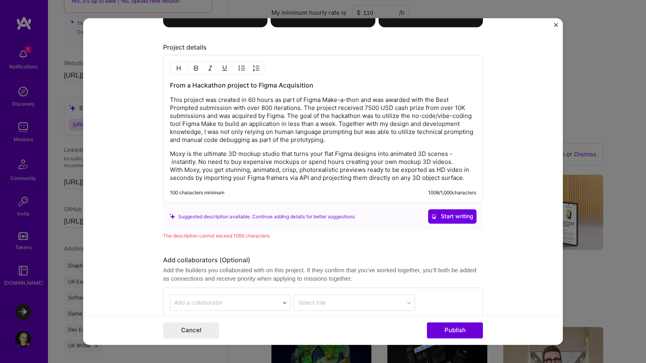
scroll to position [1156, 0]
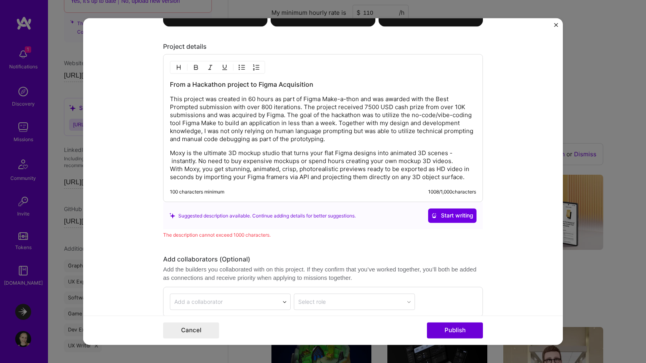
click at [217, 153] on p "Moxy is the ultimate 3D mockup studio that turns your flat Figma designs into a…" at bounding box center [323, 165] width 306 height 32
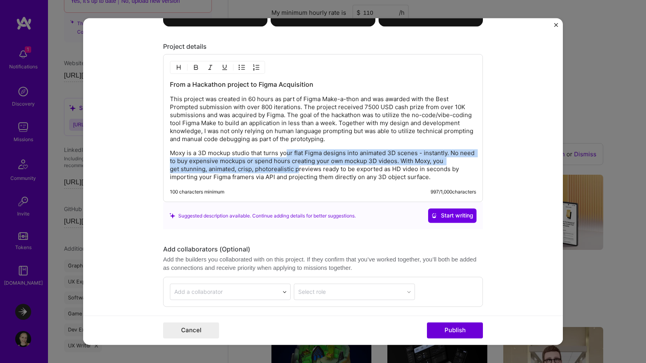
drag, startPoint x: 289, startPoint y: 151, endPoint x: 299, endPoint y: 166, distance: 17.5
click at [299, 166] on p "Moxy is a 3D mockup studio that turns your flat Figma designs into animated 3D …" at bounding box center [323, 165] width 306 height 32
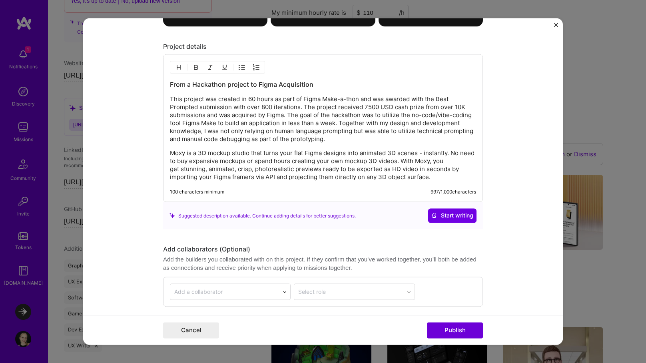
click at [327, 168] on p "Moxy is a 3D mockup studio that turns your flat Figma designs into animated 3D …" at bounding box center [323, 165] width 306 height 32
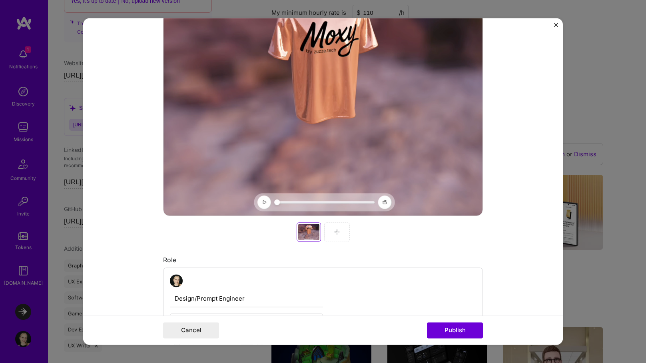
scroll to position [185, 0]
click at [339, 237] on div at bounding box center [337, 232] width 26 height 19
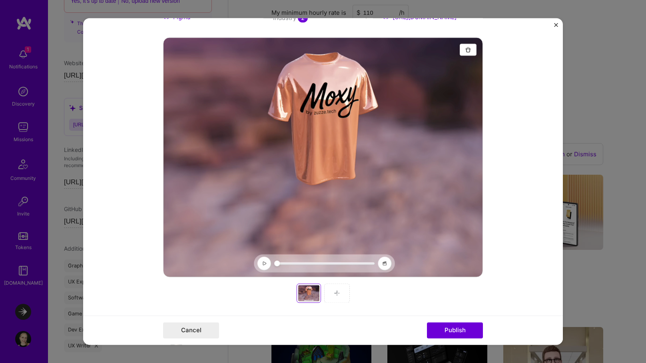
scroll to position [136, 0]
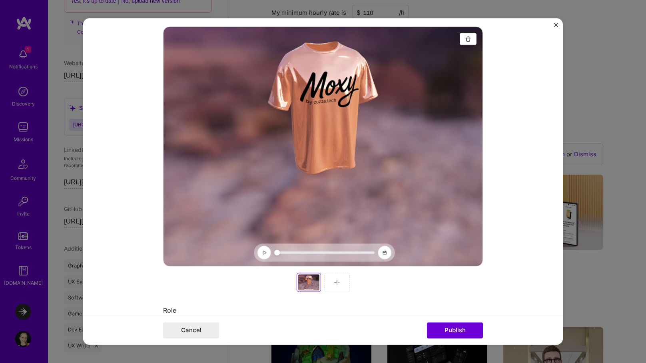
click at [335, 281] on img at bounding box center [337, 282] width 6 height 6
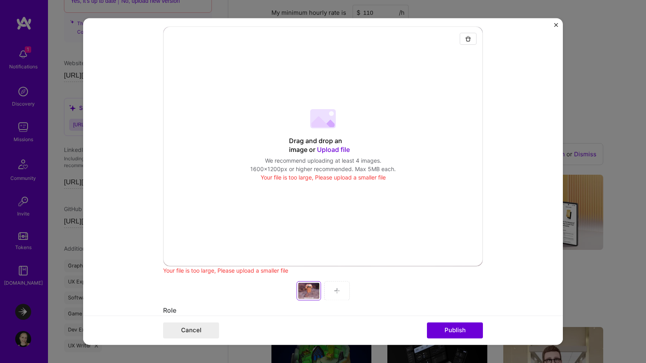
scroll to position [144, 0]
